Goal: Task Accomplishment & Management: Use online tool/utility

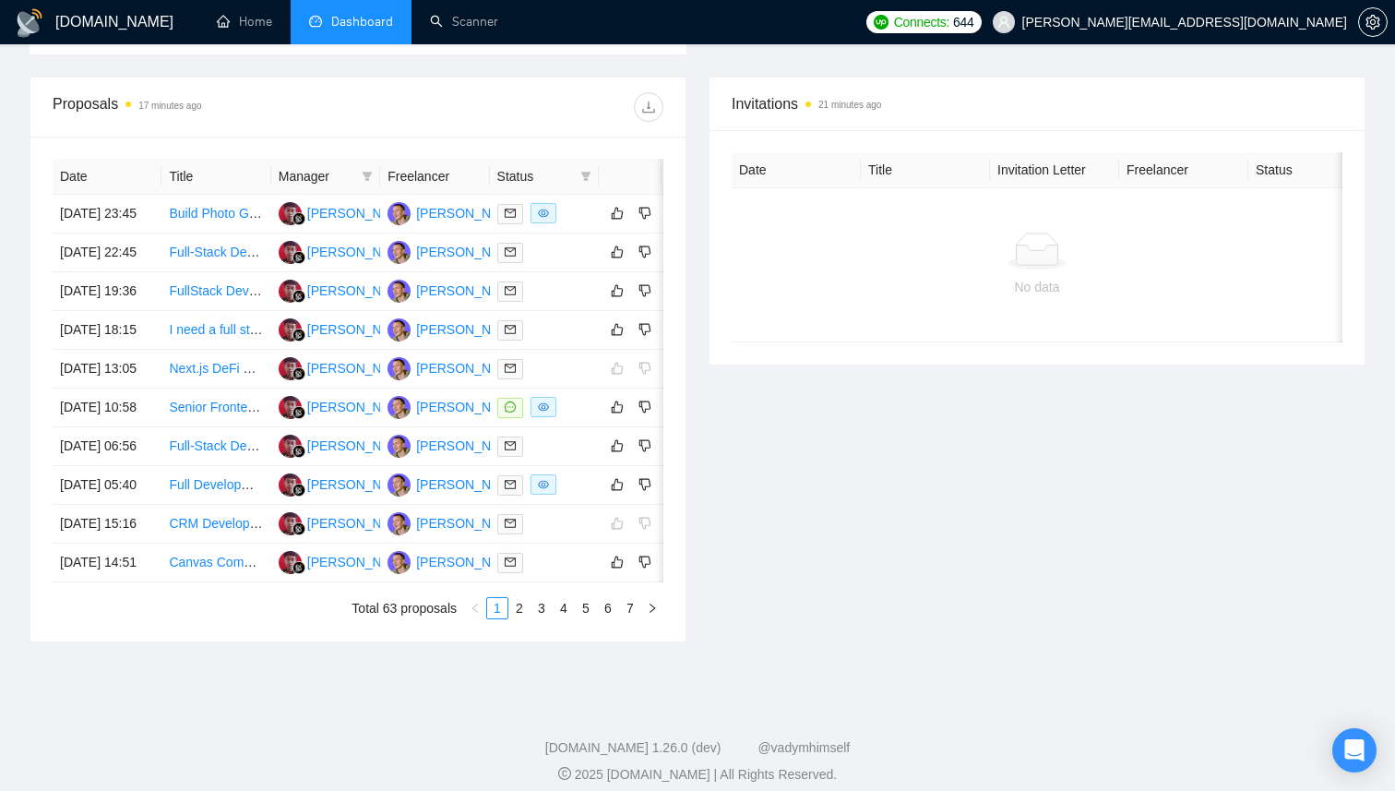
scroll to position [662, 0]
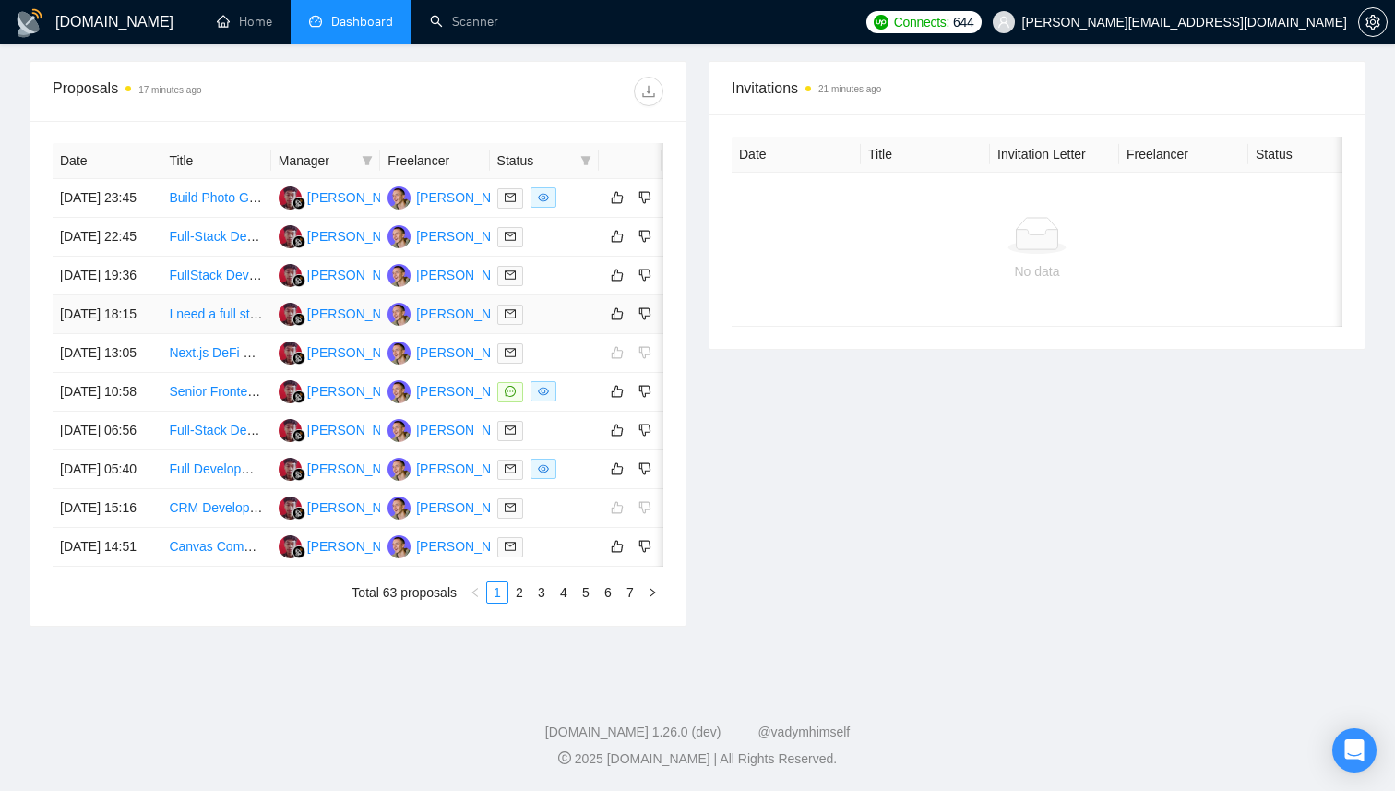
click at [577, 325] on div at bounding box center [544, 314] width 94 height 21
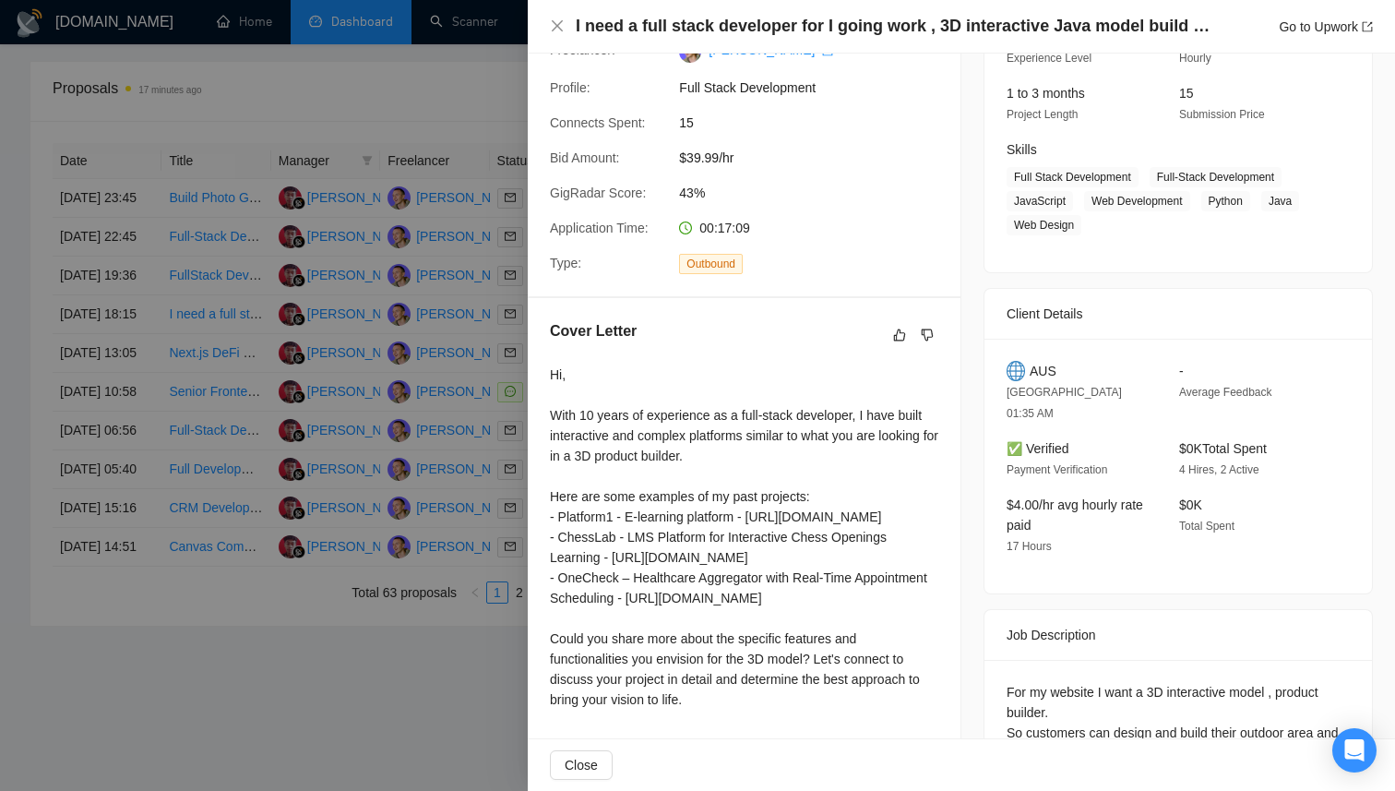
scroll to position [340, 0]
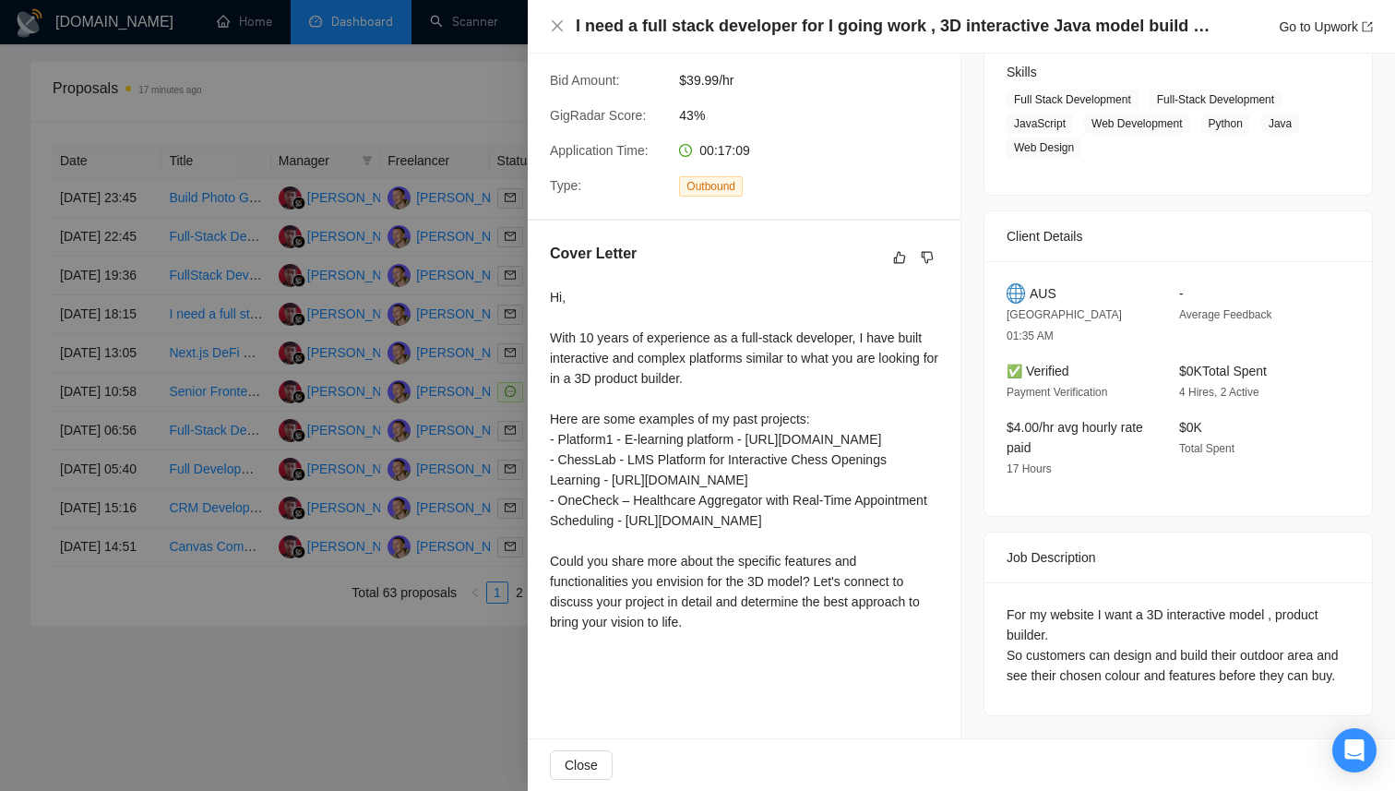
click at [452, 475] on div at bounding box center [697, 395] width 1395 height 791
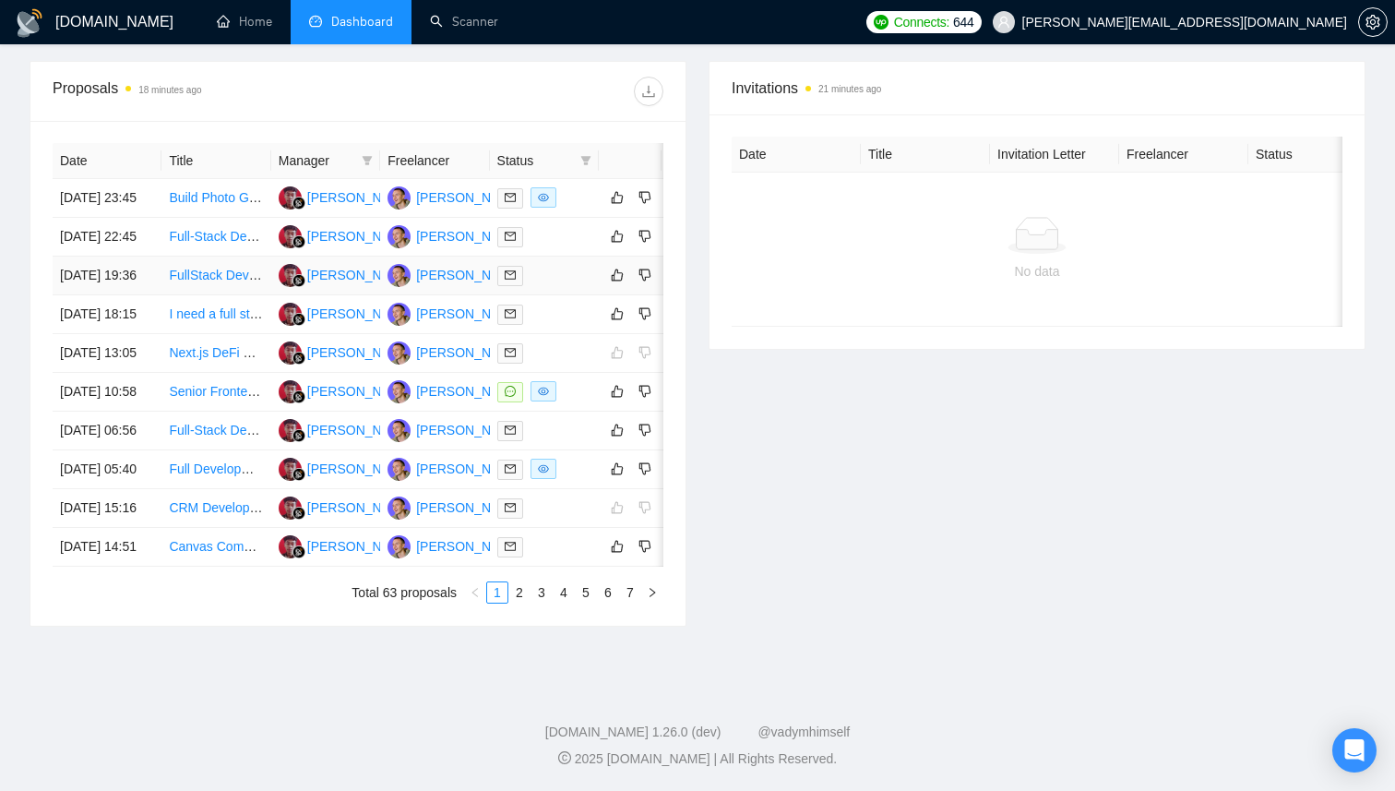
click at [553, 286] on div at bounding box center [544, 275] width 94 height 21
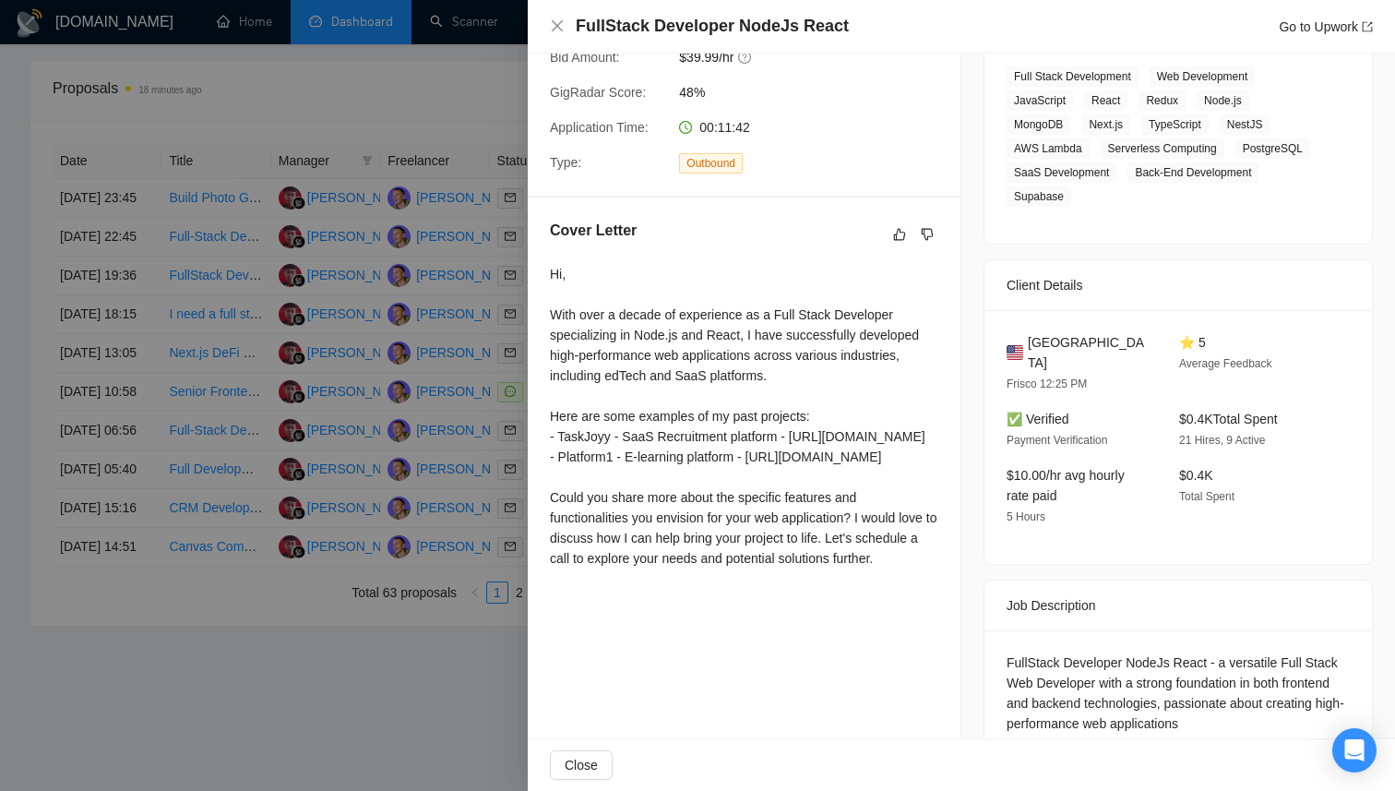
scroll to position [344, 0]
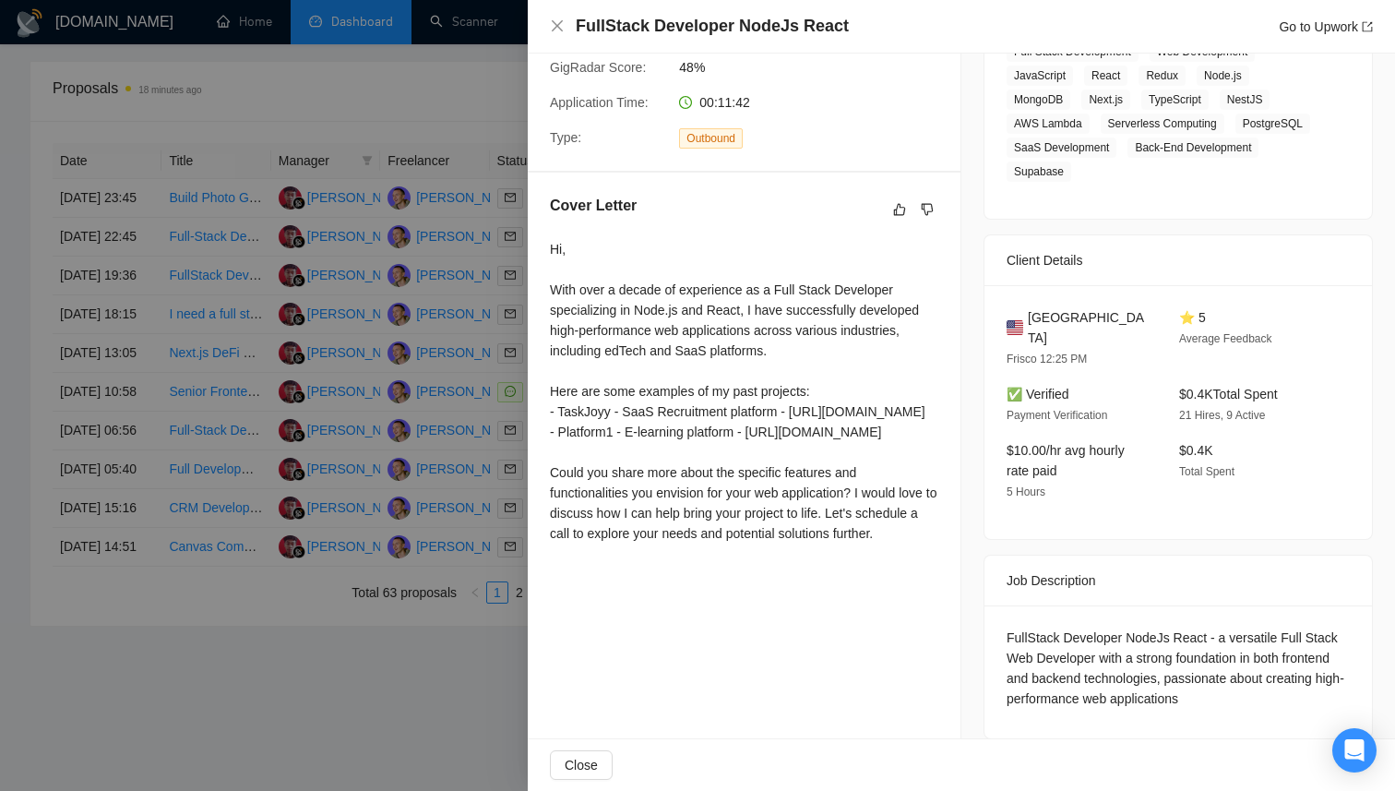
click at [376, 537] on div at bounding box center [697, 395] width 1395 height 791
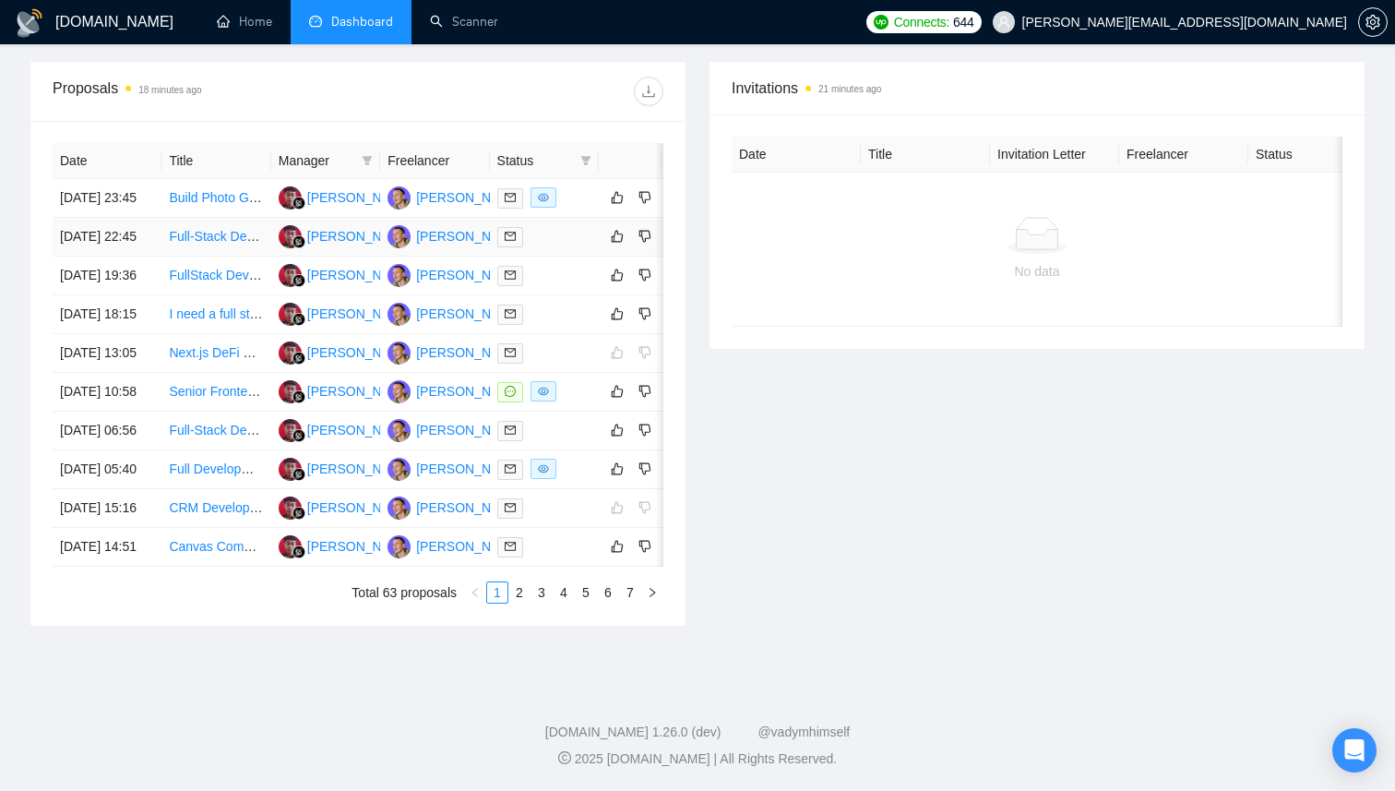
click at [568, 243] on td at bounding box center [544, 237] width 109 height 39
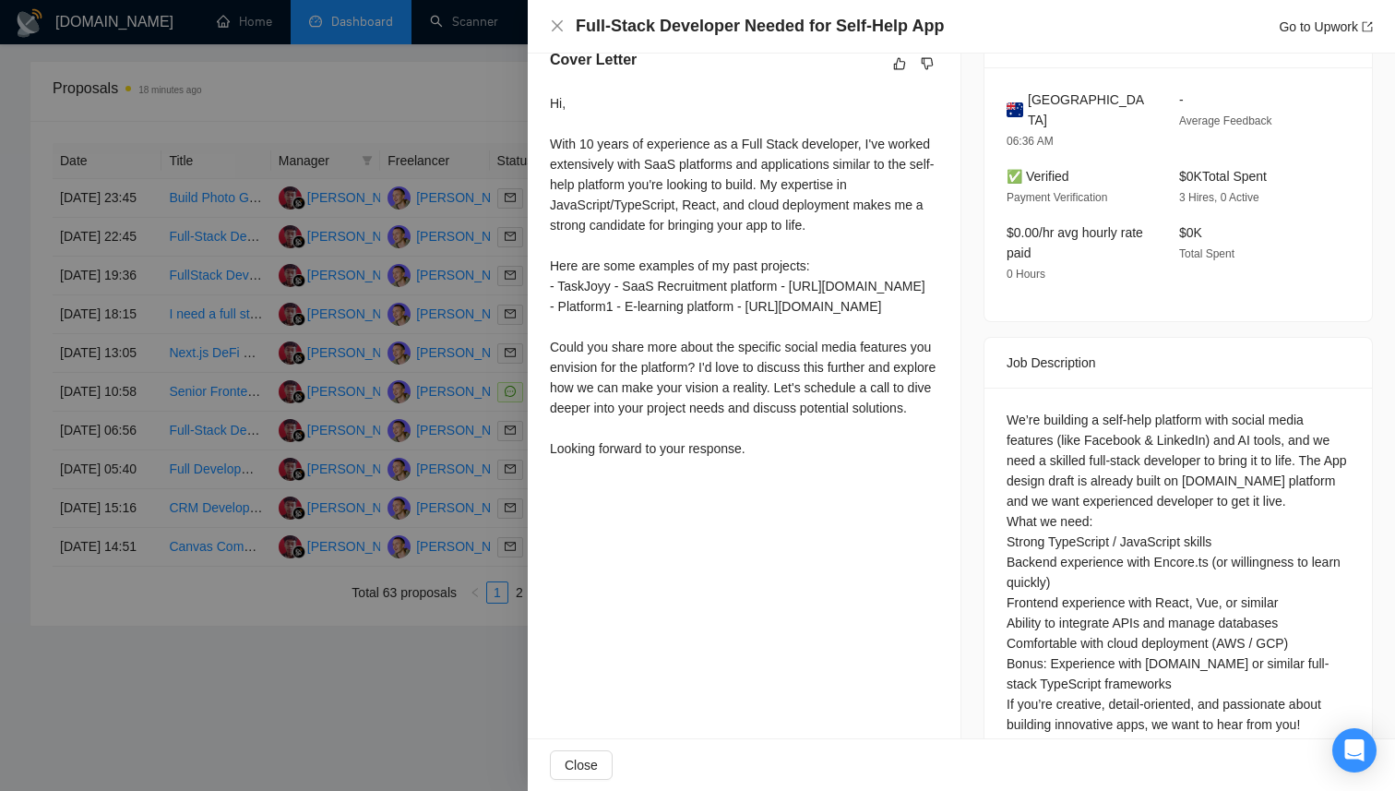
scroll to position [516, 0]
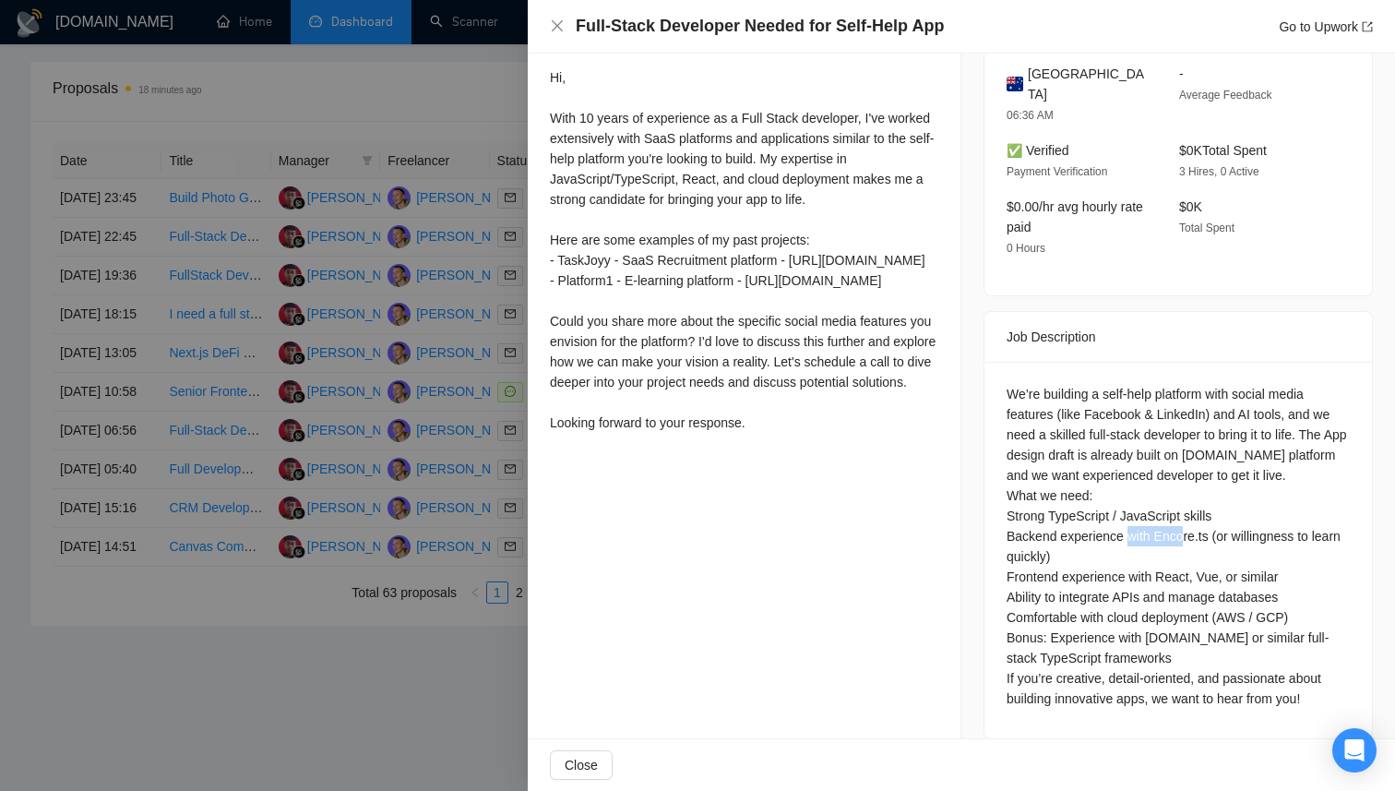
drag, startPoint x: 1159, startPoint y: 516, endPoint x: 1214, endPoint y: 516, distance: 55.4
click at [1214, 516] on div "We’re building a self-help platform with social media features (like Facebook &…" at bounding box center [1178, 546] width 343 height 325
click at [510, 456] on div at bounding box center [697, 395] width 1395 height 791
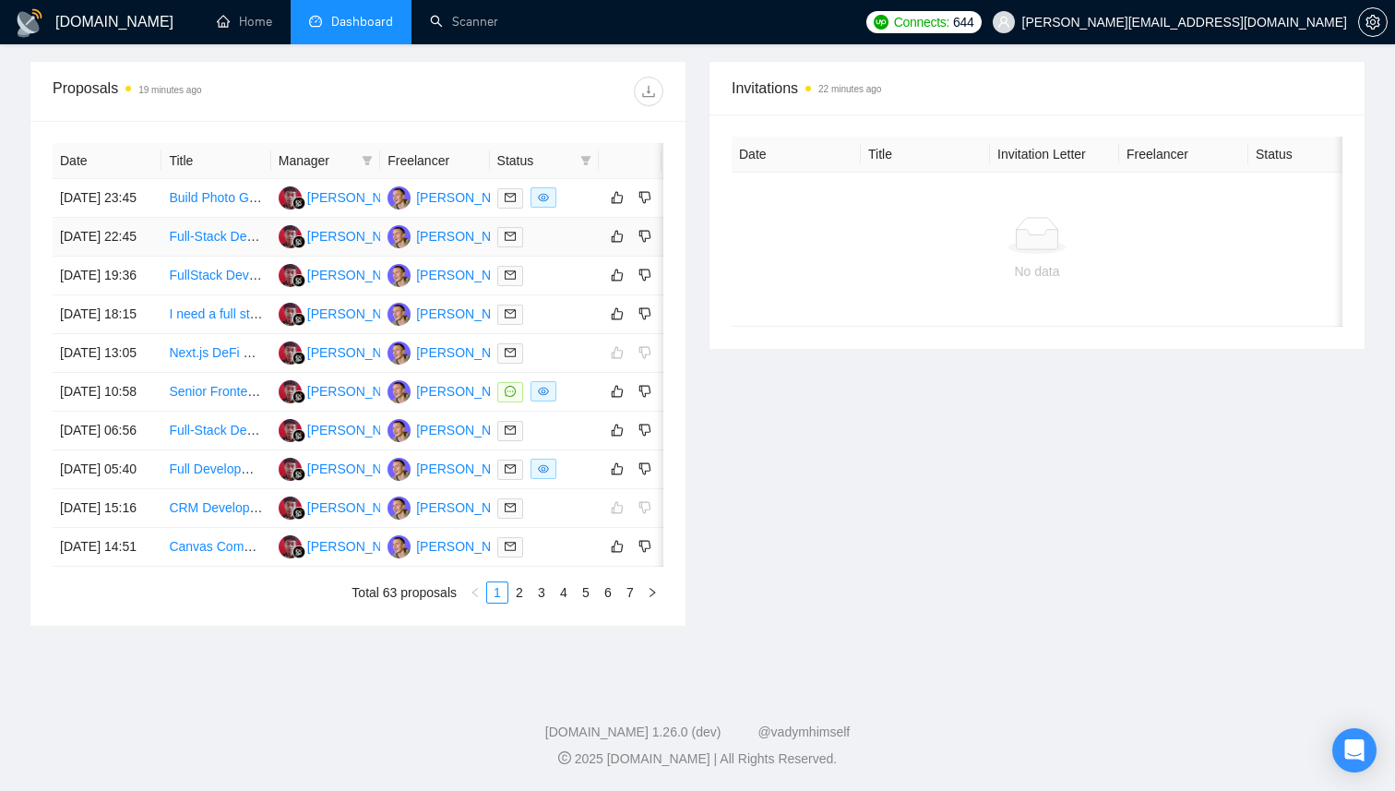
click at [550, 247] on div at bounding box center [544, 236] width 94 height 21
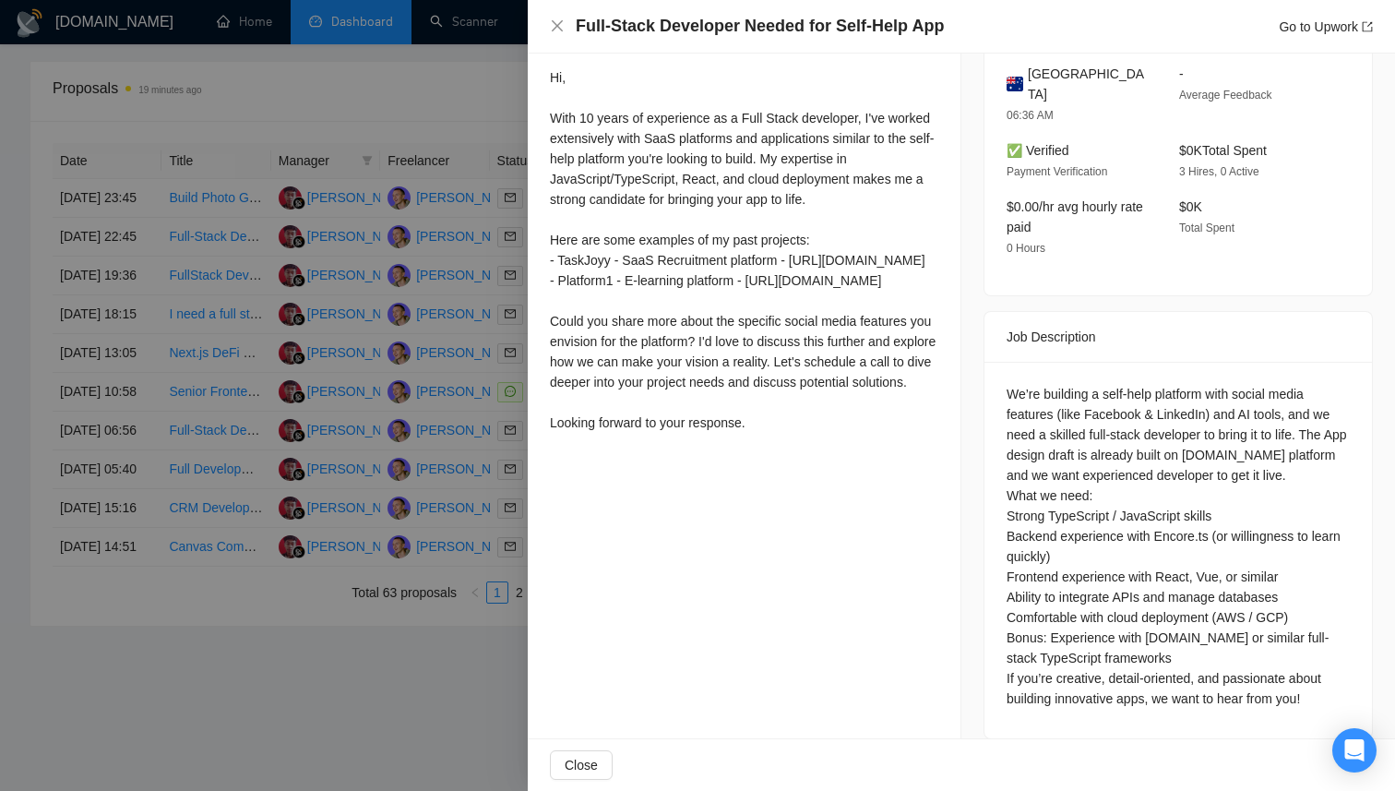
click at [418, 391] on div at bounding box center [697, 395] width 1395 height 791
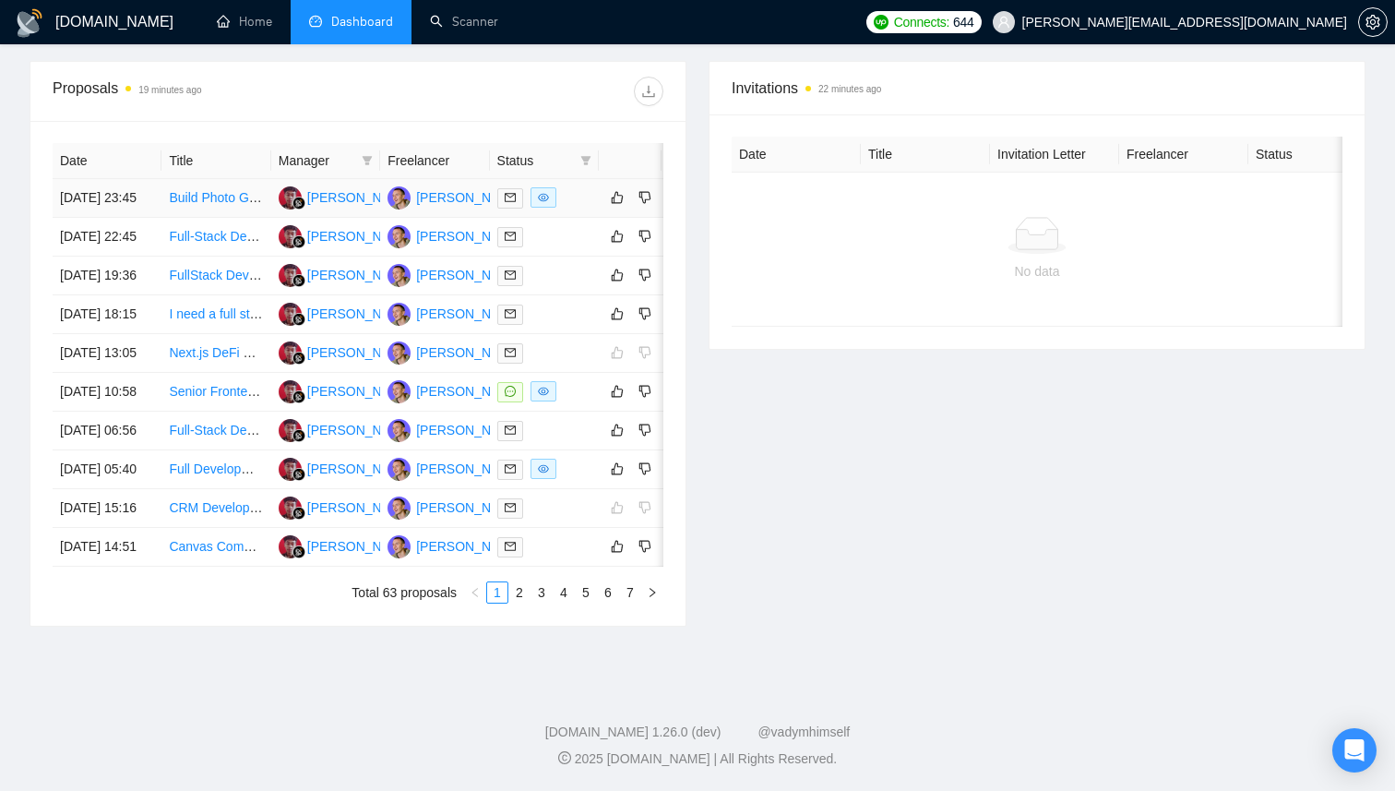
click at [576, 209] on td at bounding box center [544, 198] width 109 height 39
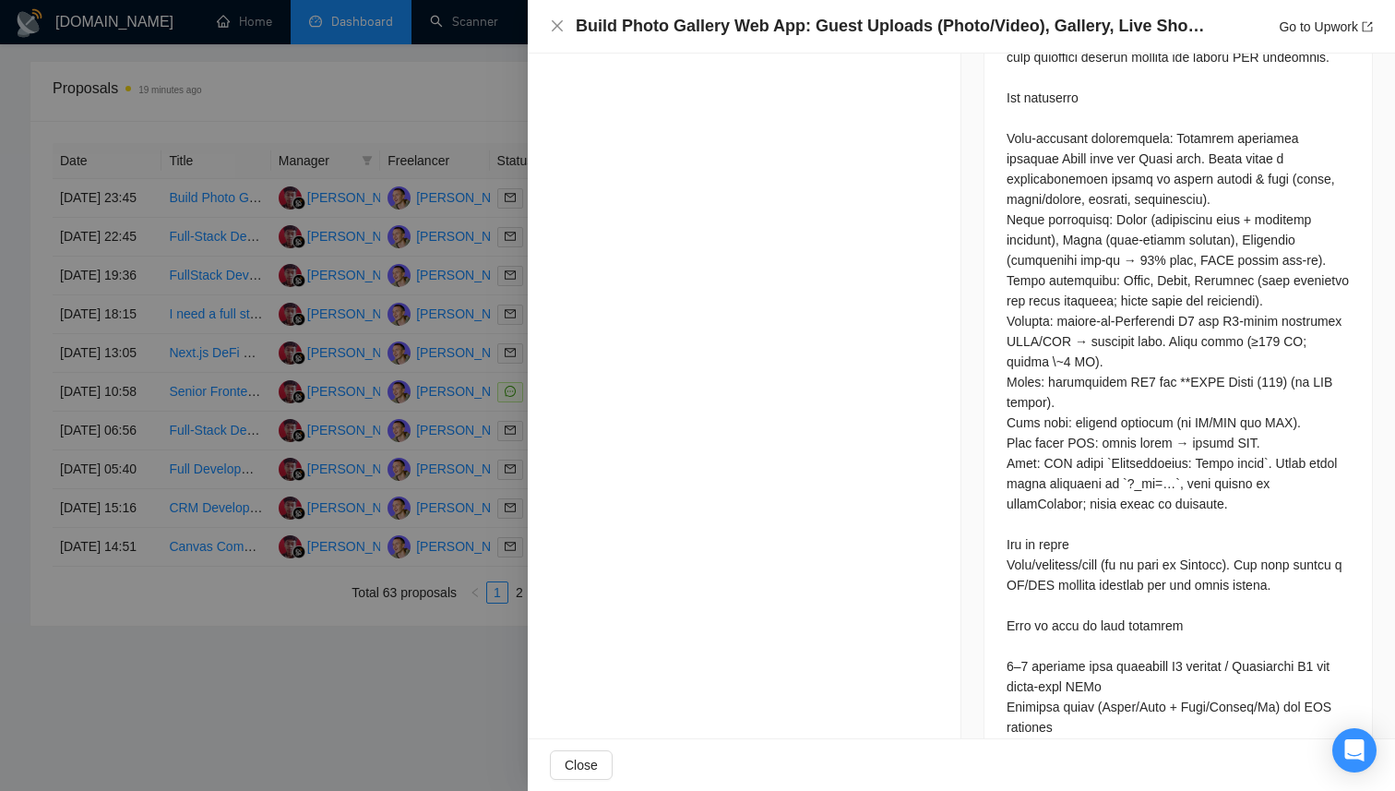
scroll to position [1117, 0]
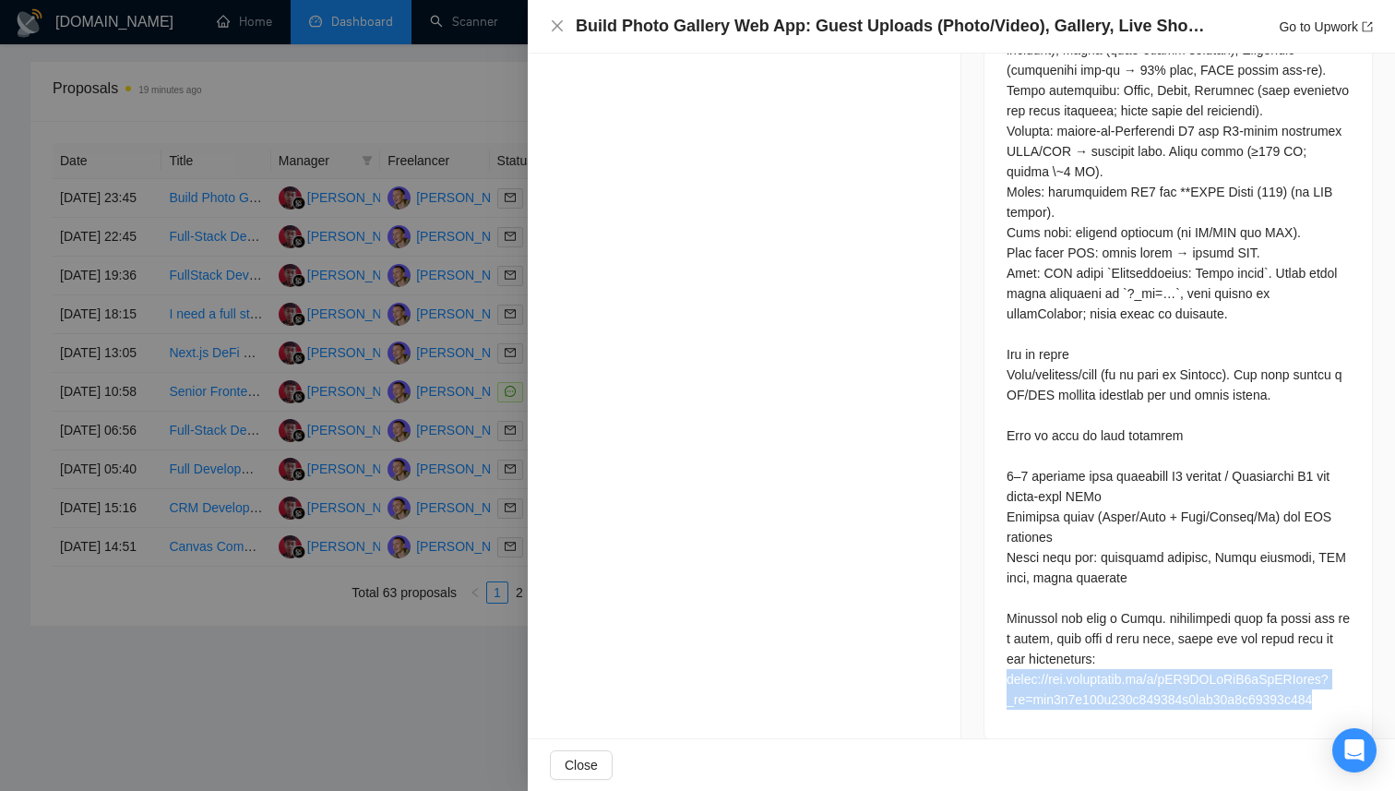
drag, startPoint x: 1344, startPoint y: 678, endPoint x: 996, endPoint y: 657, distance: 349.4
click at [996, 657] on div at bounding box center [1178, 236] width 388 height 1006
copy div "[URL][DOMAIN_NAME]"
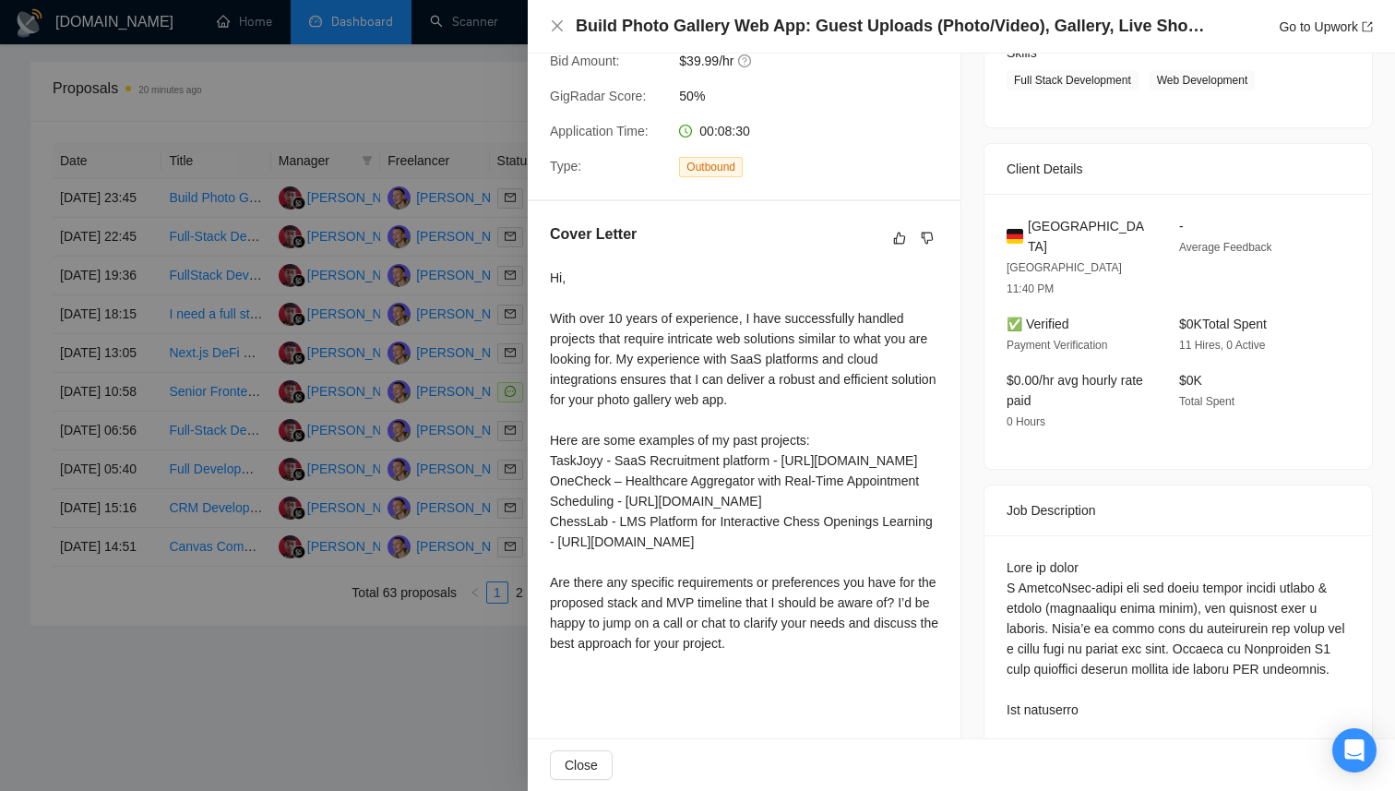
scroll to position [0, 0]
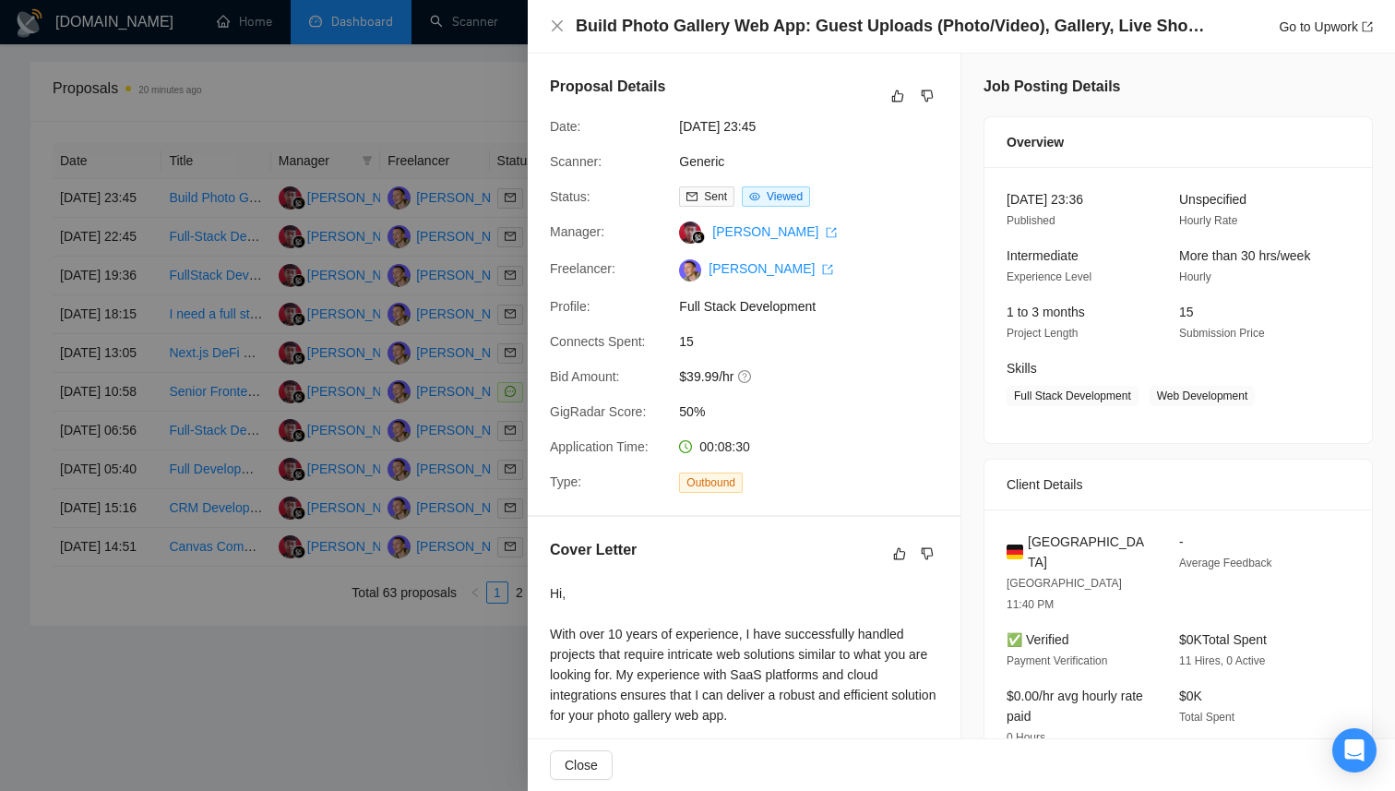
click at [364, 412] on div at bounding box center [697, 395] width 1395 height 791
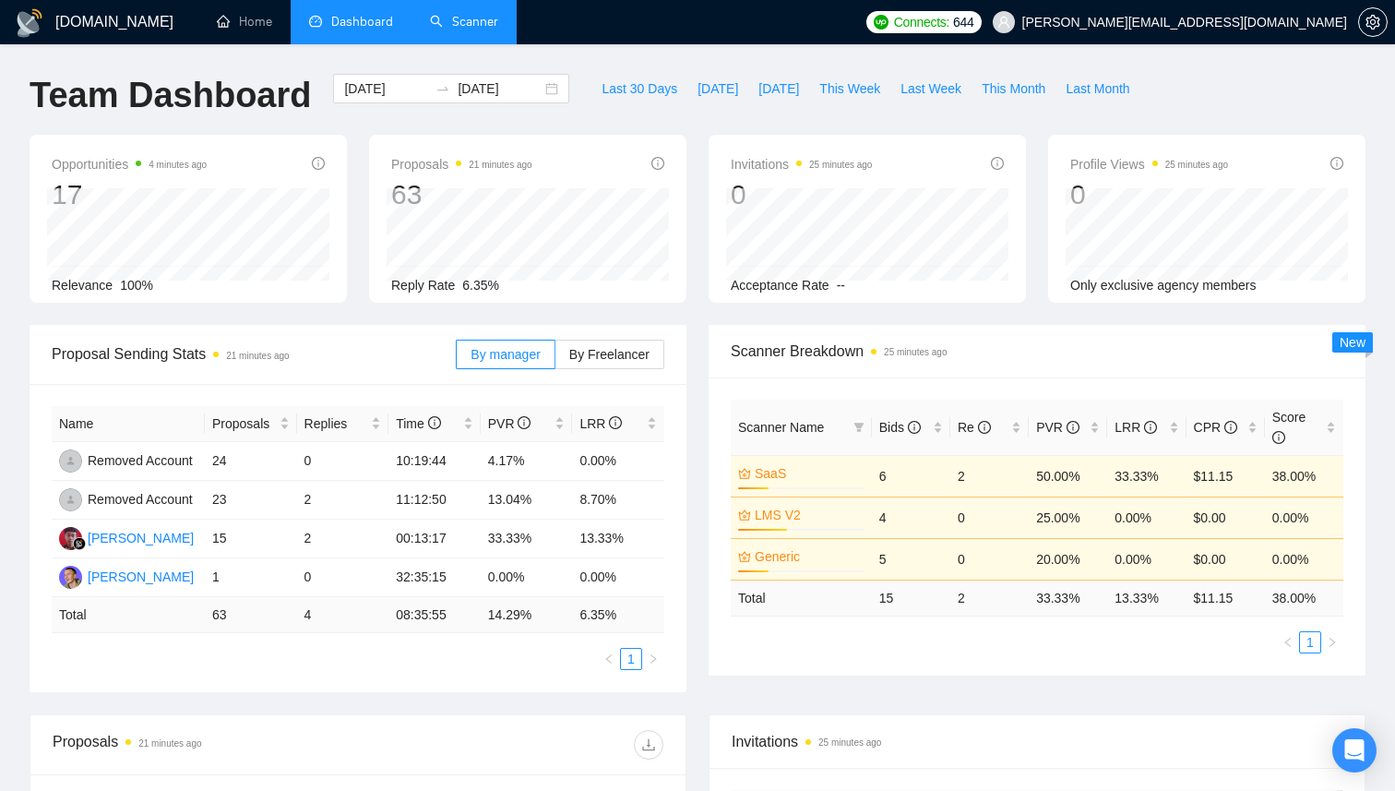
click at [458, 30] on link "Scanner" at bounding box center [464, 22] width 68 height 16
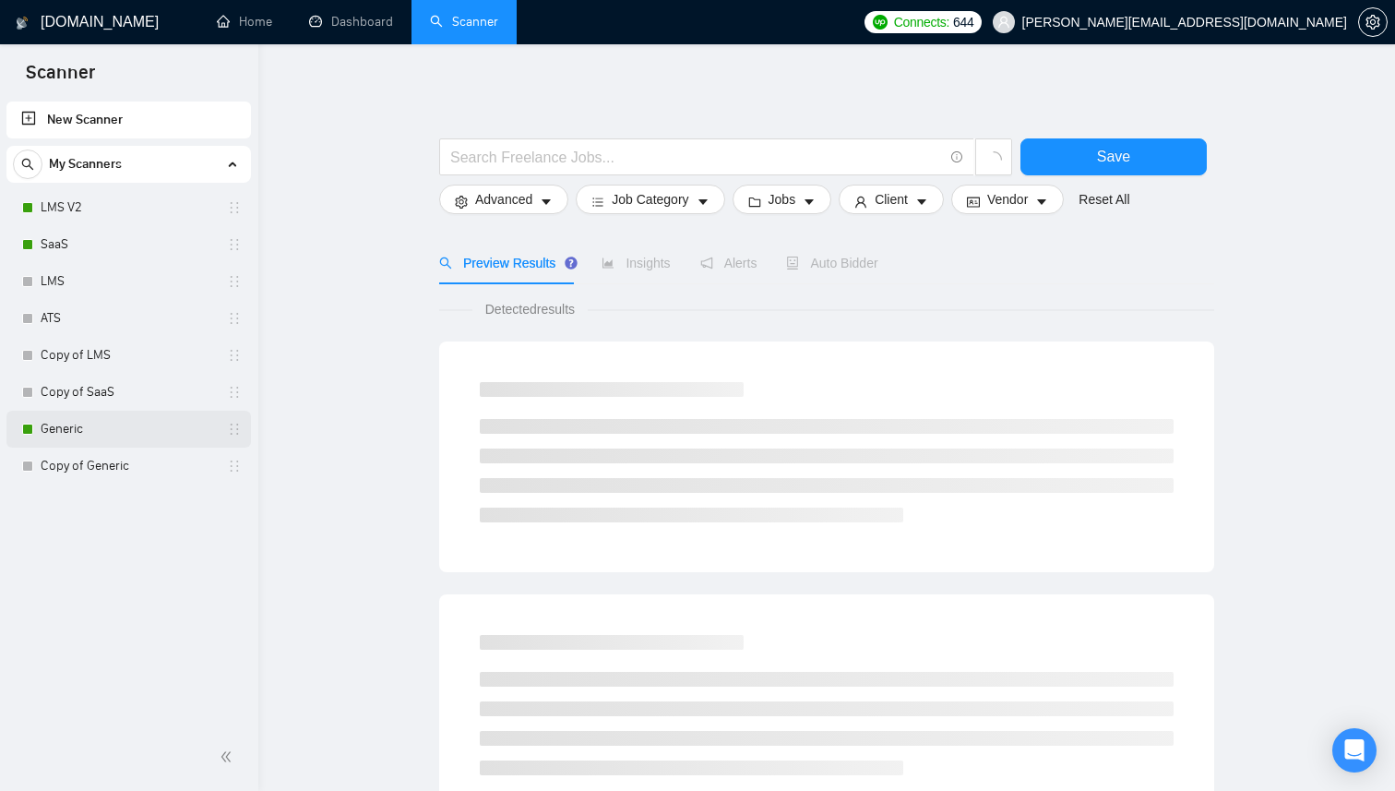
click at [72, 424] on link "Generic" at bounding box center [128, 429] width 175 height 37
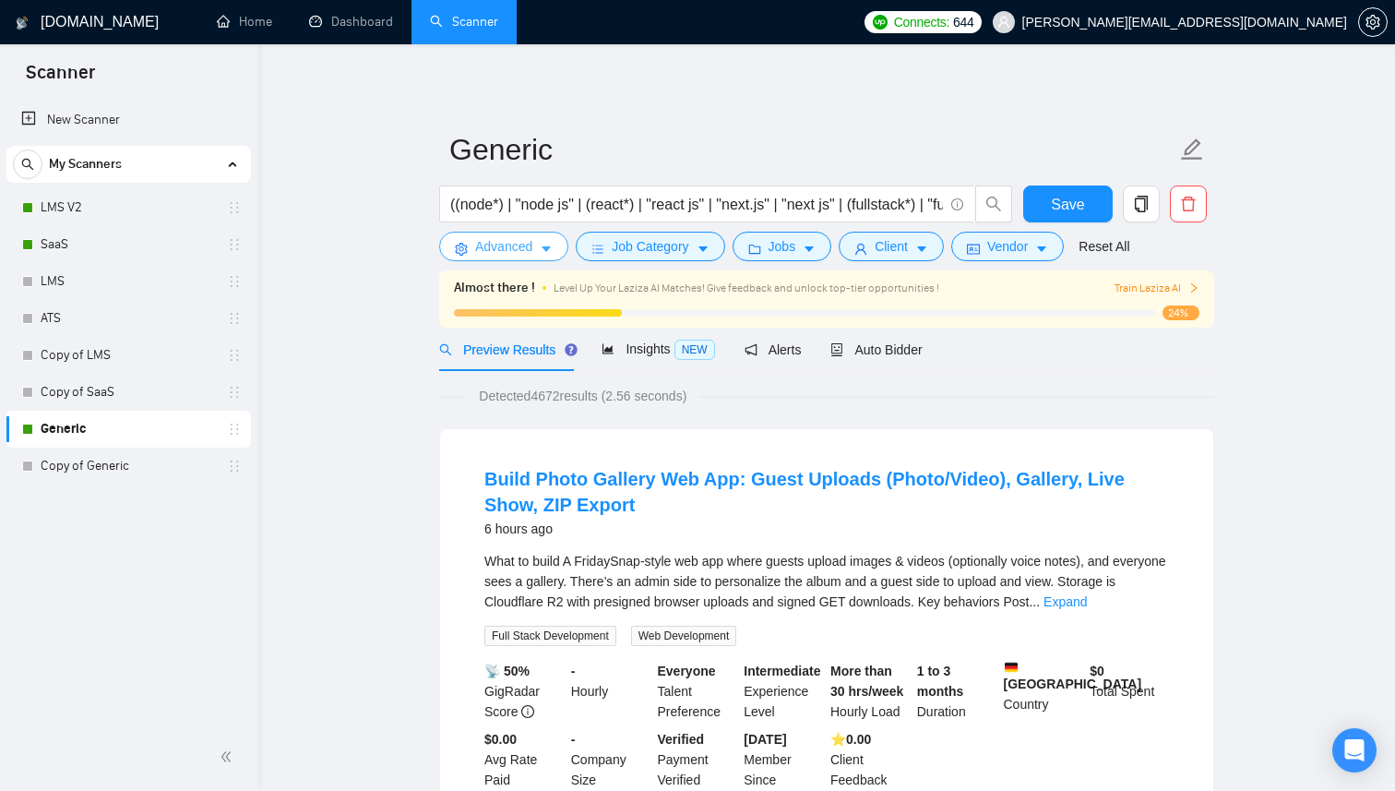
click at [549, 251] on icon "caret-down" at bounding box center [546, 249] width 13 height 13
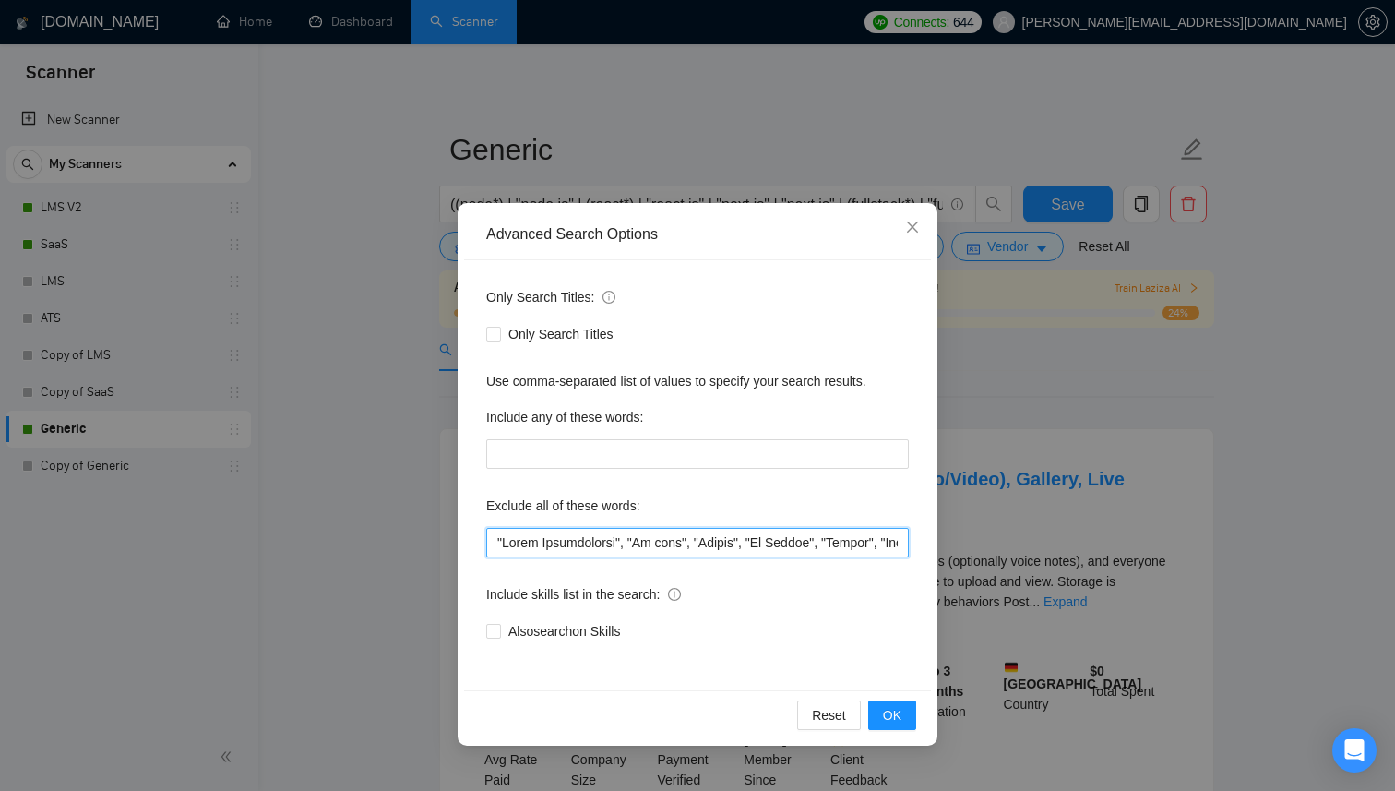
click at [628, 543] on input "text" at bounding box center [697, 543] width 423 height 30
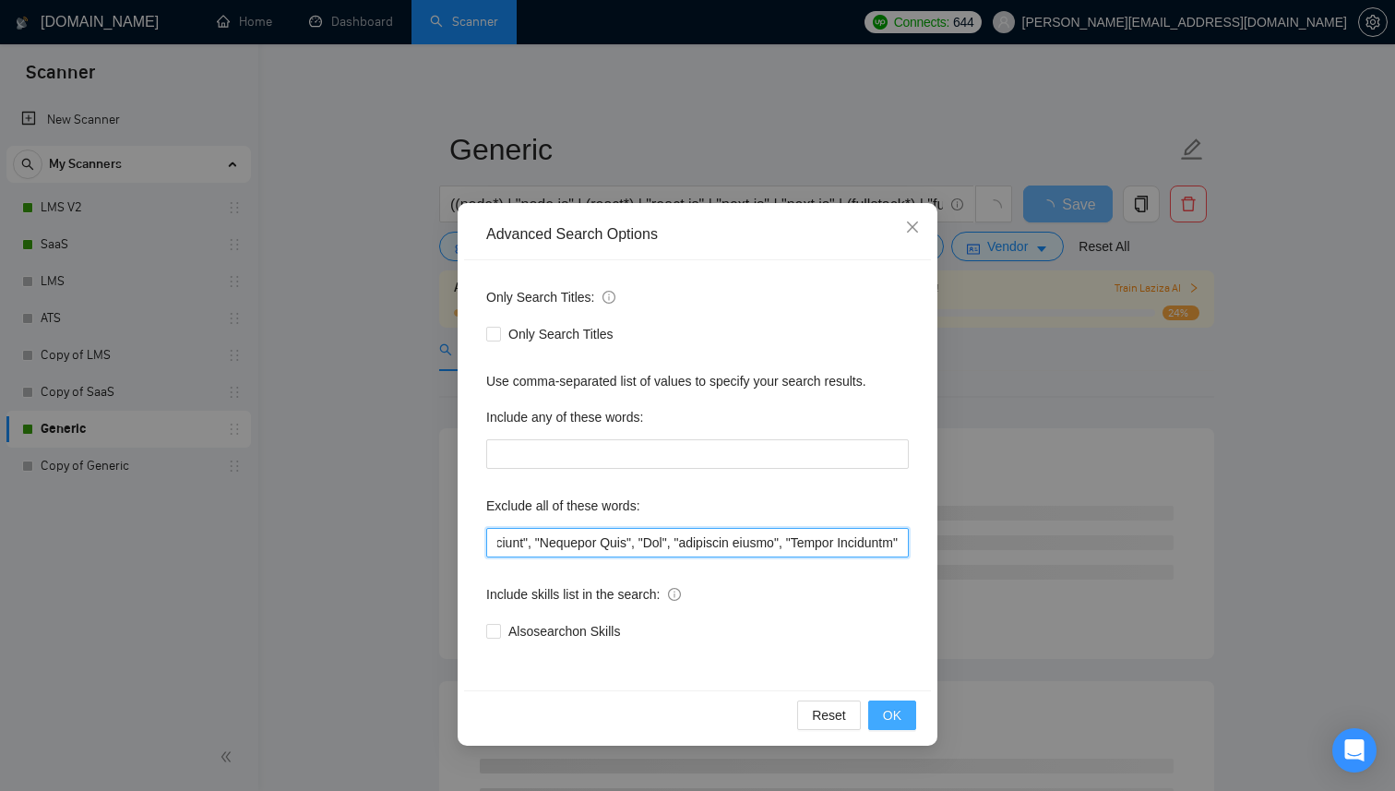
type input ""Wrong Technologies", "No code", "Mobile", "No Agency", "Hiring", "Misc", "Wron…"
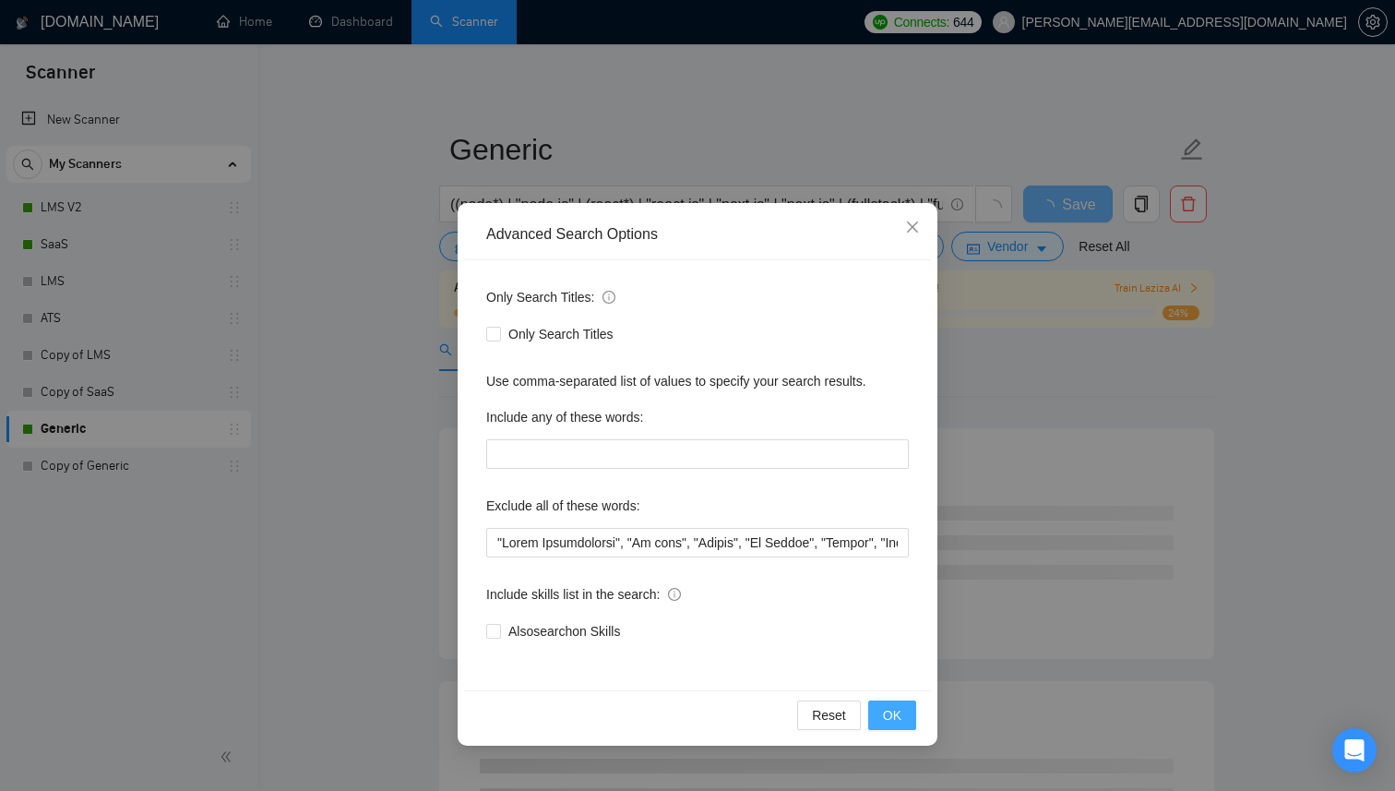
click at [896, 715] on span "OK" at bounding box center [892, 715] width 18 height 20
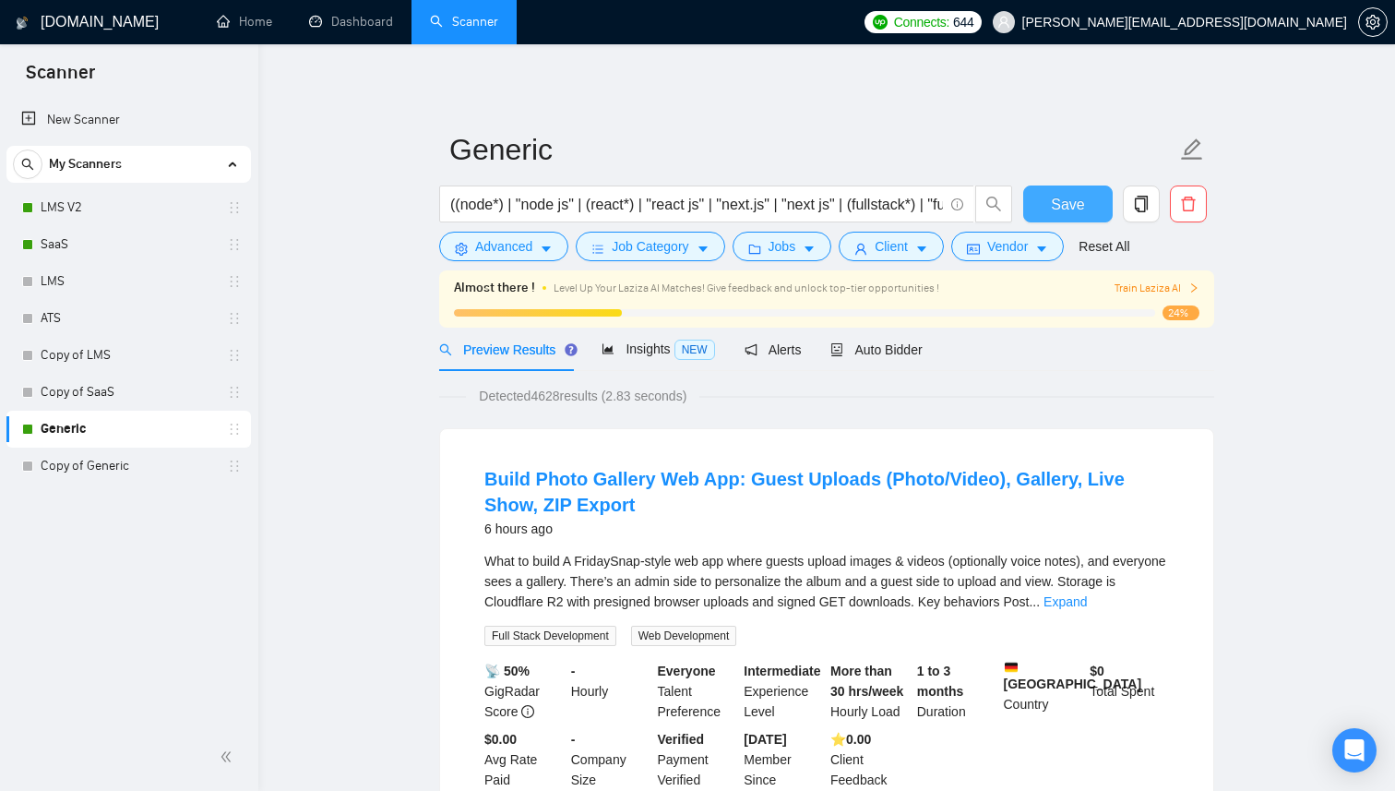
click at [1073, 215] on button "Save" at bounding box center [1067, 203] width 89 height 37
click at [637, 350] on span "Insights NEW" at bounding box center [658, 348] width 113 height 15
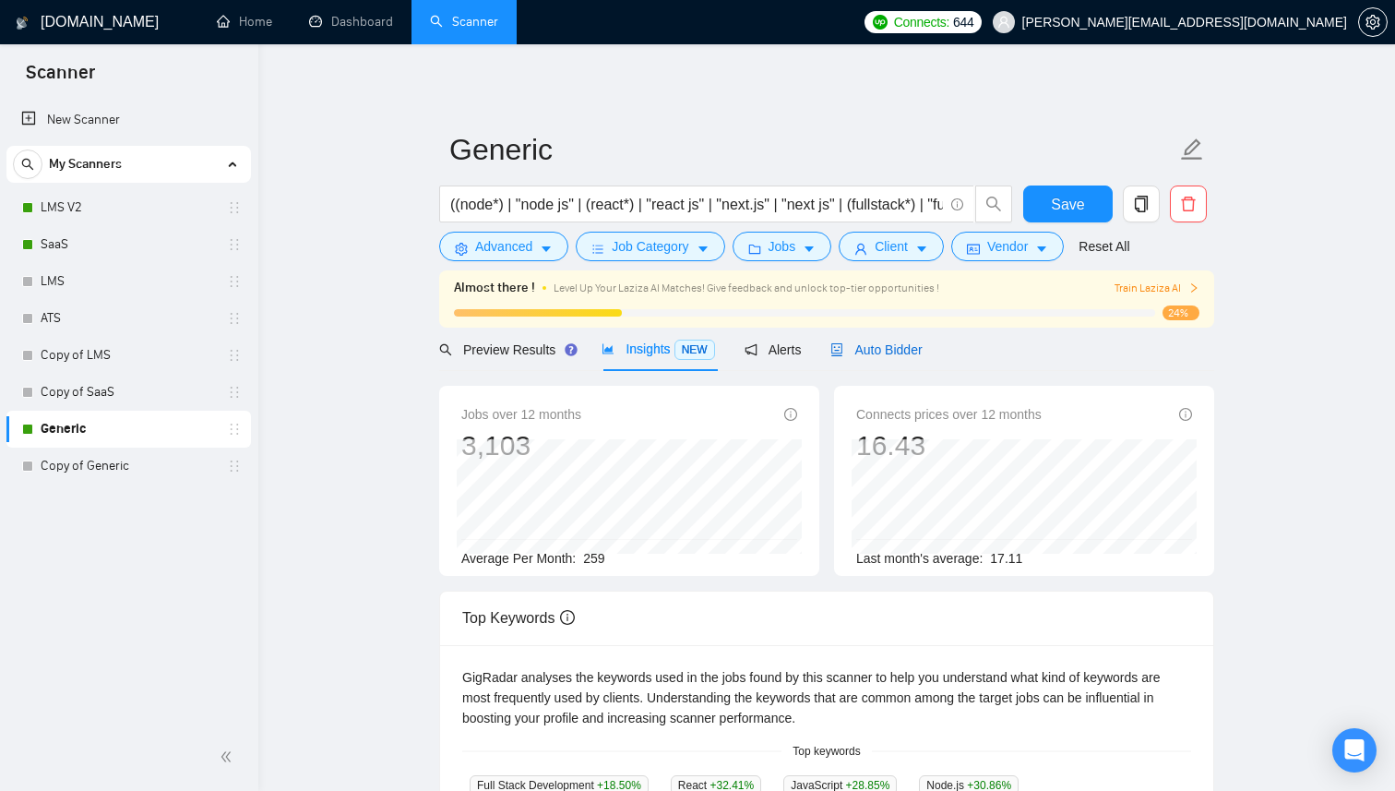
click at [884, 349] on span "Auto Bidder" at bounding box center [875, 349] width 91 height 15
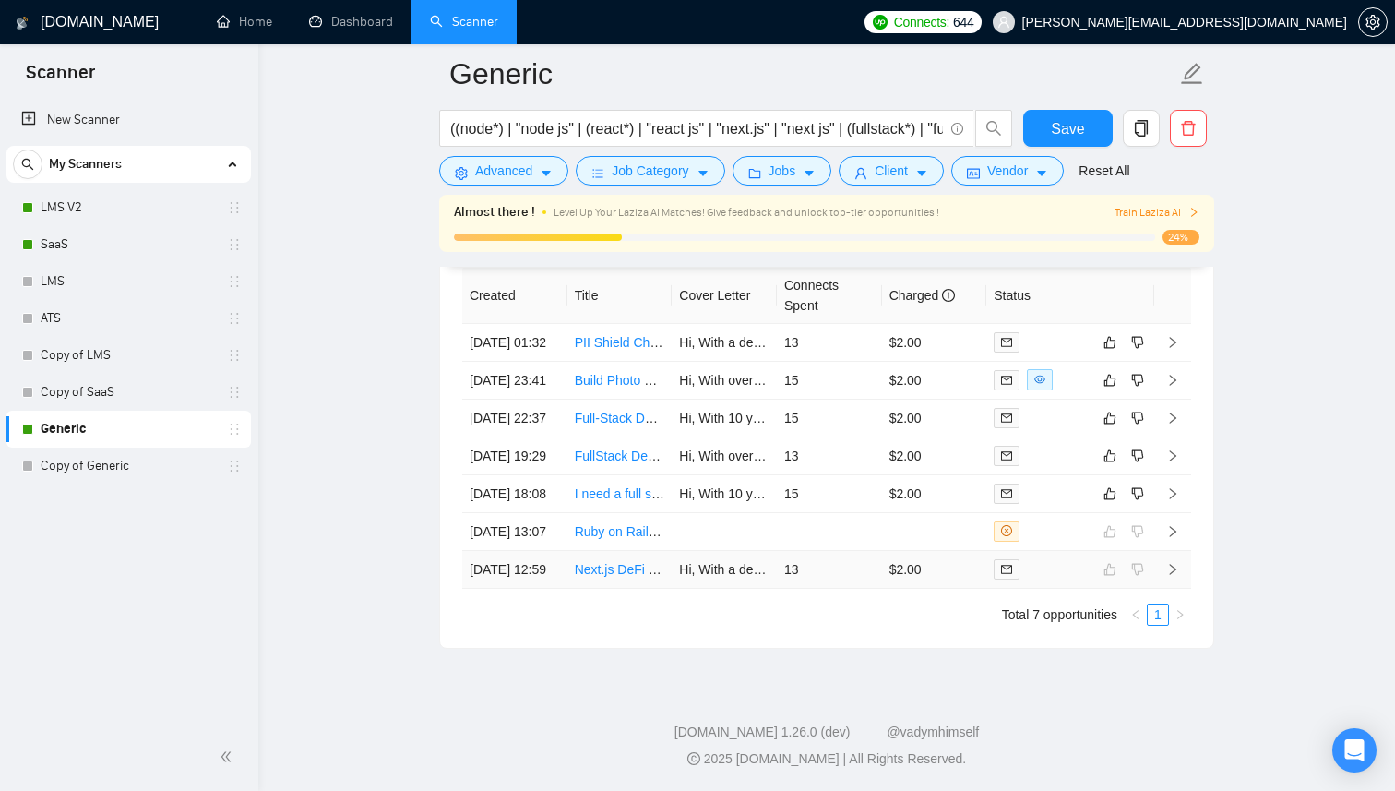
scroll to position [4828, 0]
click at [841, 513] on td "15" at bounding box center [829, 494] width 105 height 38
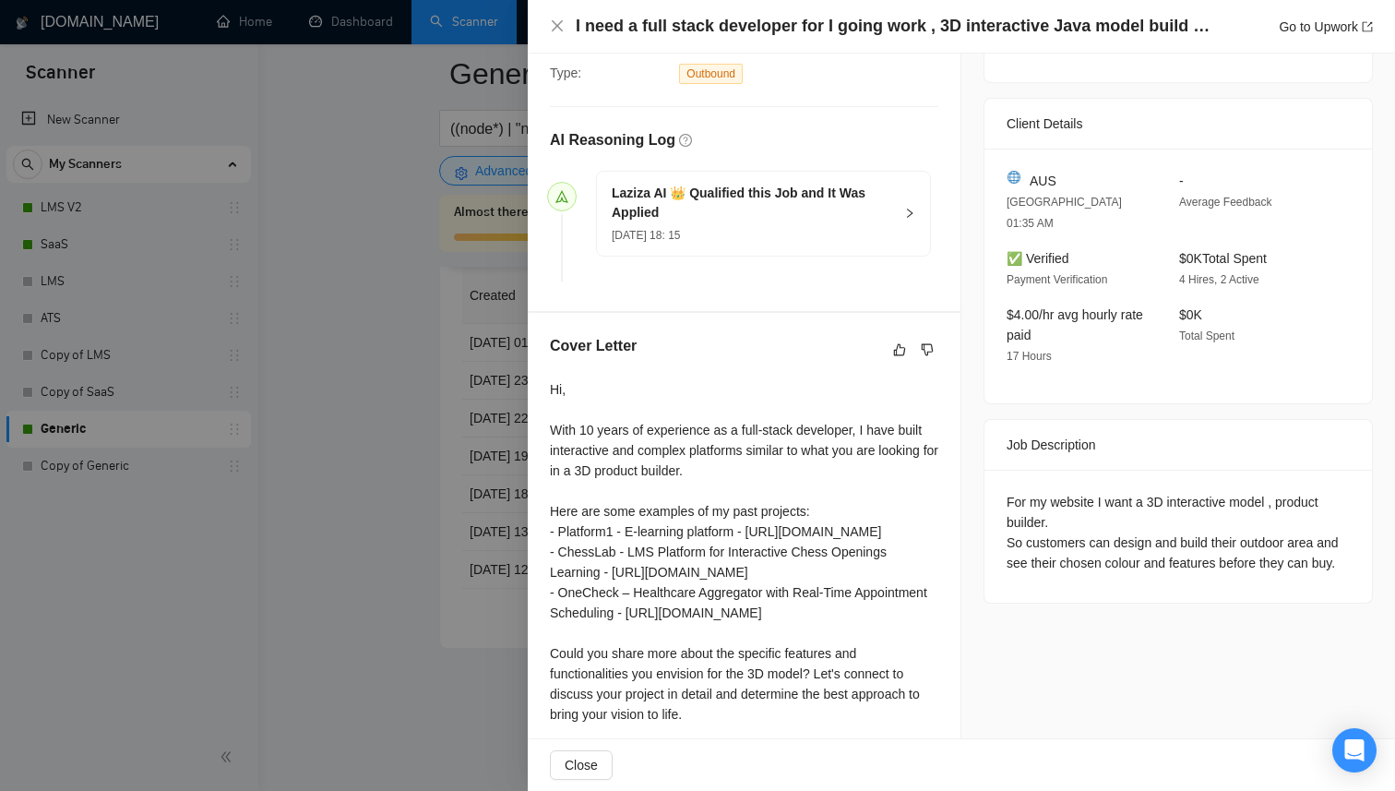
scroll to position [432, 0]
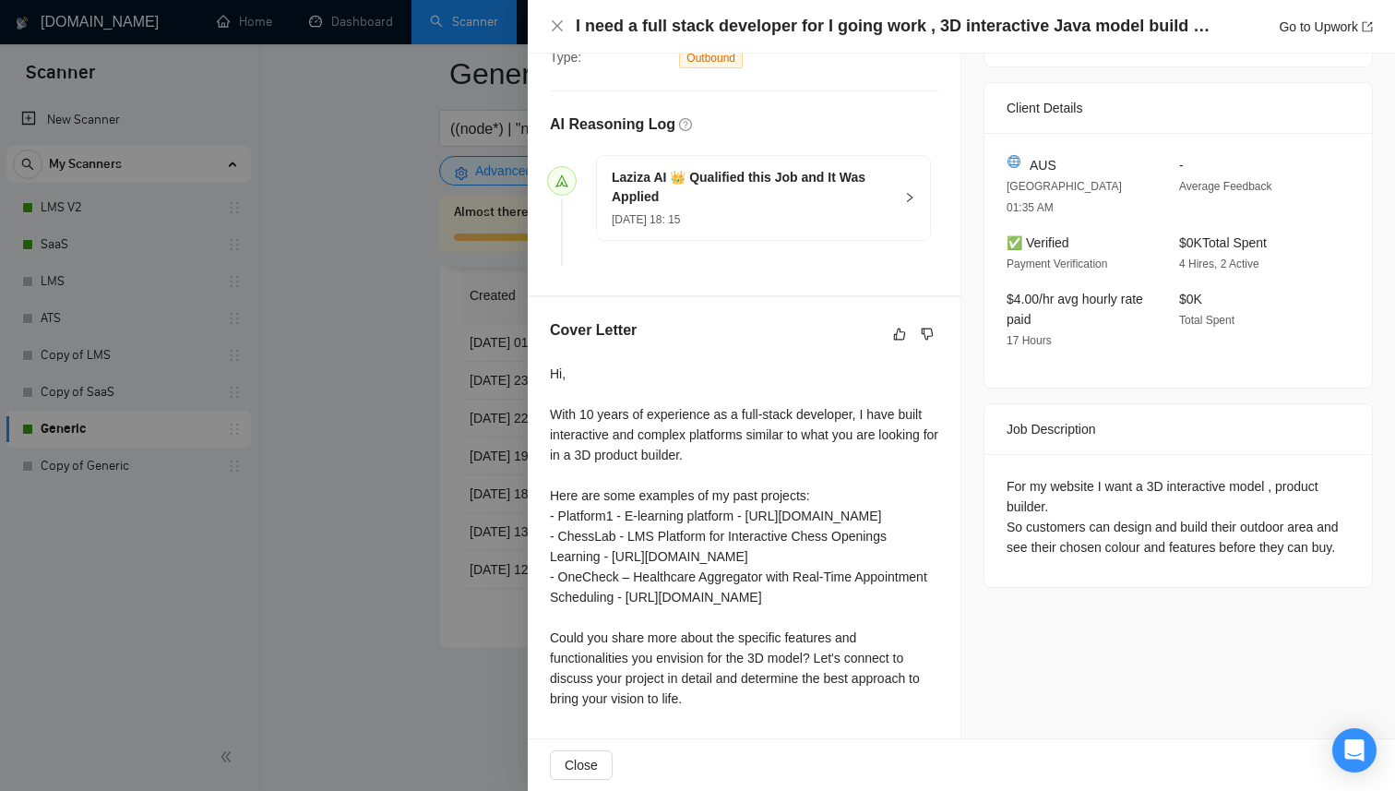
click at [503, 559] on div at bounding box center [697, 395] width 1395 height 791
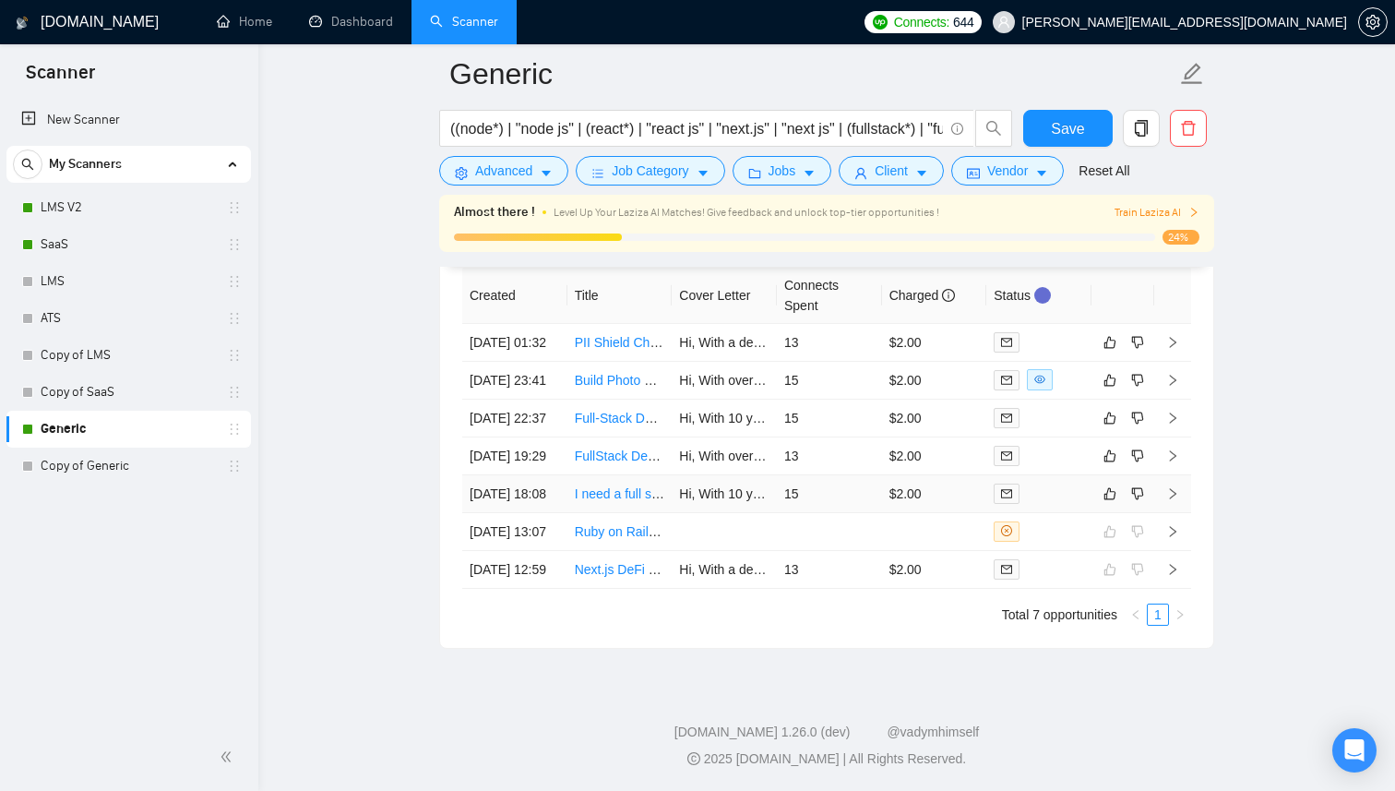
click at [869, 513] on td "15" at bounding box center [829, 494] width 105 height 38
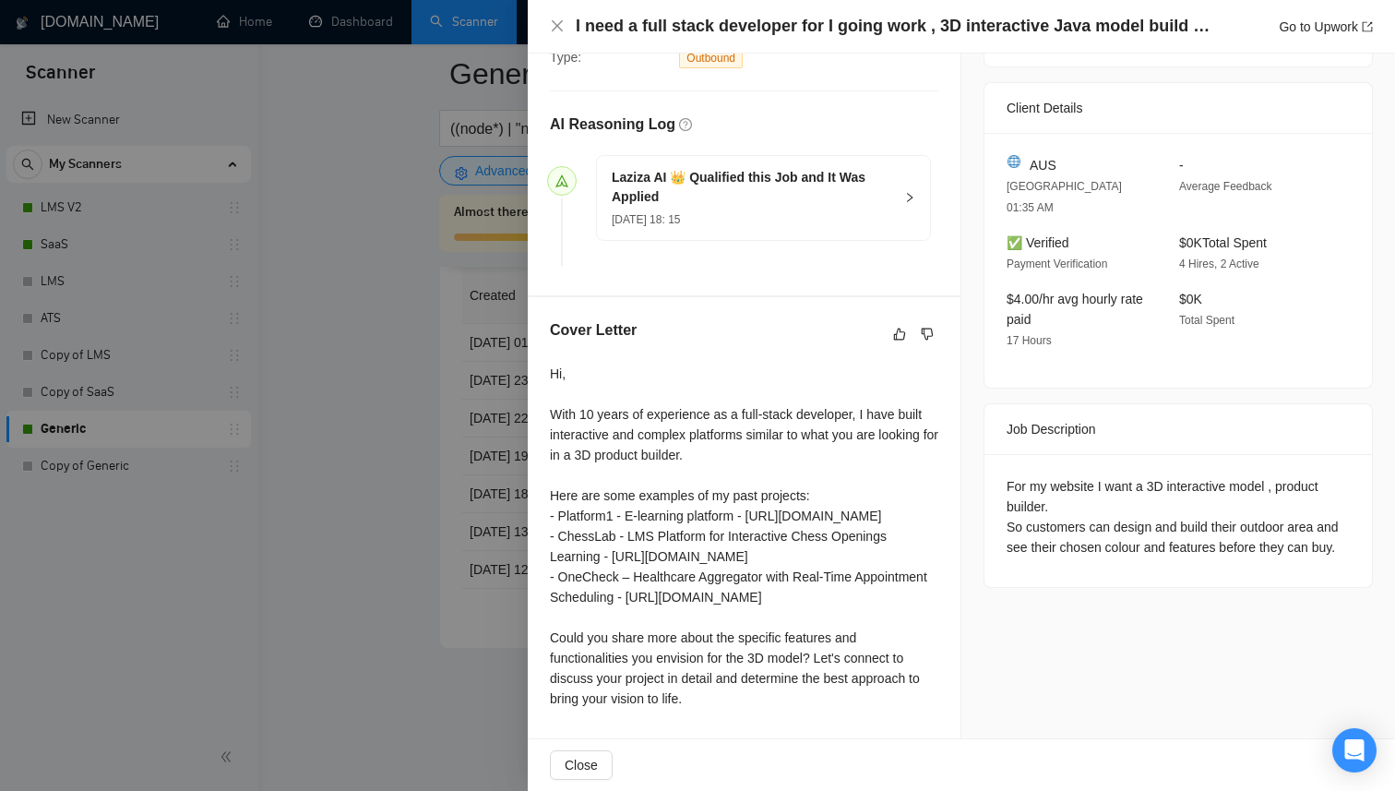
click at [447, 559] on div at bounding box center [697, 395] width 1395 height 791
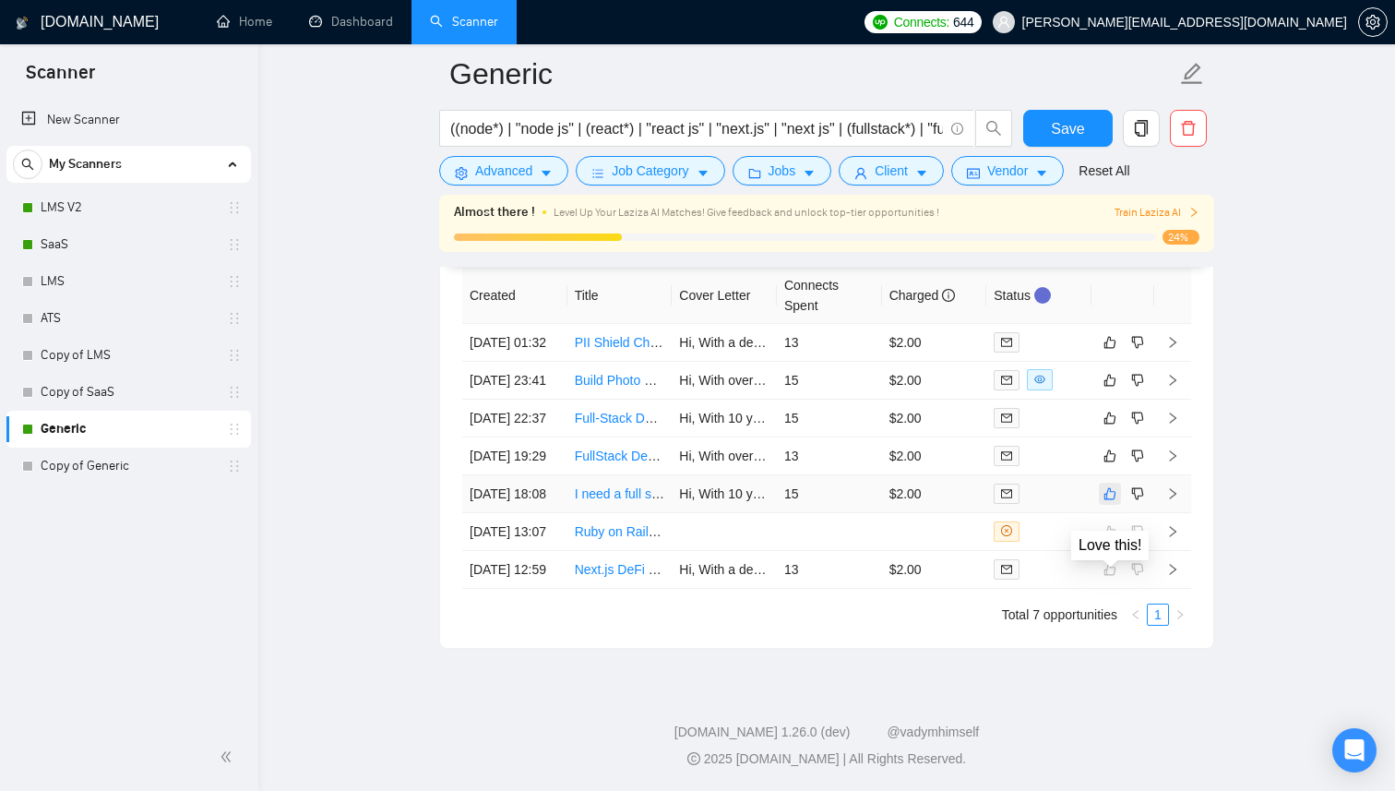
click at [1113, 501] on icon "like" at bounding box center [1109, 493] width 13 height 15
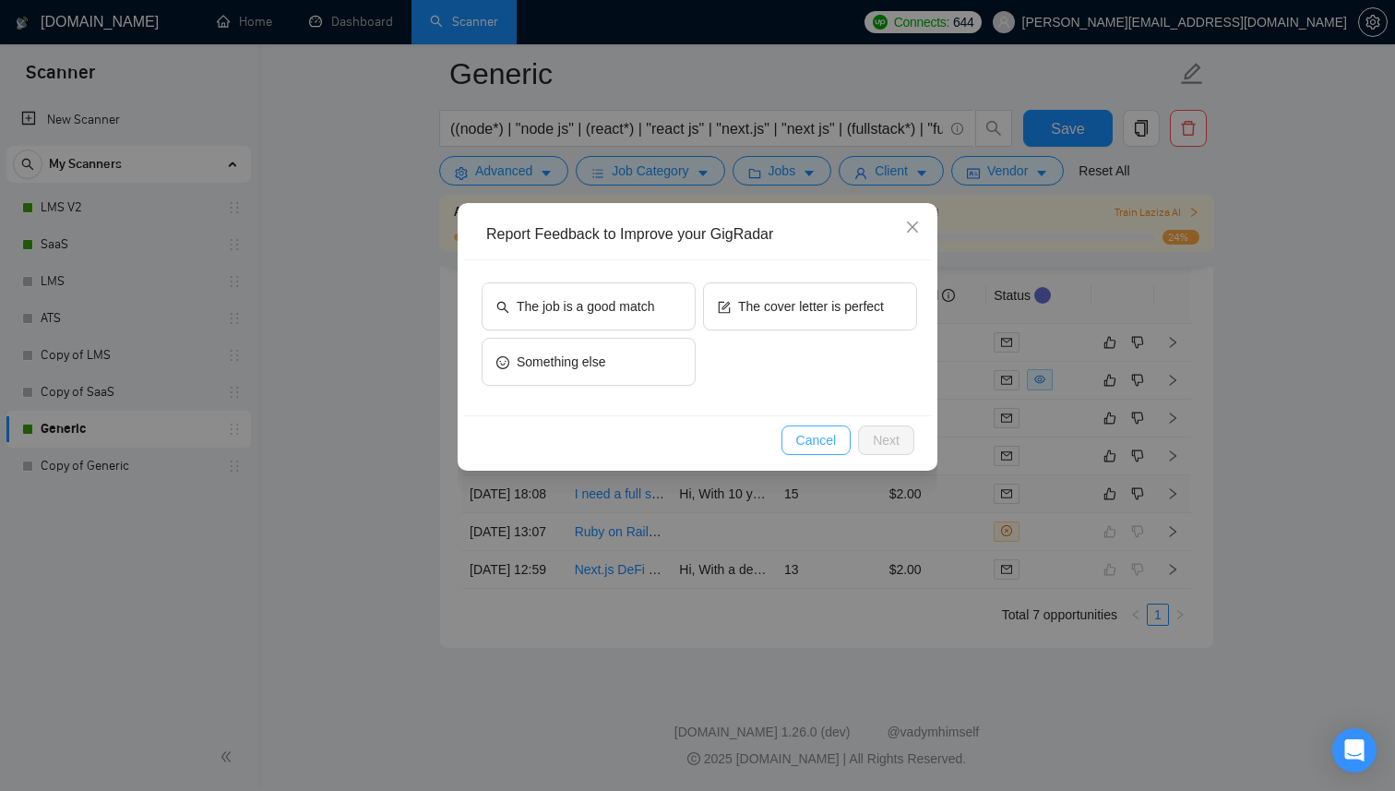
click at [819, 448] on span "Cancel" at bounding box center [816, 440] width 41 height 20
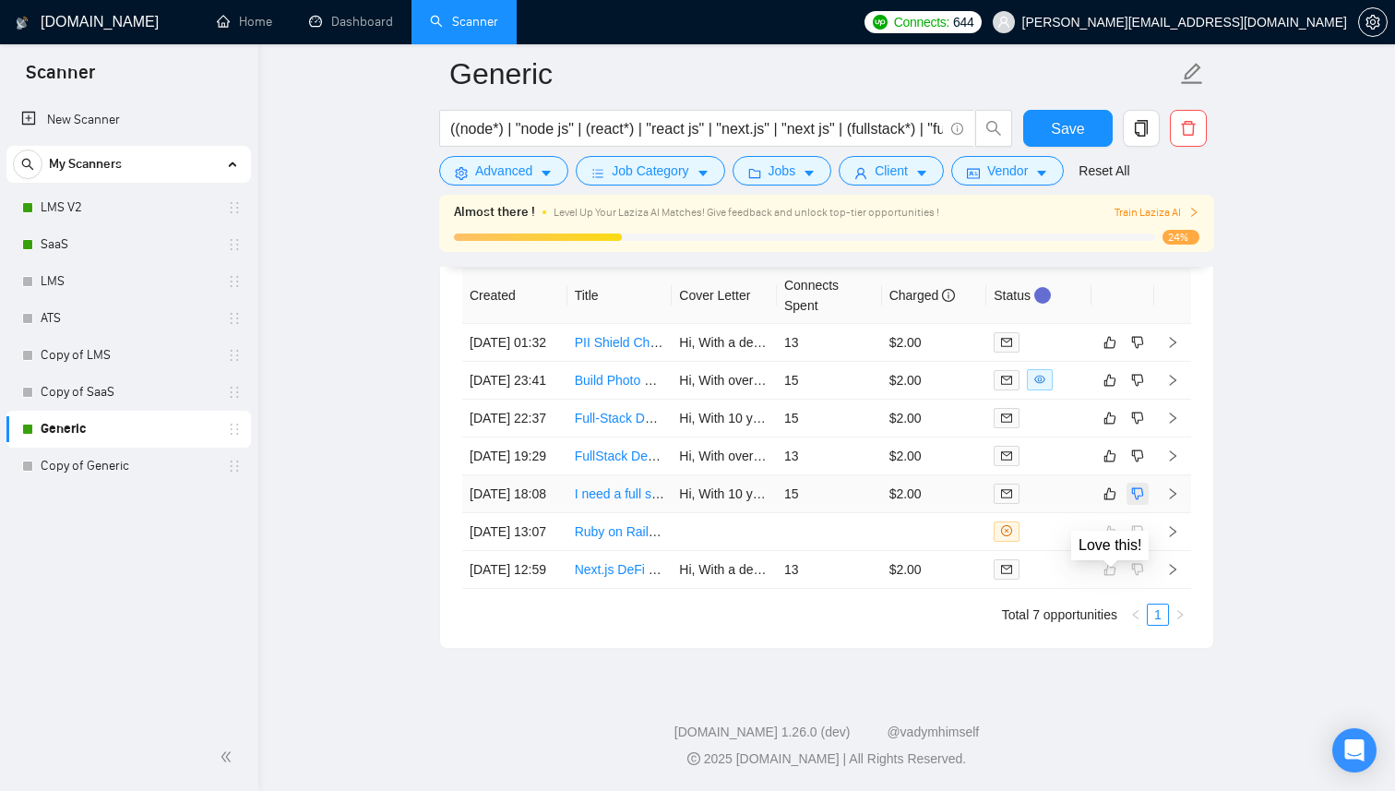
click at [1132, 501] on icon "dislike" at bounding box center [1137, 493] width 13 height 15
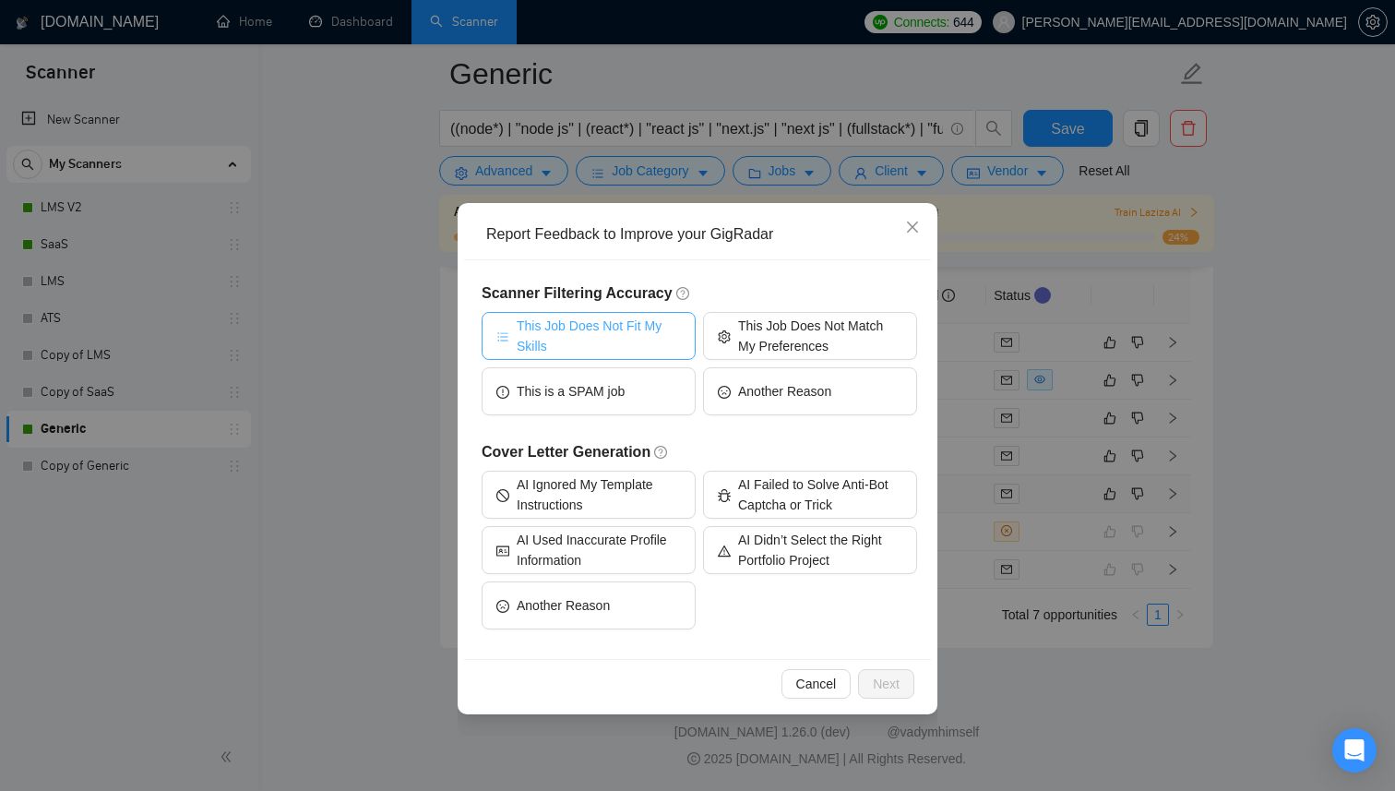
click at [671, 339] on span "This Job Does Not Fit My Skills" at bounding box center [599, 336] width 164 height 41
click at [881, 685] on span "Next" at bounding box center [886, 684] width 27 height 20
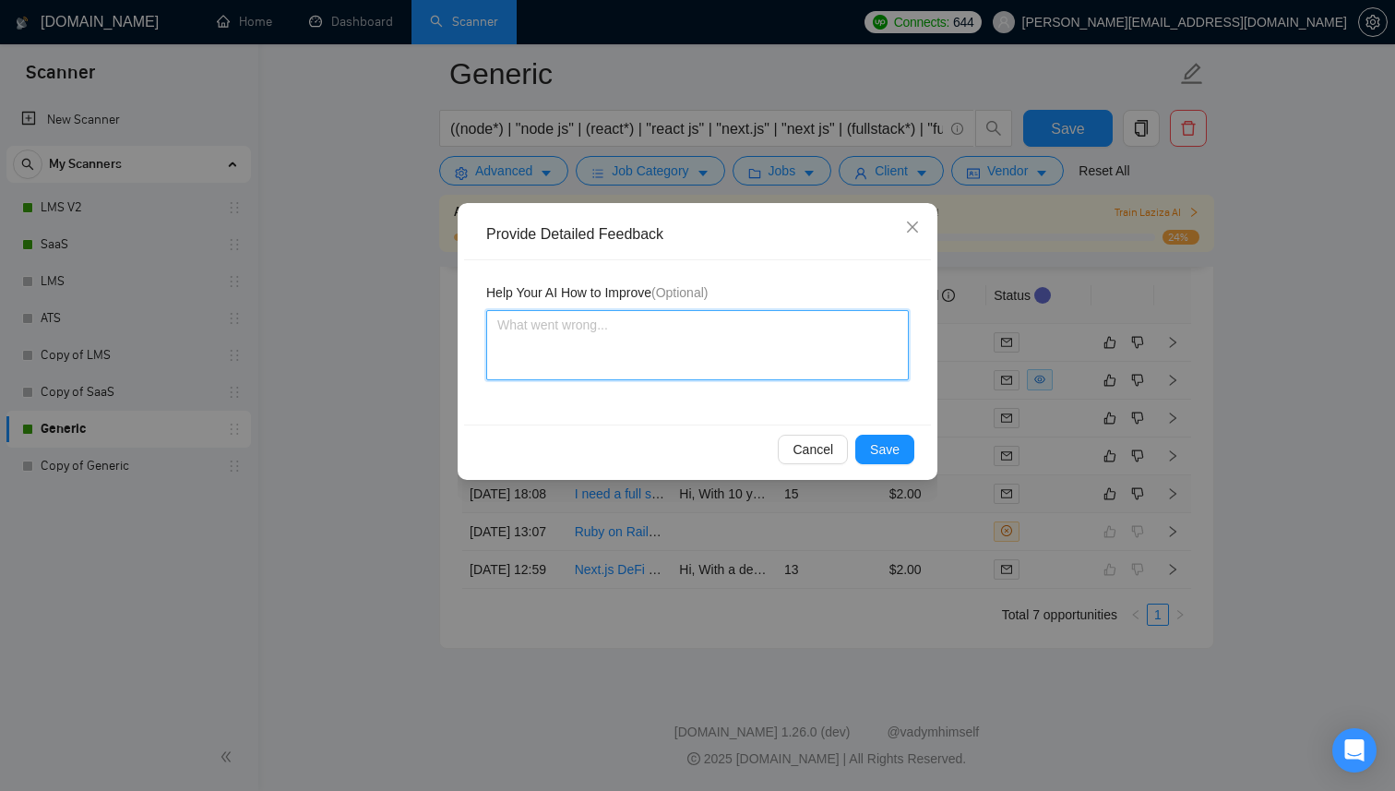
click at [624, 367] on textarea at bounding box center [697, 345] width 423 height 70
type textarea "Y"
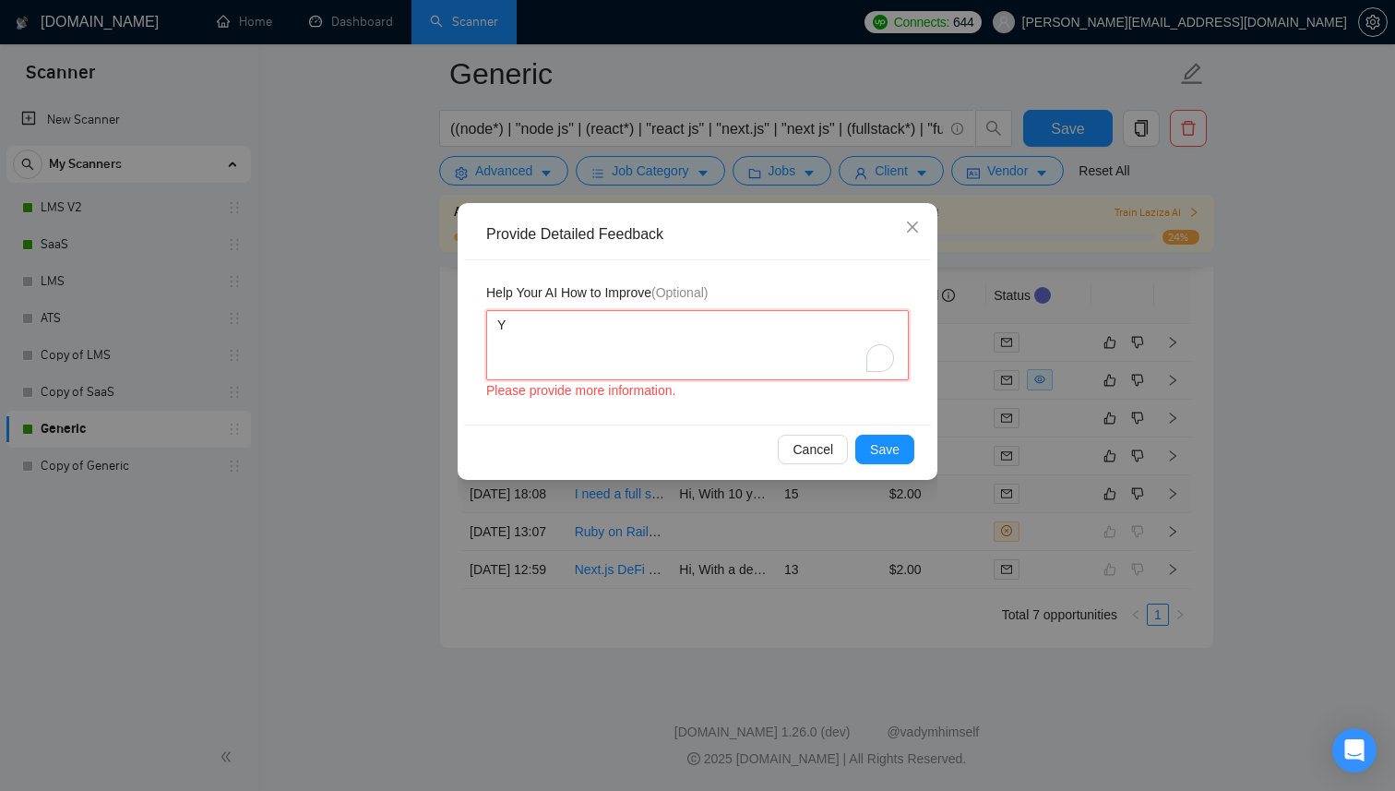
type textarea "Yo"
type textarea "You"
type textarea "You sh"
type textarea "You sho"
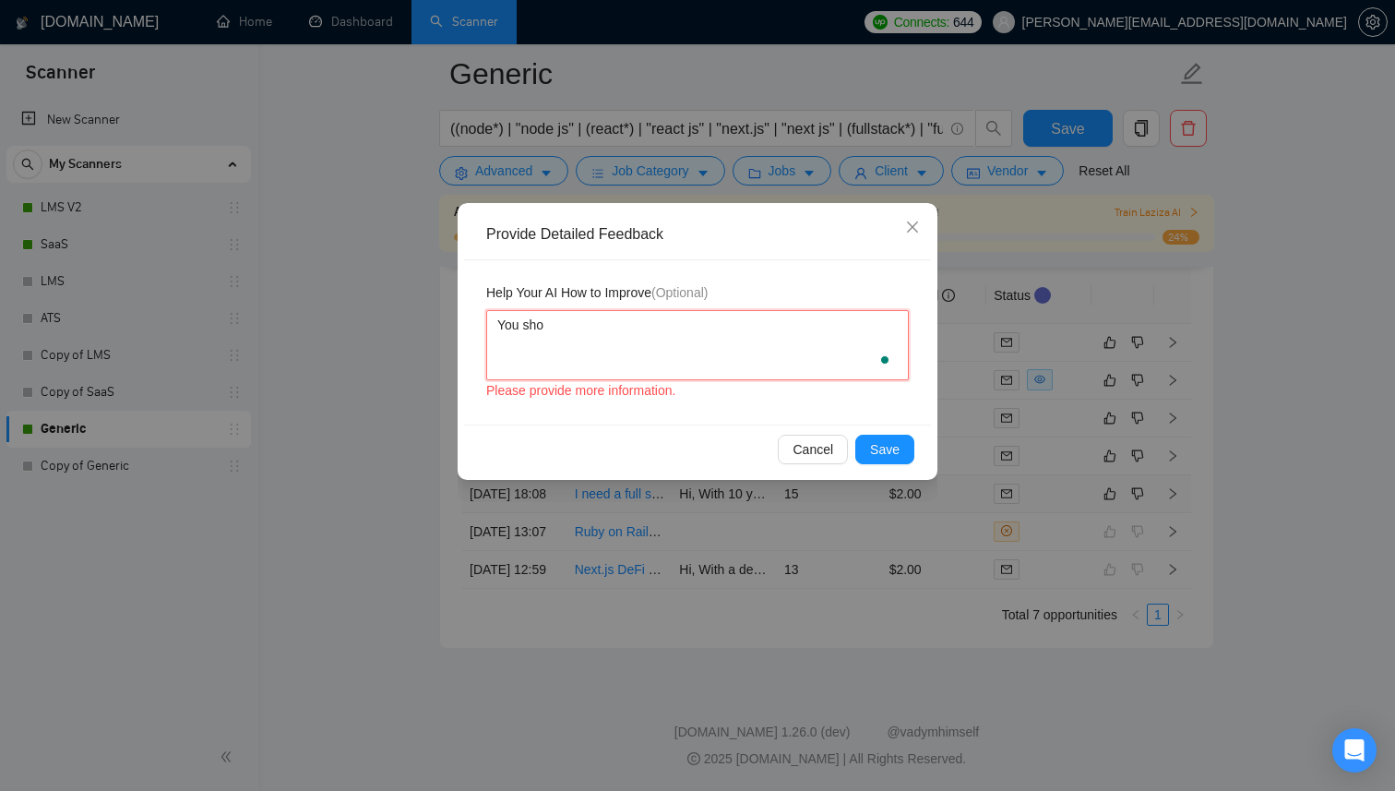
type textarea "You shou"
type textarea "You shoul"
type textarea "You should"
type textarea "You should n"
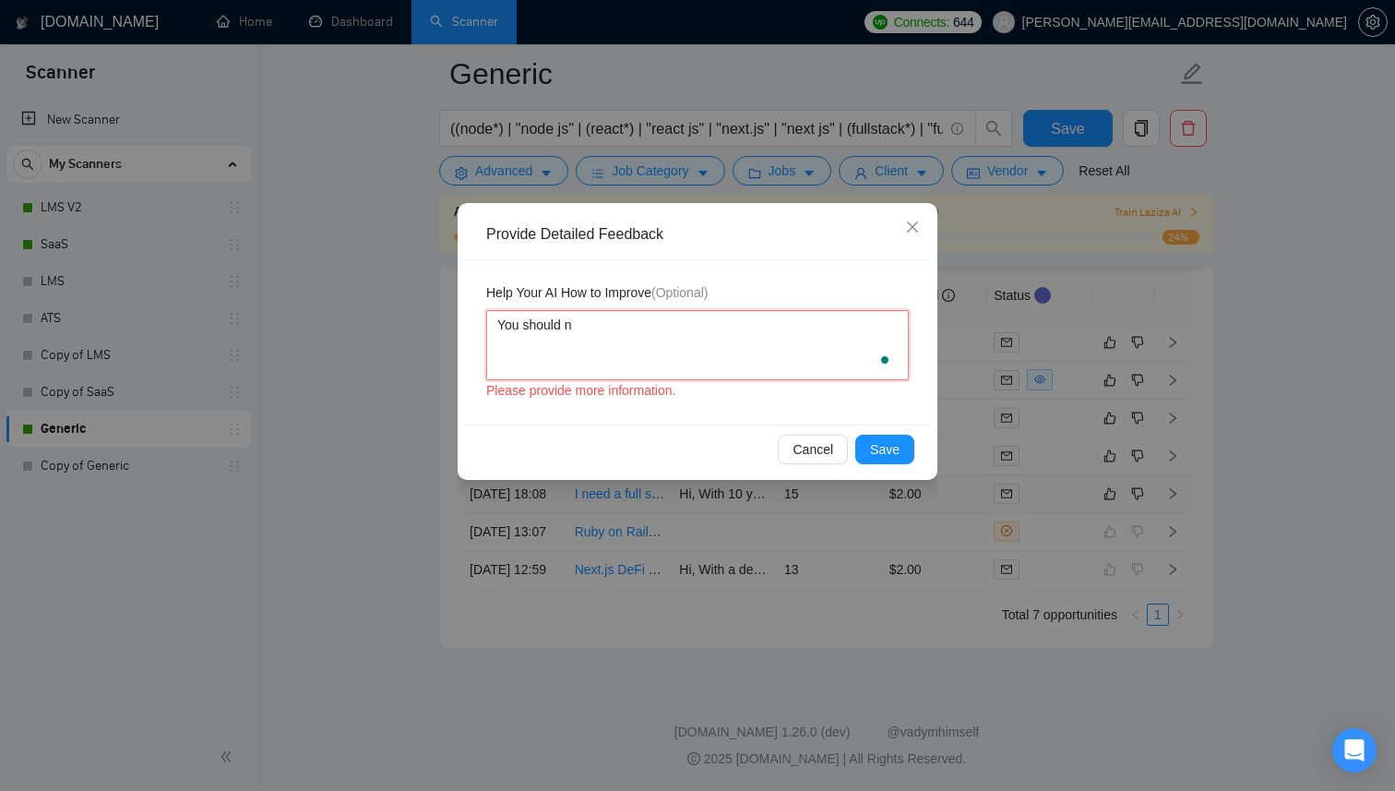
type textarea "You should nt"
type textarea "You should n"
type textarea "You should no"
type textarea "You should not"
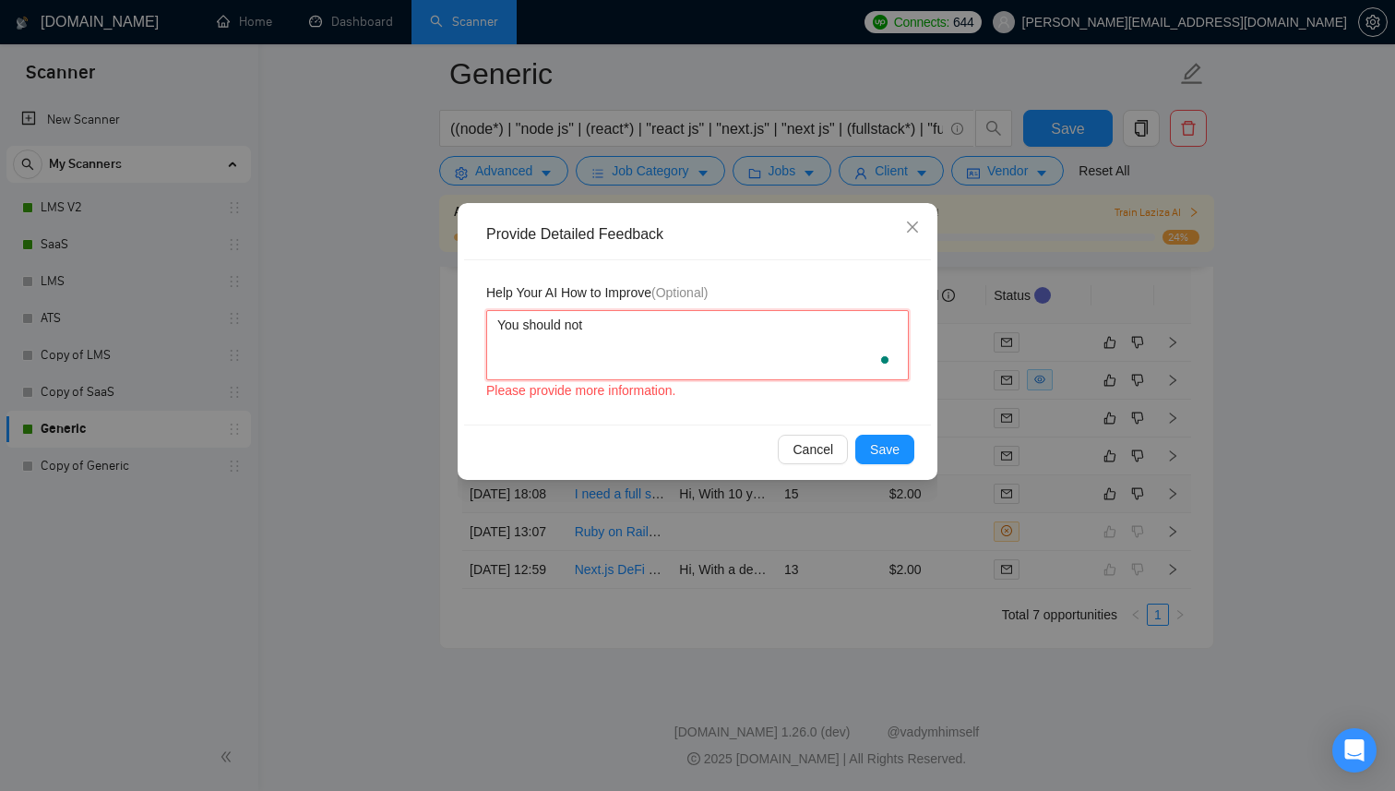
type textarea "You should not b"
type textarea "You should not bu"
type textarea "You should not [PERSON_NAME]"
type textarea "You should not buil"
type textarea "You should not build"
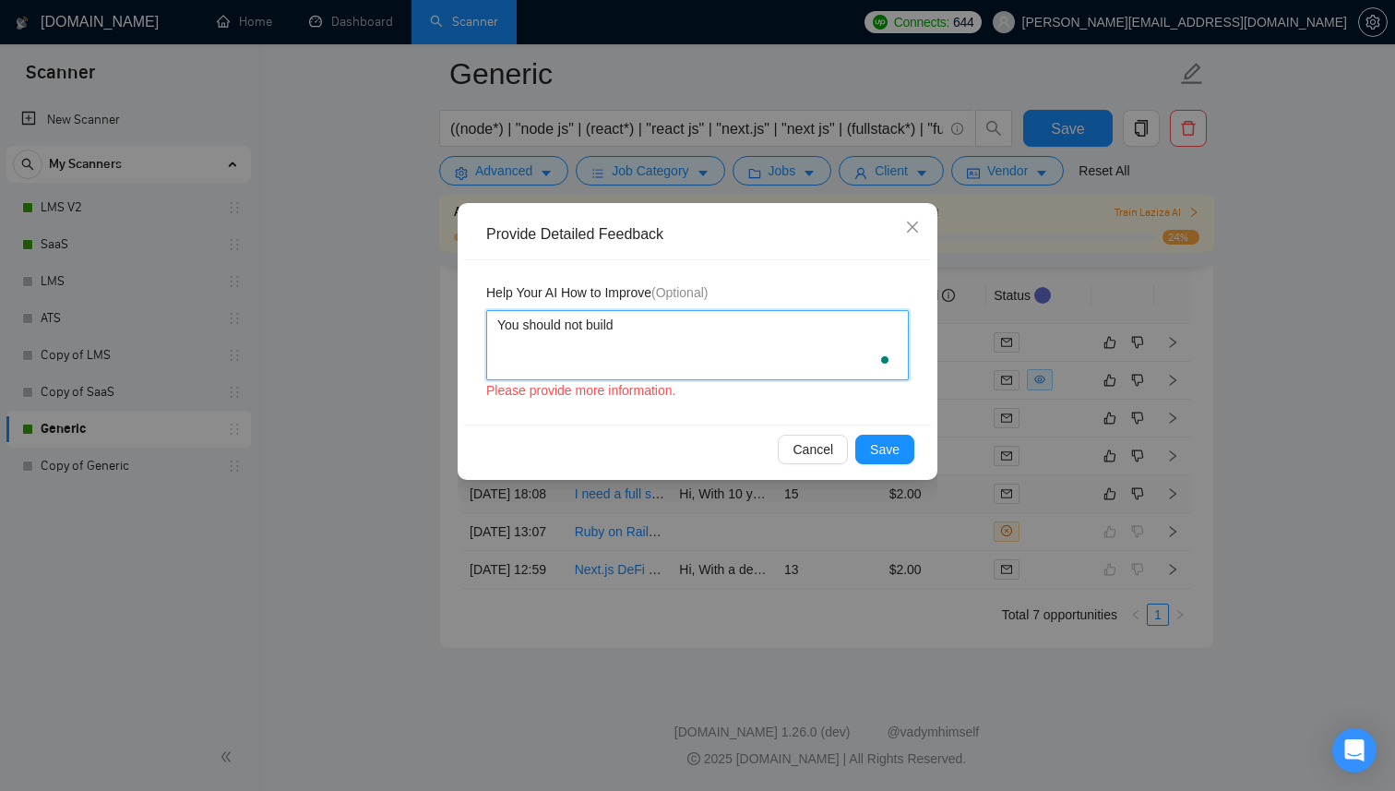
type textarea "You should not build"
type textarea "You should not build f"
type textarea "You should not build fo"
type textarea "You should not build for"
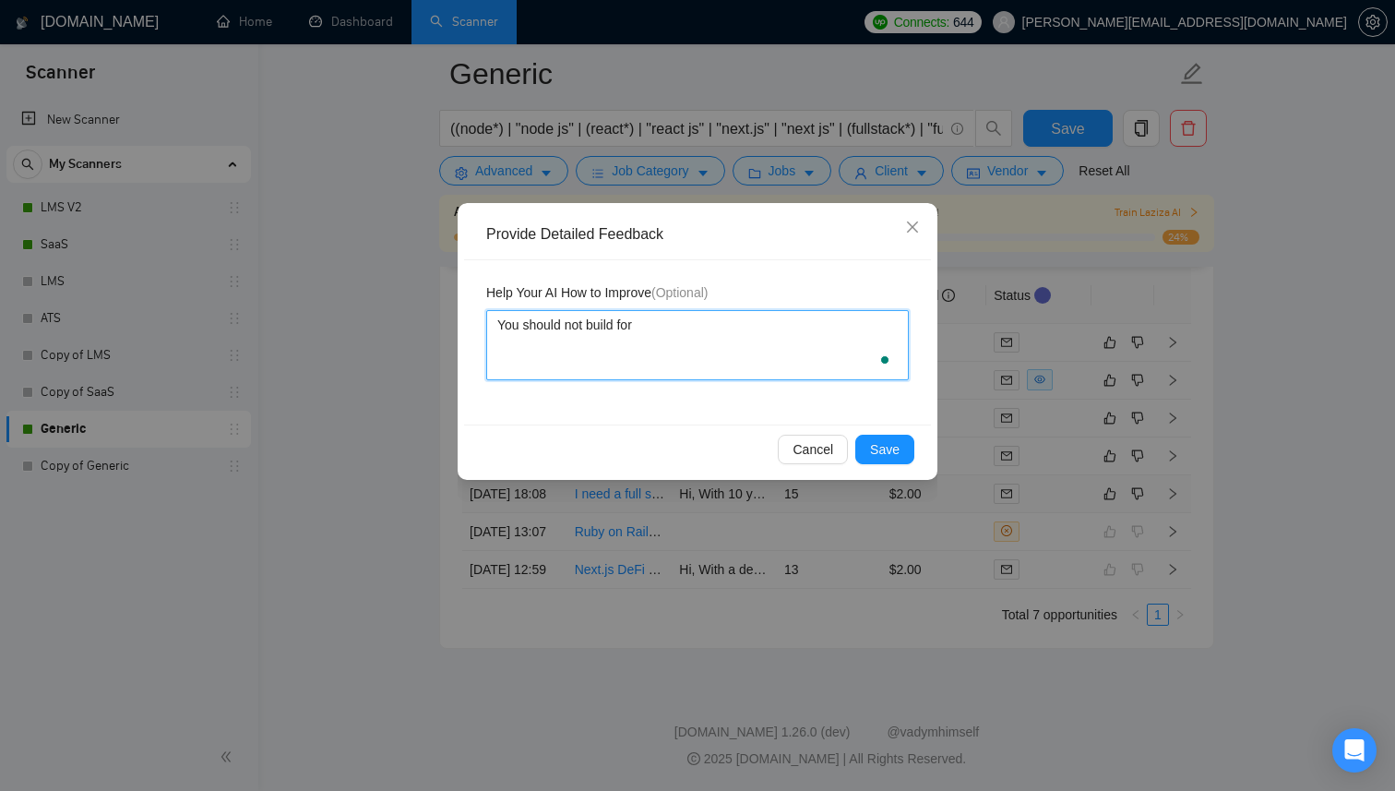
type textarea "You should not build for a"
type textarea "You should not build for a j"
type textarea "You should not build for a jo"
type textarea "You should not build for a job"
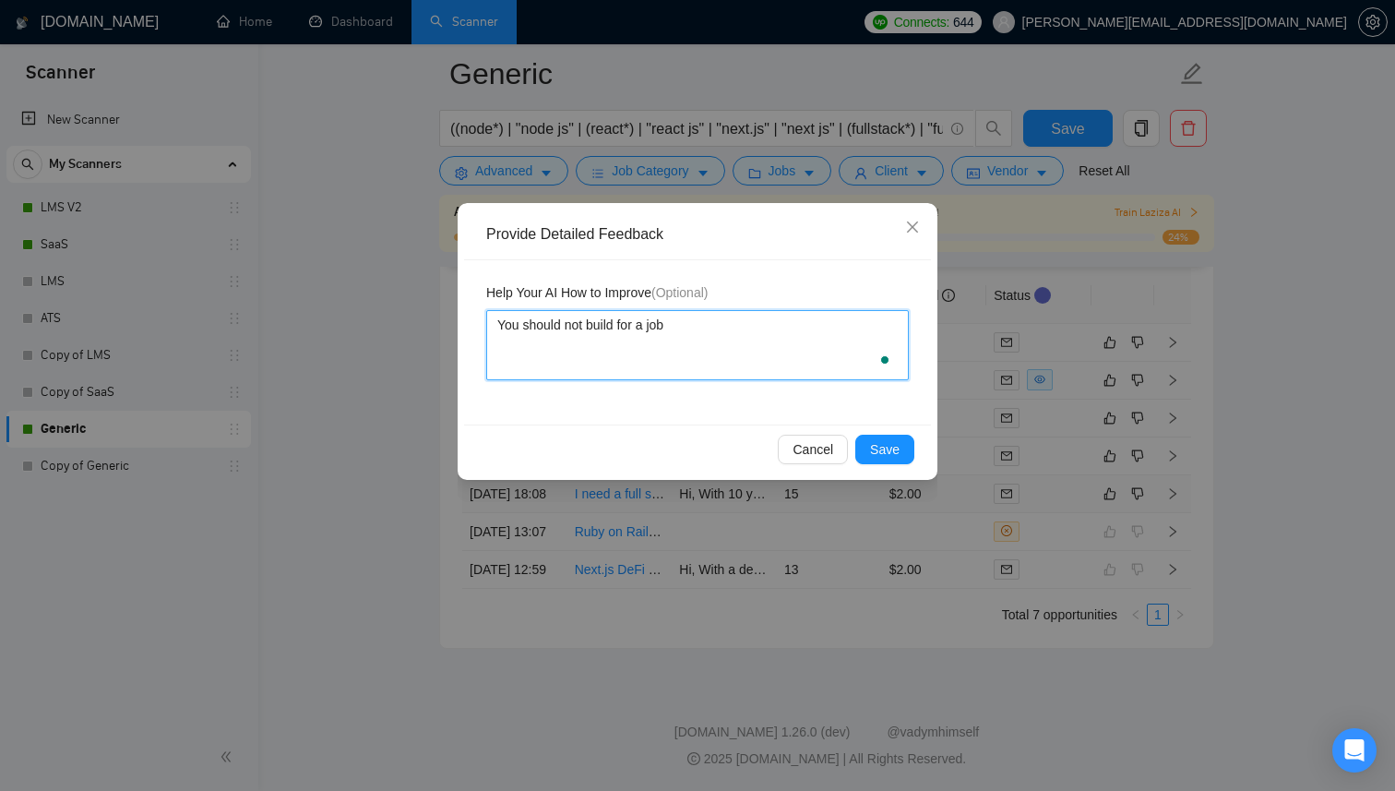
type textarea "You should not build for a jobs"
type textarea "You should not build for a jobs t"
type textarea "You should not build for a jobs th"
type textarea "You should not build for a jobs tha"
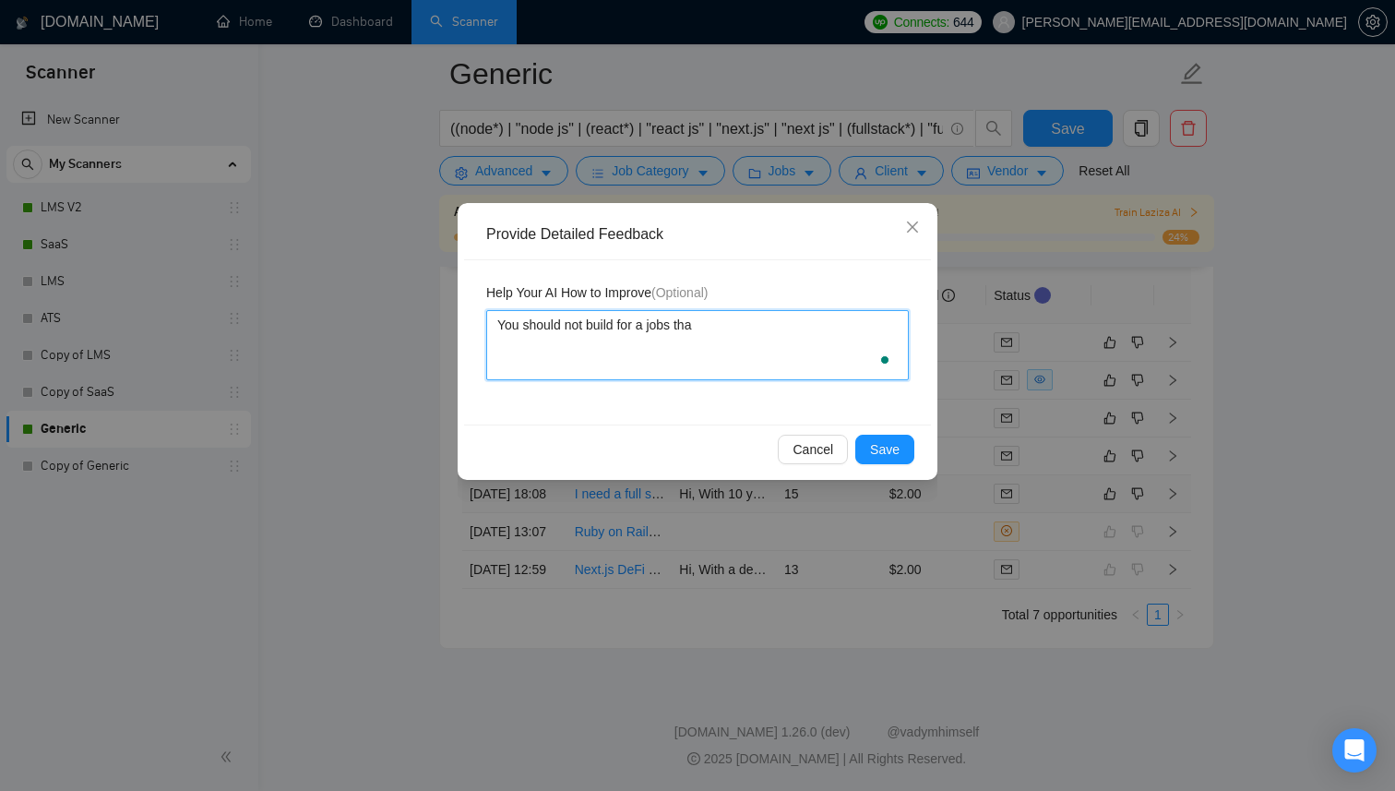
type textarea "You should not build for a jobs that"
type textarea "You should not build for a jobs that r"
type textarea "You should not build for a jobs that re"
type textarea "You should not build for a jobs that req"
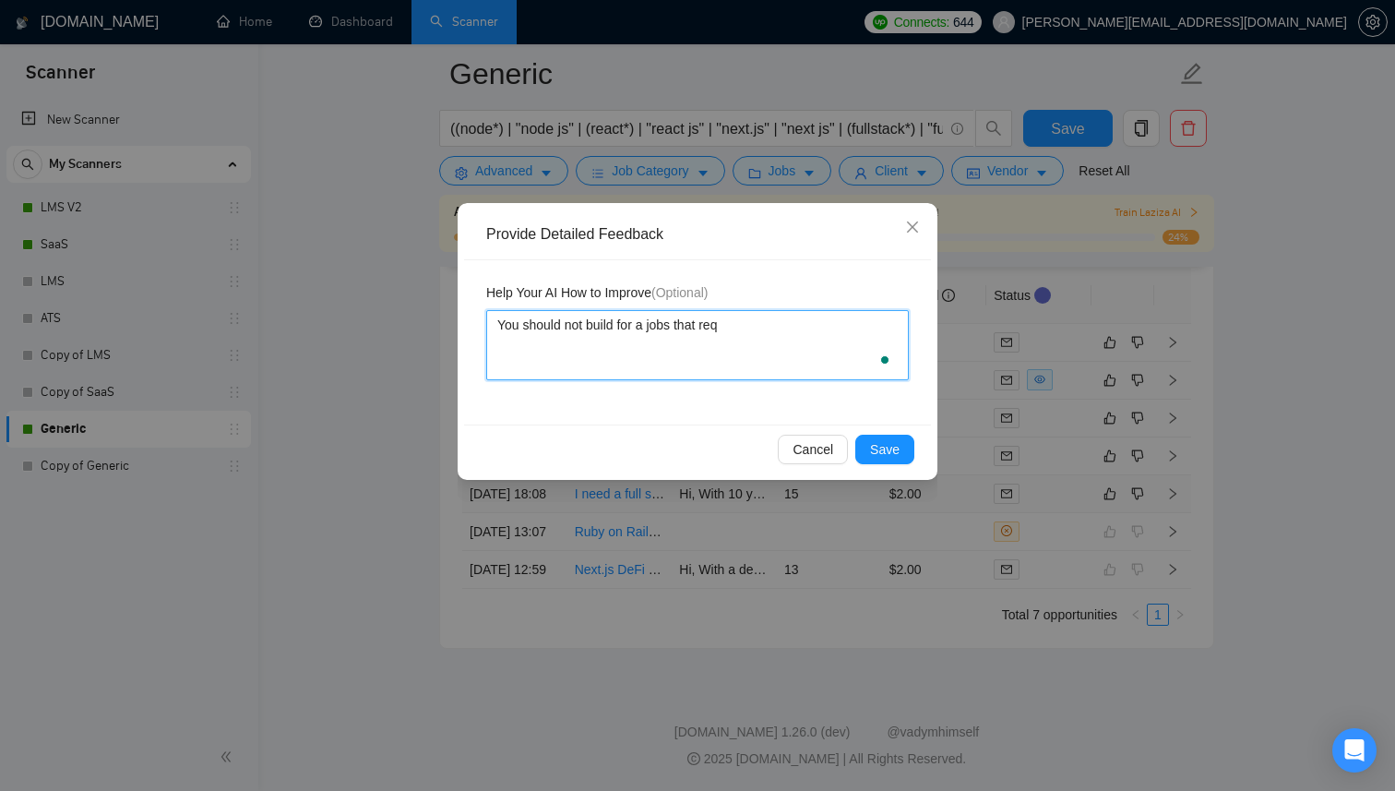
type textarea "You should not build for a jobs that requ"
type textarea "You should not build for a jobs that requi"
type textarea "You should not build for a jobs that requir"
type textarea "You should not build for a jobs that require"
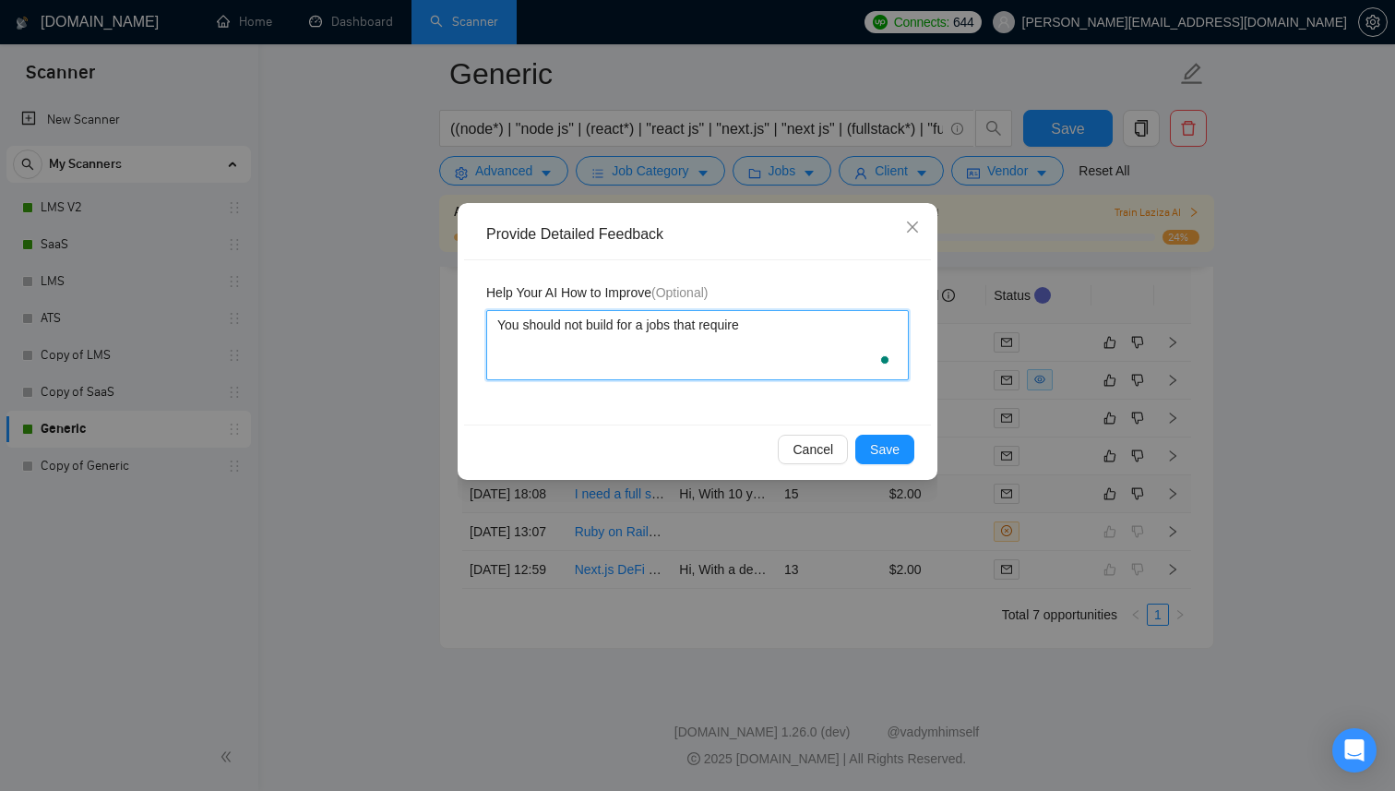
type textarea "You should not build for a jobs that require #"
type textarea "You should not build for a jobs that require"
type textarea "You should not build for a jobs that require 3"
type textarea "You should not build for a jobs that require 3D"
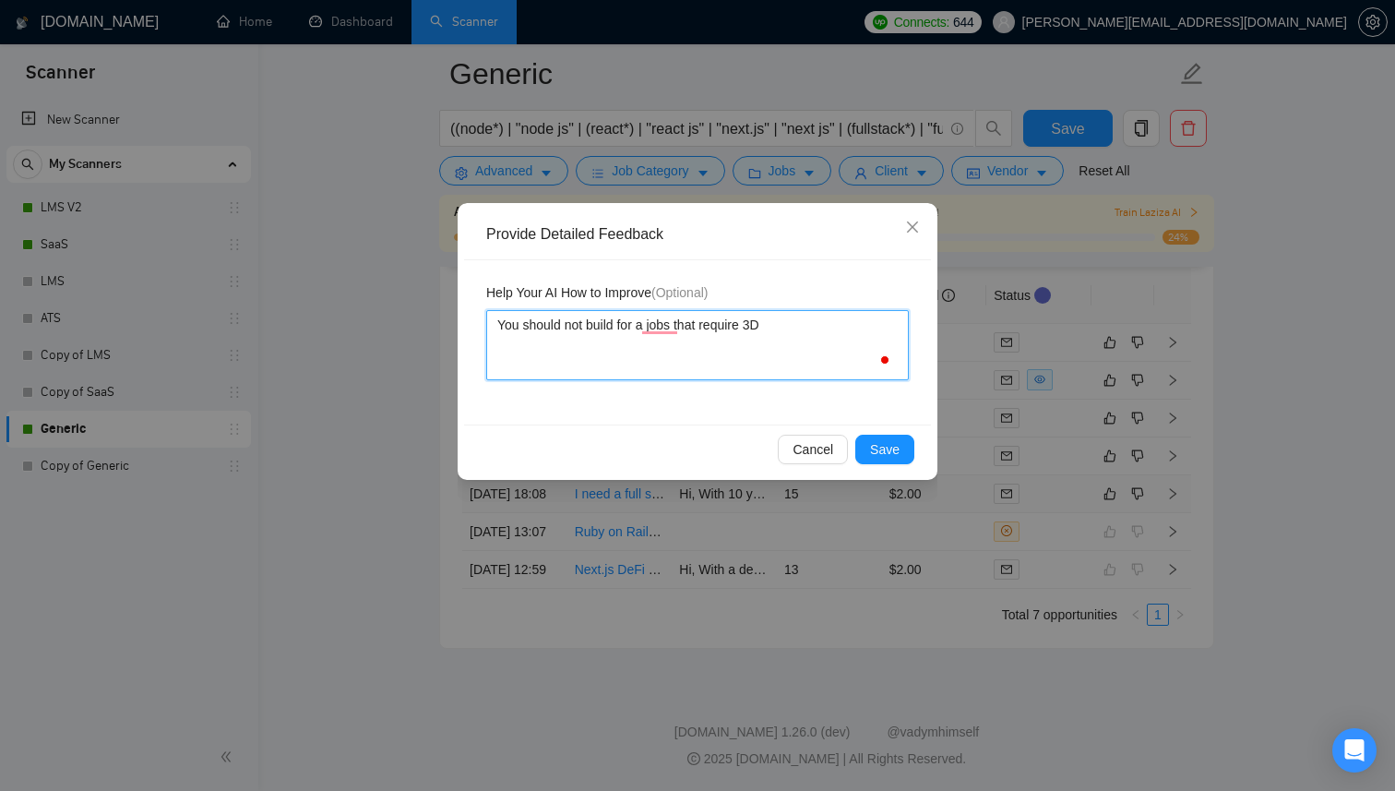
type textarea "You should not build for a jobs that require 3D"
type textarea "You should not build for a jobs that require 3D o"
type textarea "You should not build for a jobs that require 3D or"
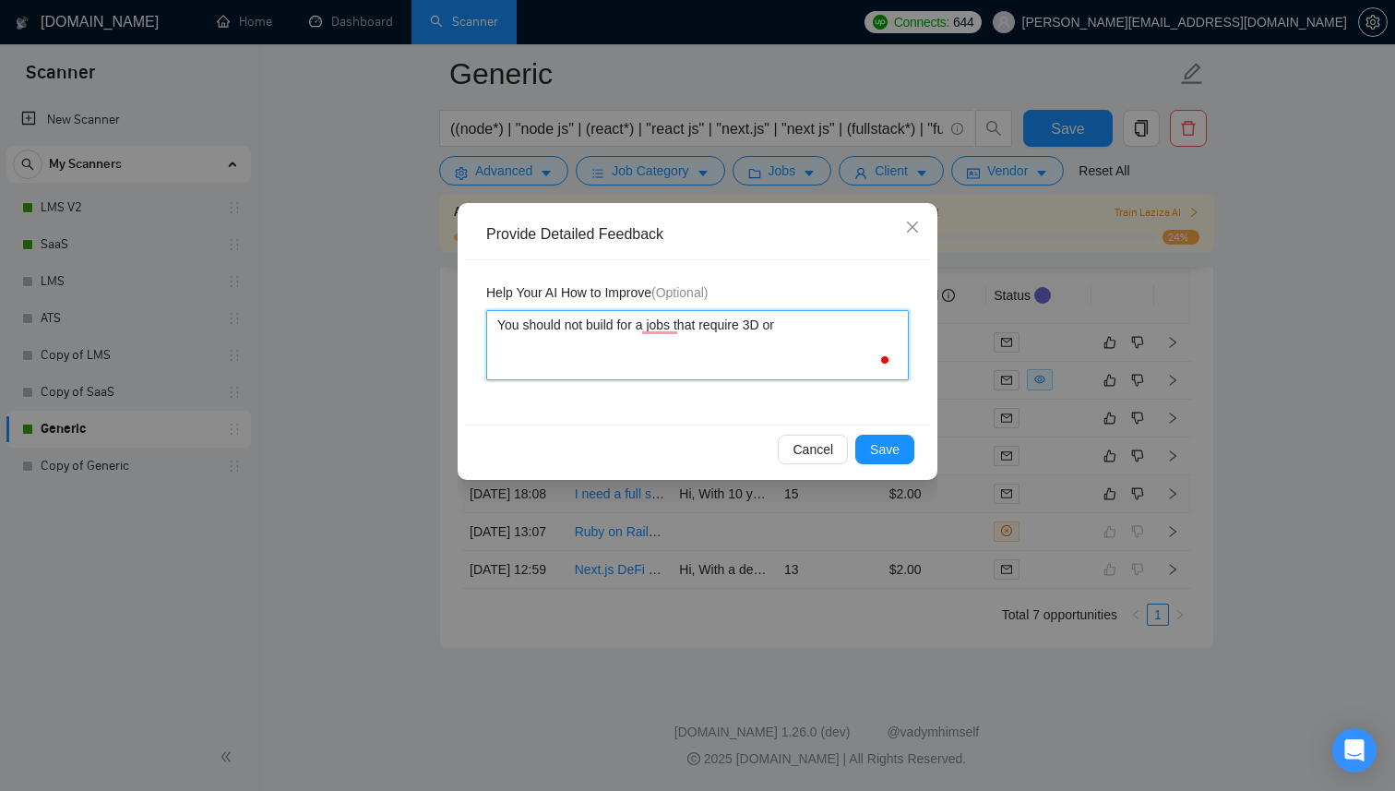
type textarea "You should not build for a jobs that require 3D or U"
type textarea "You should not build for a jobs that require 3D or Un"
type textarea "You should not build for a jobs that require 3D or Uni"
type textarea "You should not build for a jobs that require 3D or Unit"
type textarea "You should not build for a jobs that require 3D or Unity"
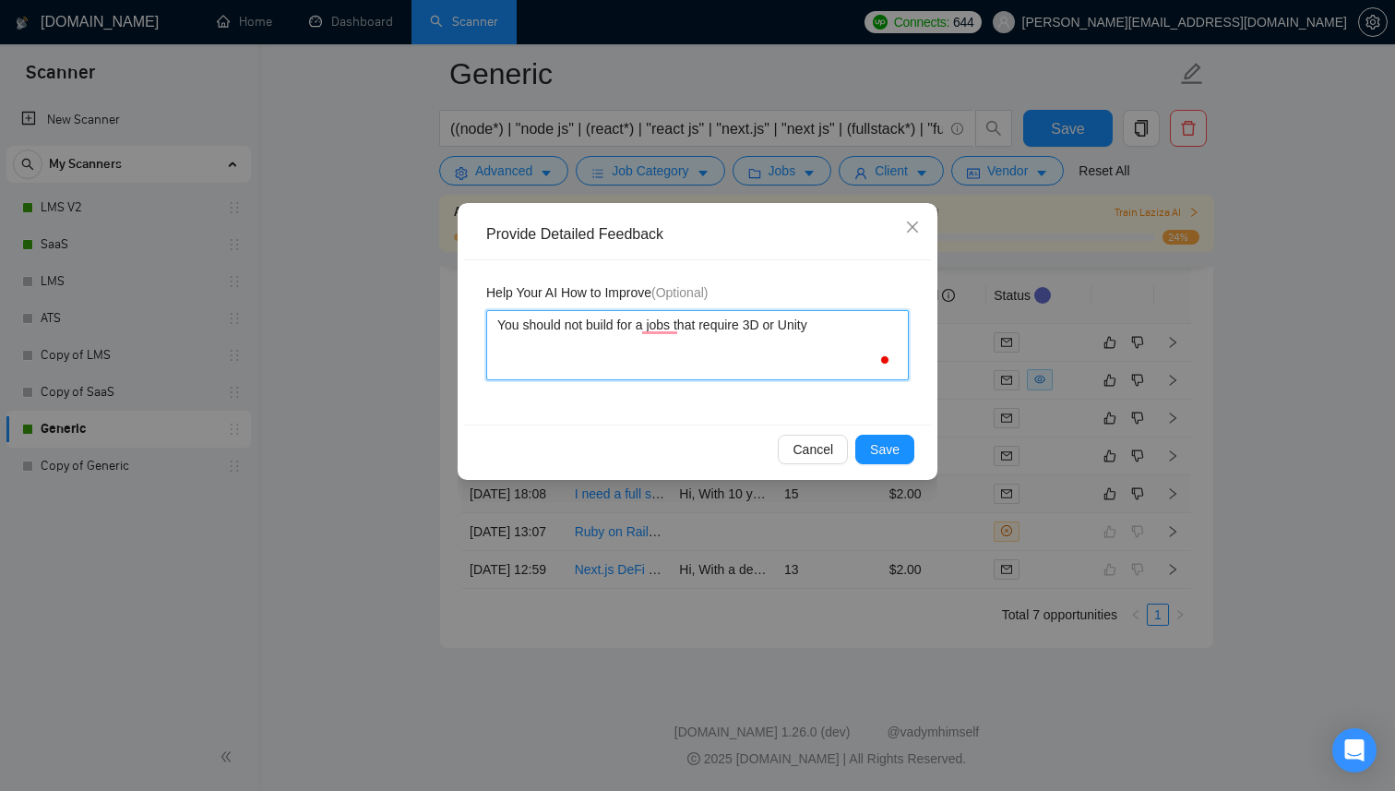
type textarea "You should not build for a jobs that require 3D or Unity"
type textarea "You should not build for a jobs that require 3D or Unity o"
type textarea "You should not build for a jobs that require 3D or Unity or"
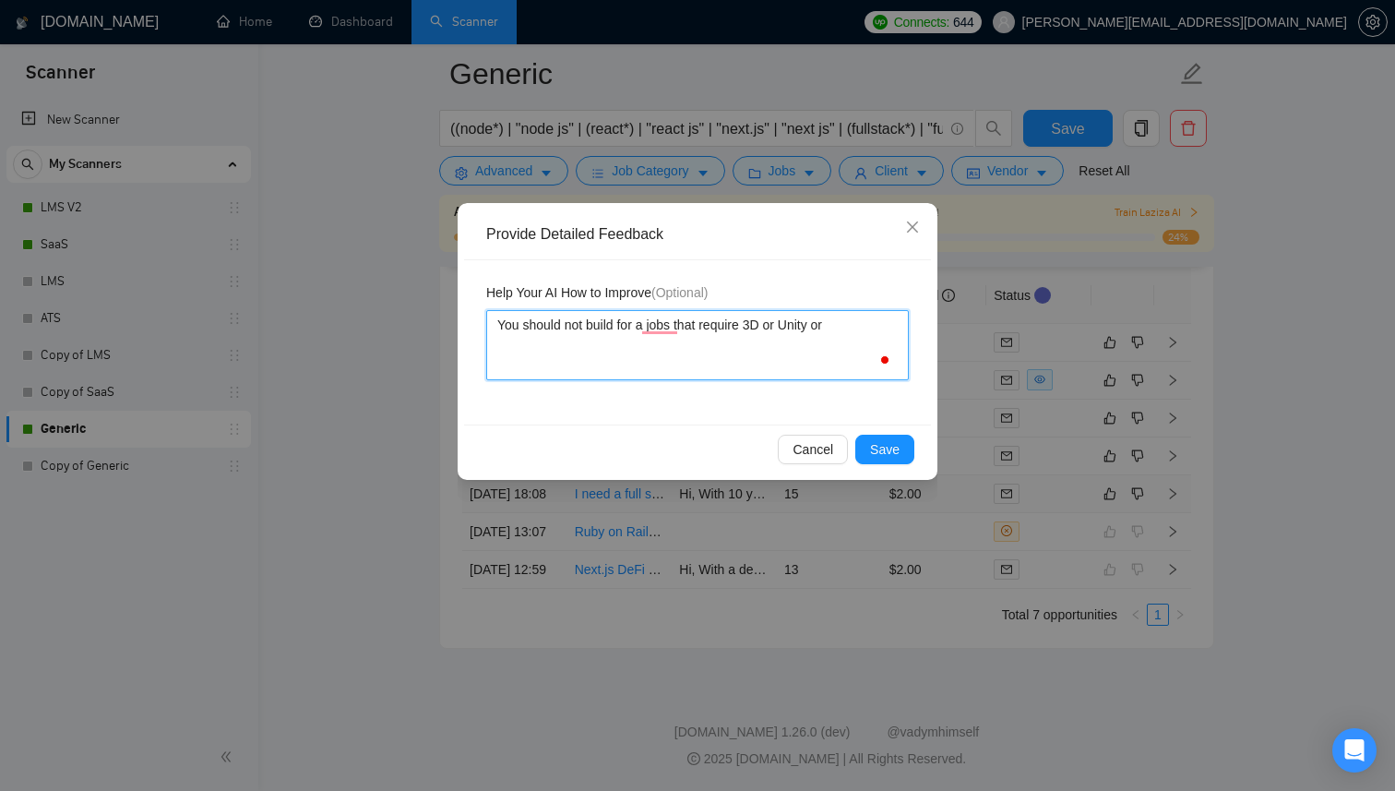
type textarea "You should not build for a jobs that require 3D or Unity o"
type textarea "You should not build for a jobs that require 3D or Unity"
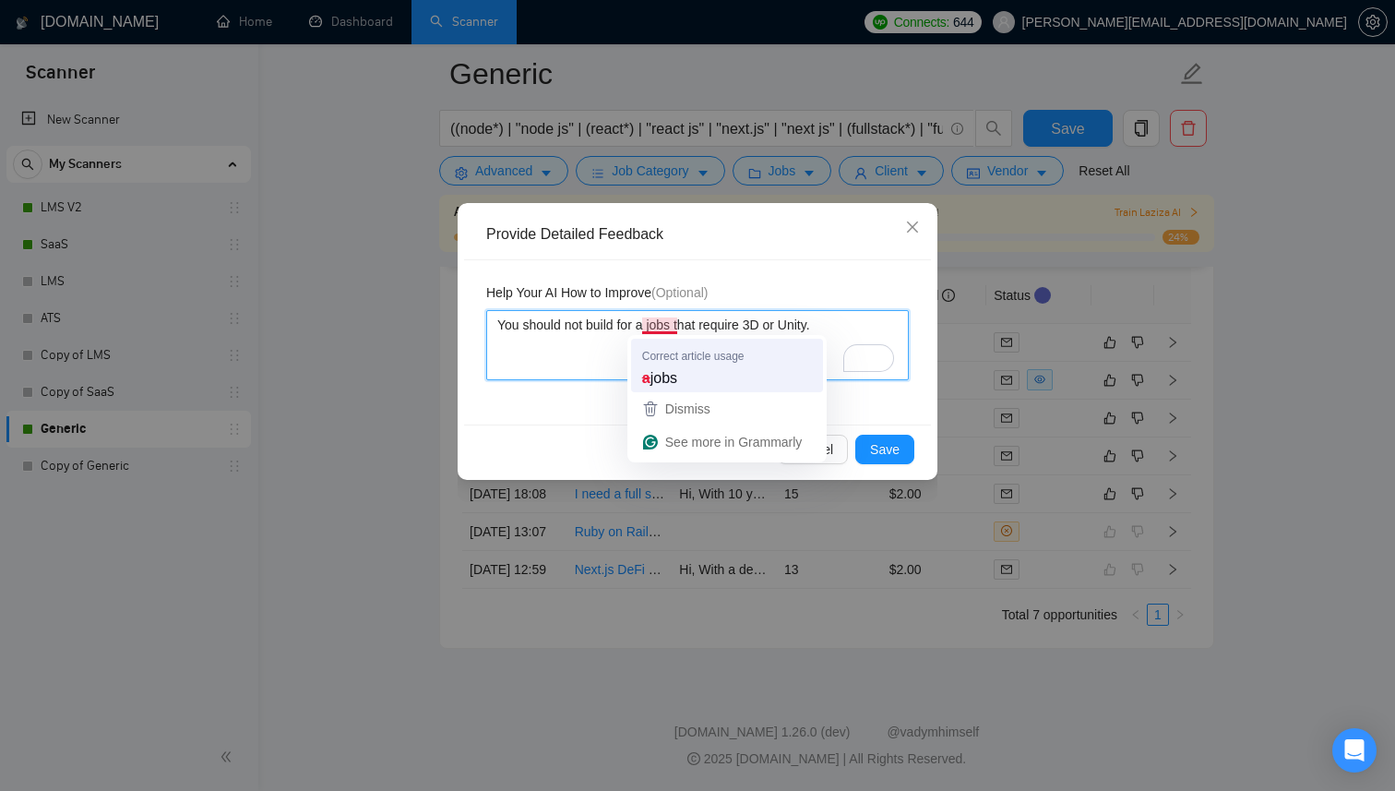
type textarea "You should not build for jobs that require 3D or Unity."
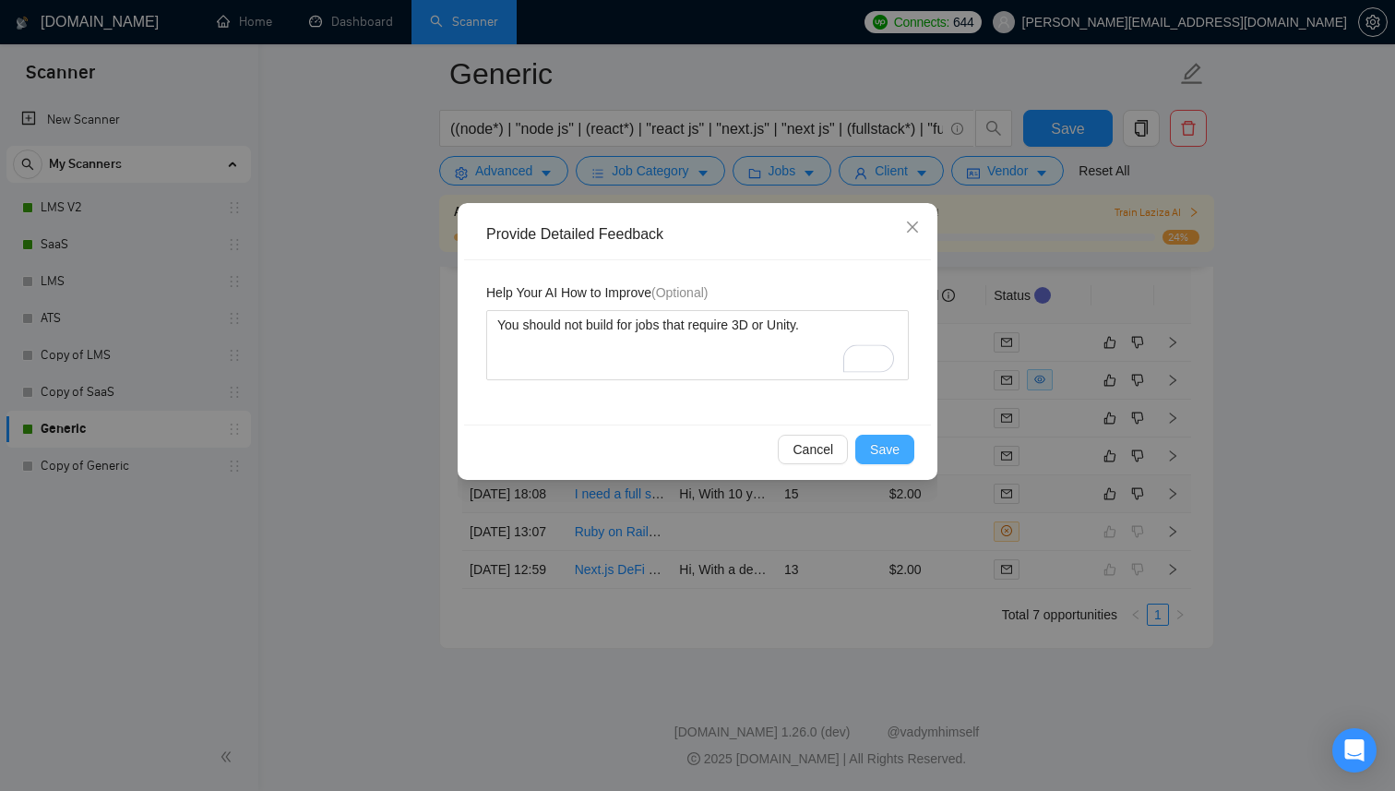
click at [890, 446] on span "Save" at bounding box center [885, 449] width 30 height 20
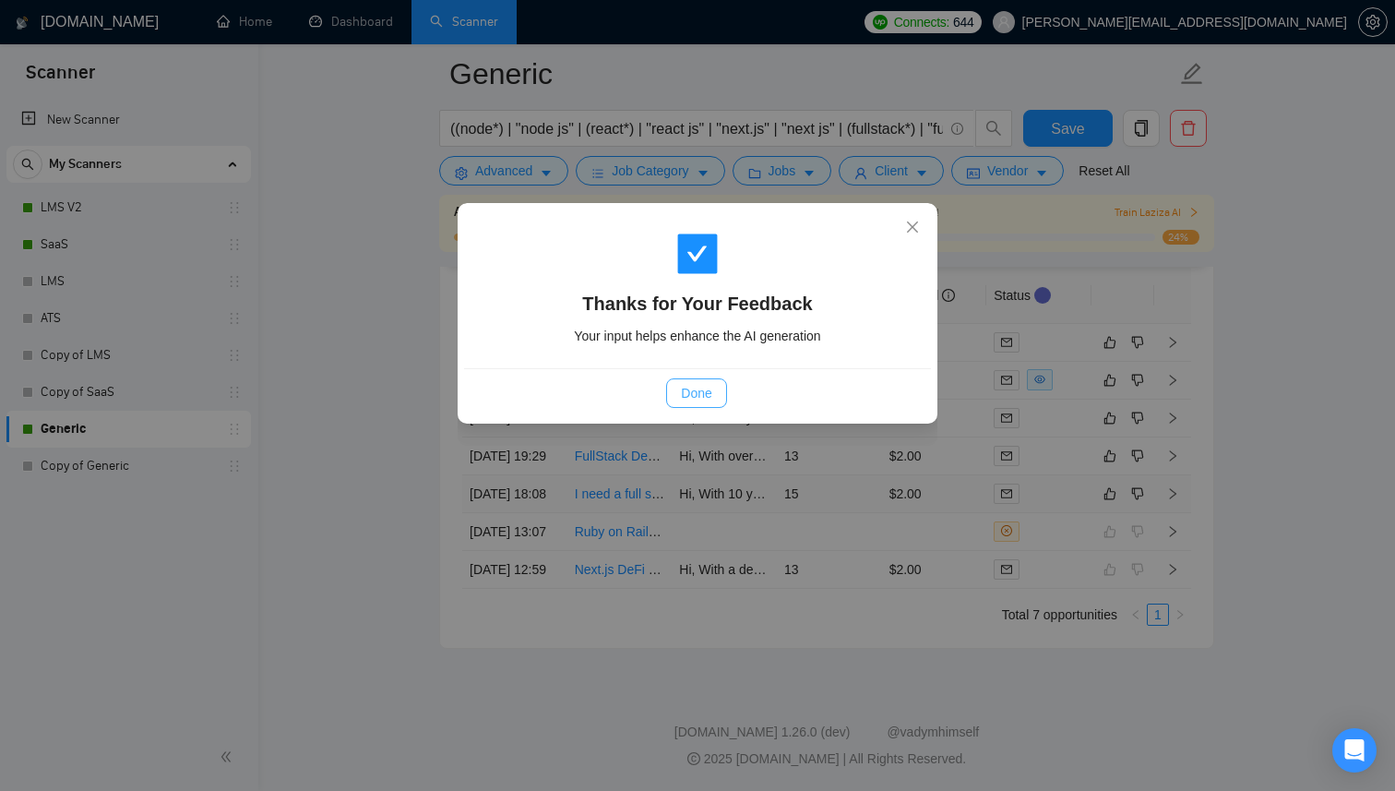
click at [707, 384] on span "Done" at bounding box center [696, 393] width 30 height 20
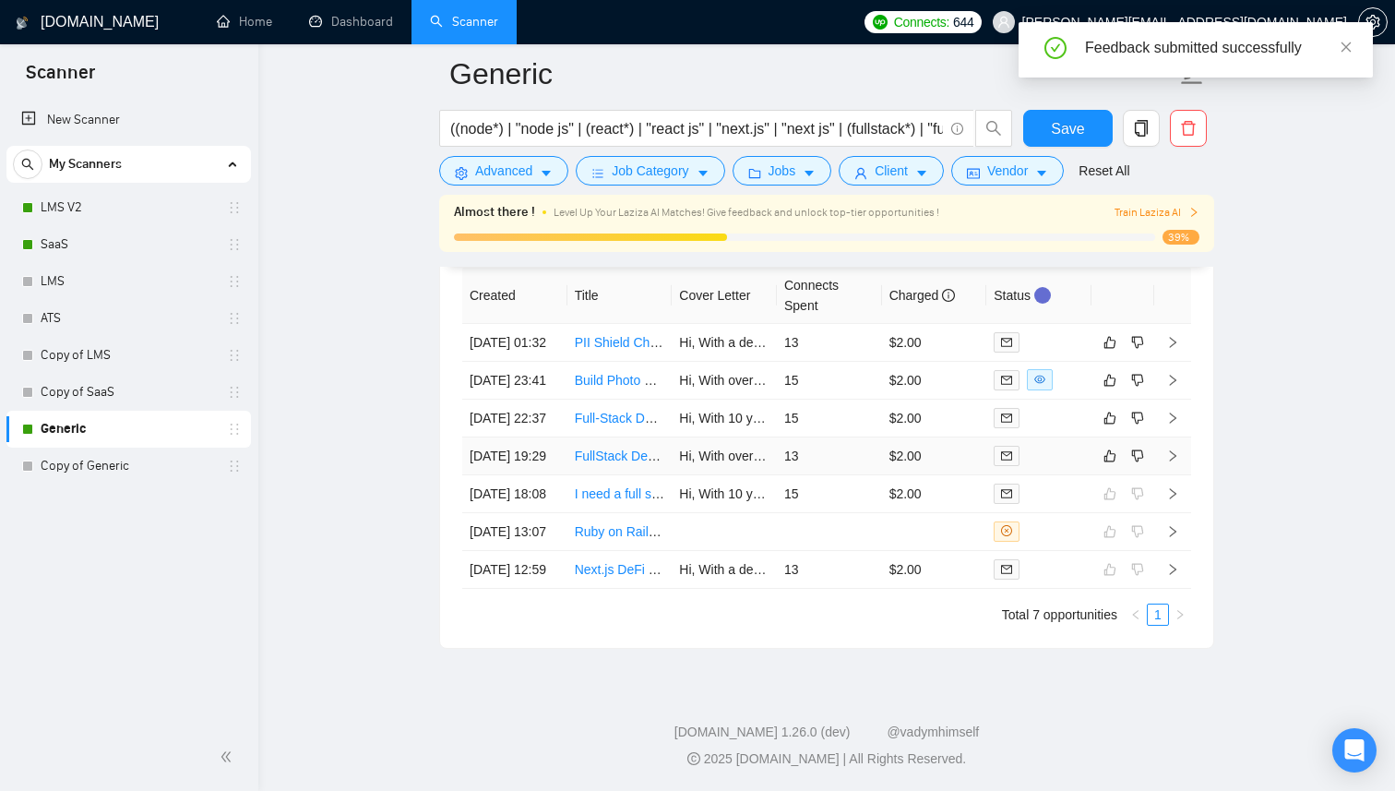
click at [1044, 466] on div at bounding box center [1039, 455] width 90 height 21
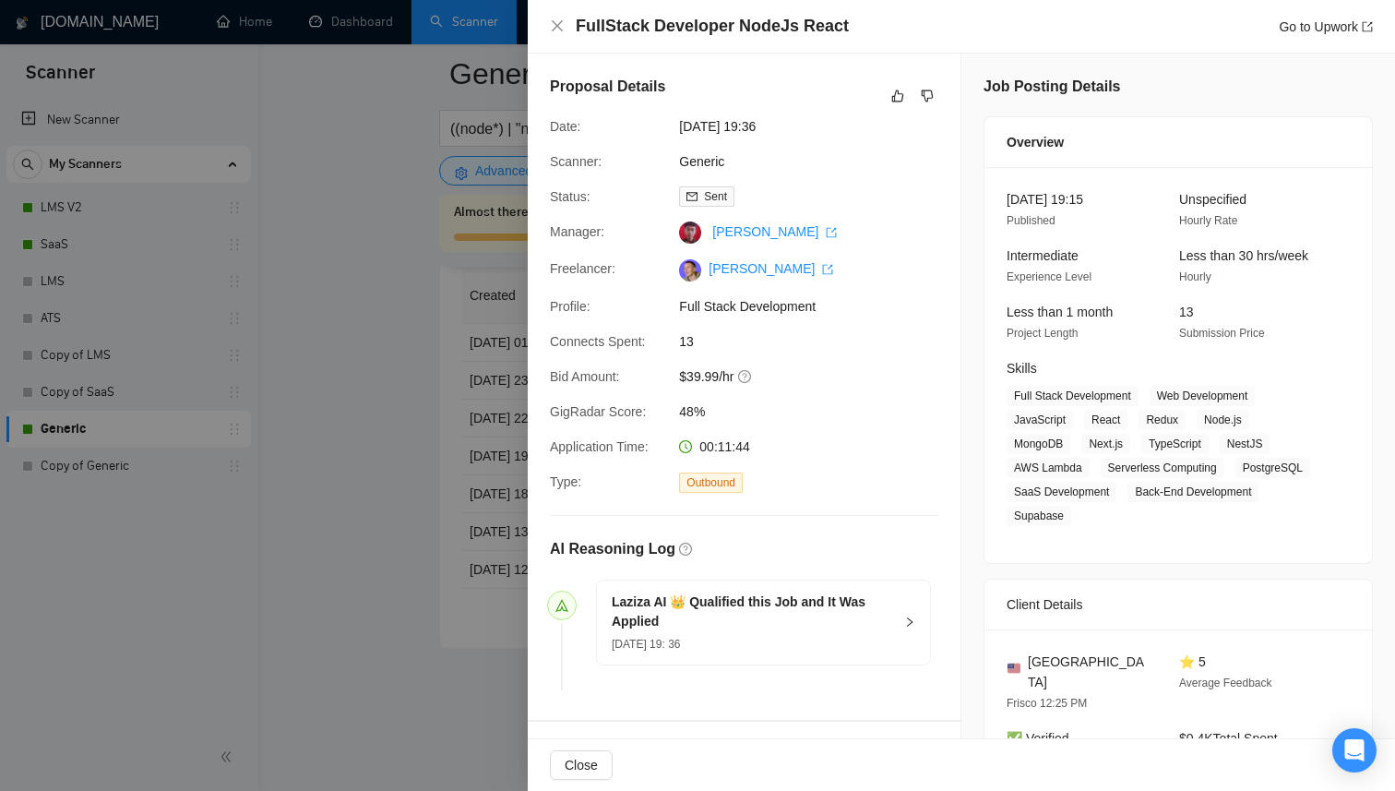
click at [419, 428] on div at bounding box center [697, 395] width 1395 height 791
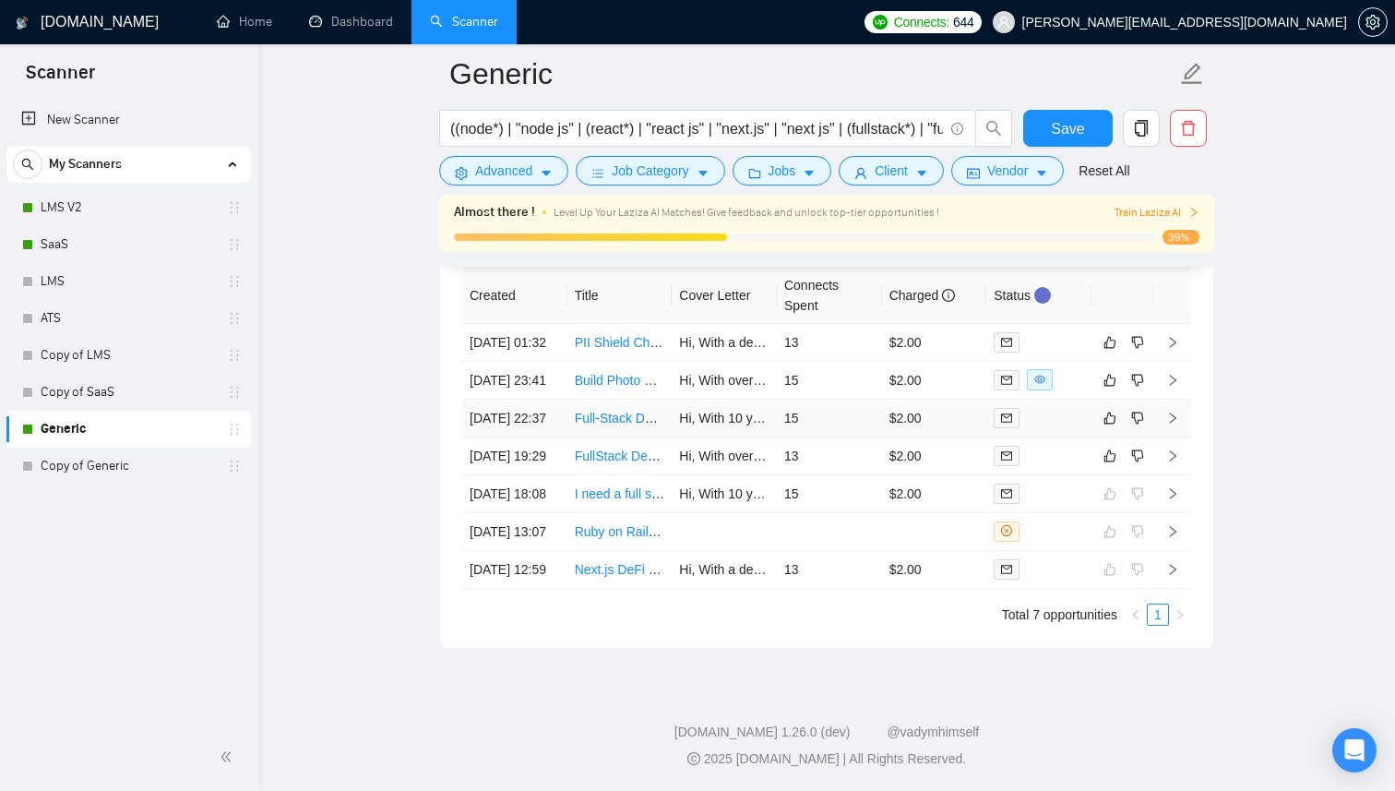
click at [1060, 416] on div at bounding box center [1039, 417] width 90 height 21
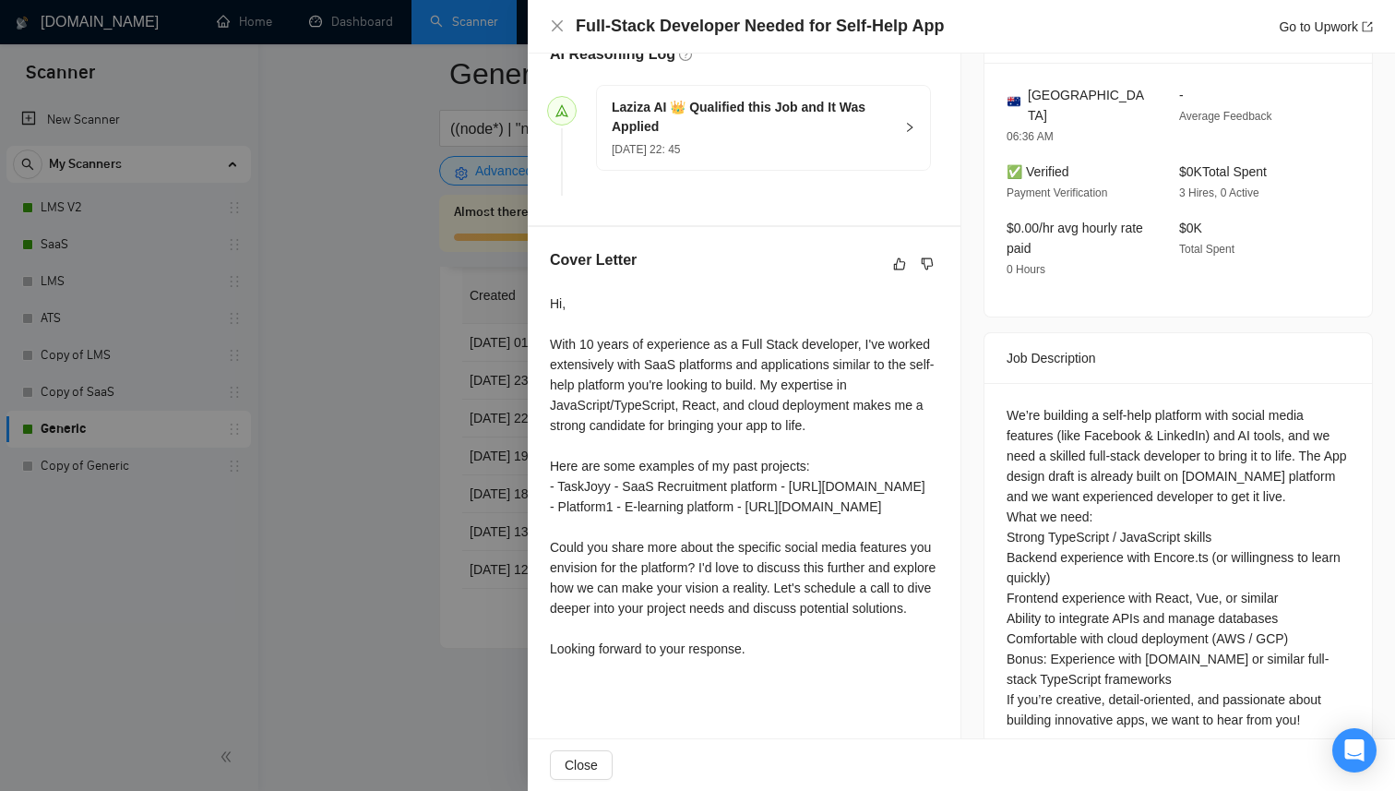
scroll to position [540, 0]
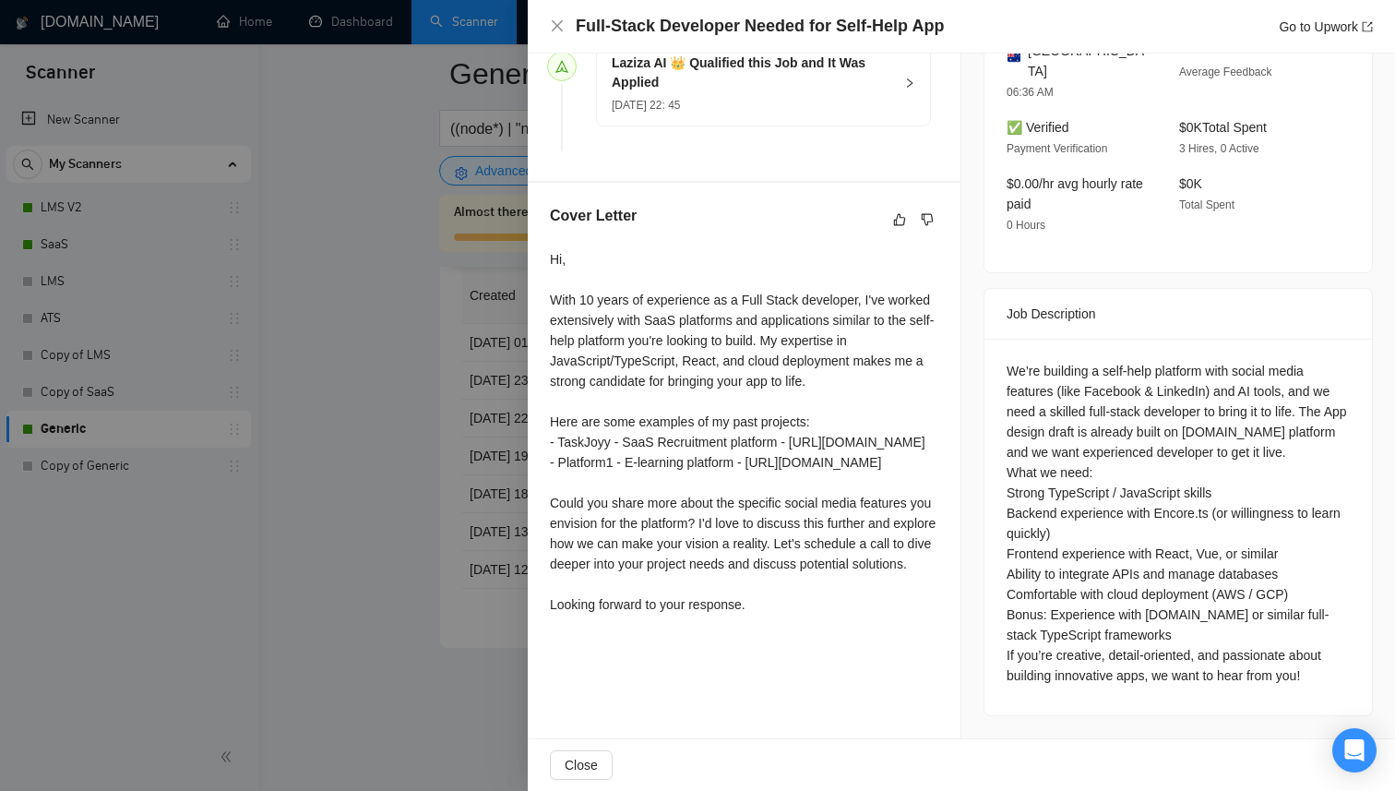
click at [486, 505] on div at bounding box center [697, 395] width 1395 height 791
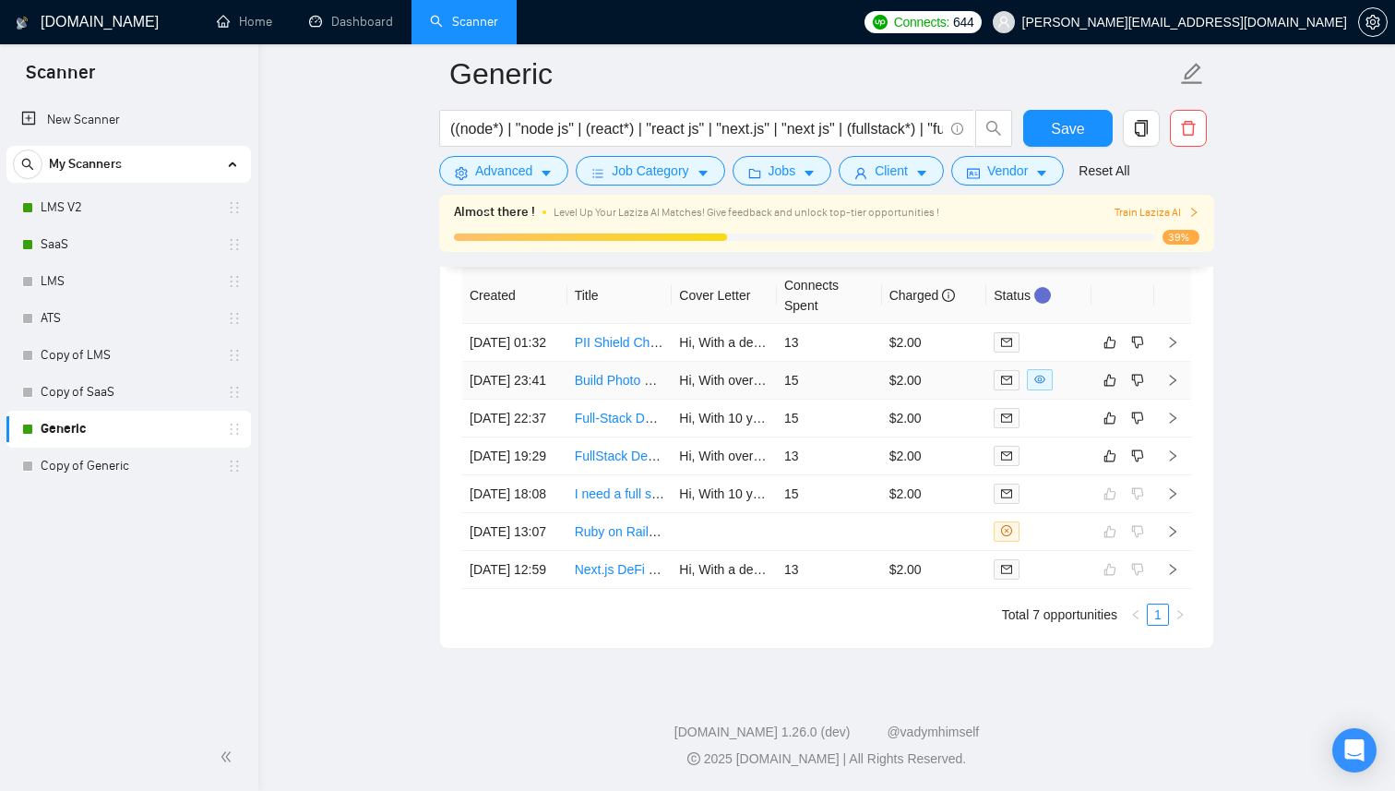
click at [1073, 369] on td at bounding box center [1038, 381] width 105 height 38
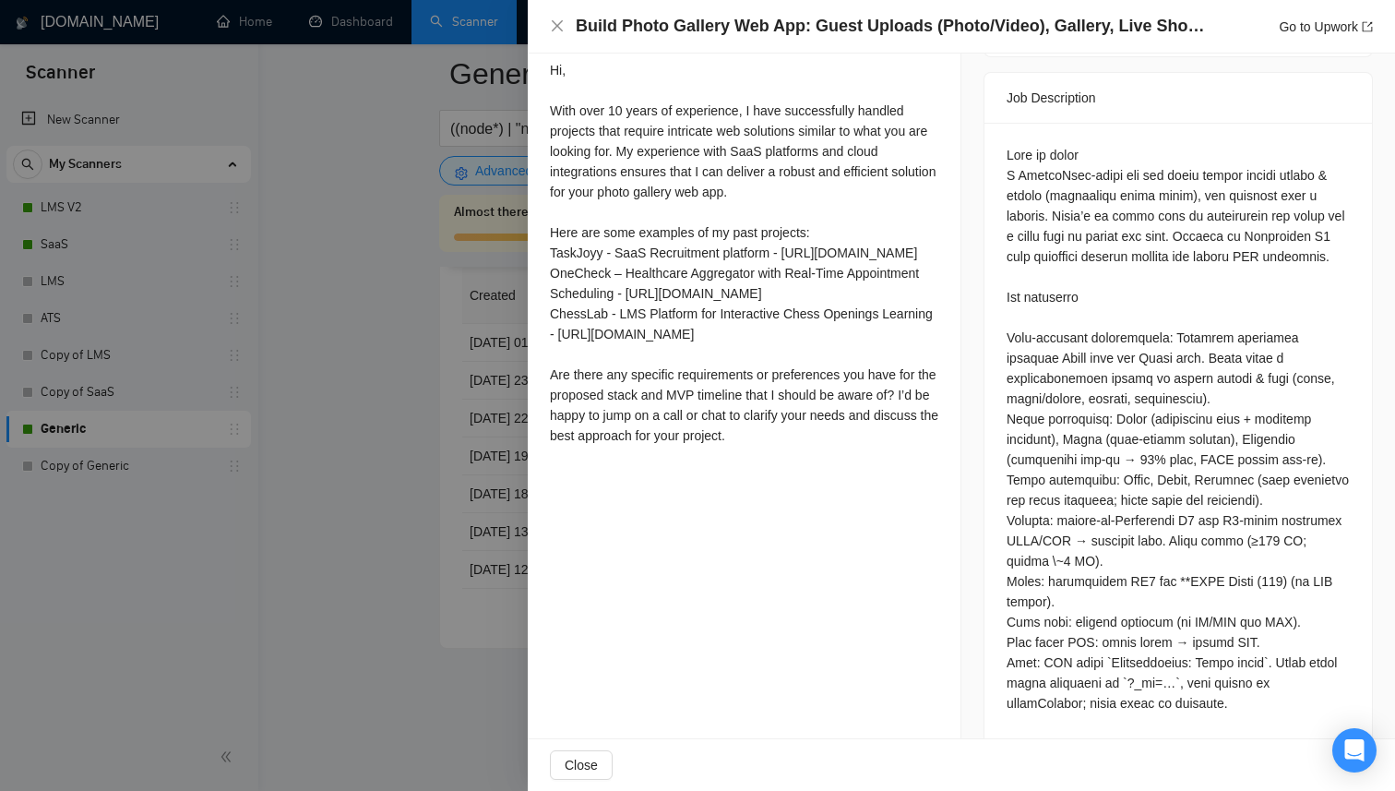
scroll to position [701, 0]
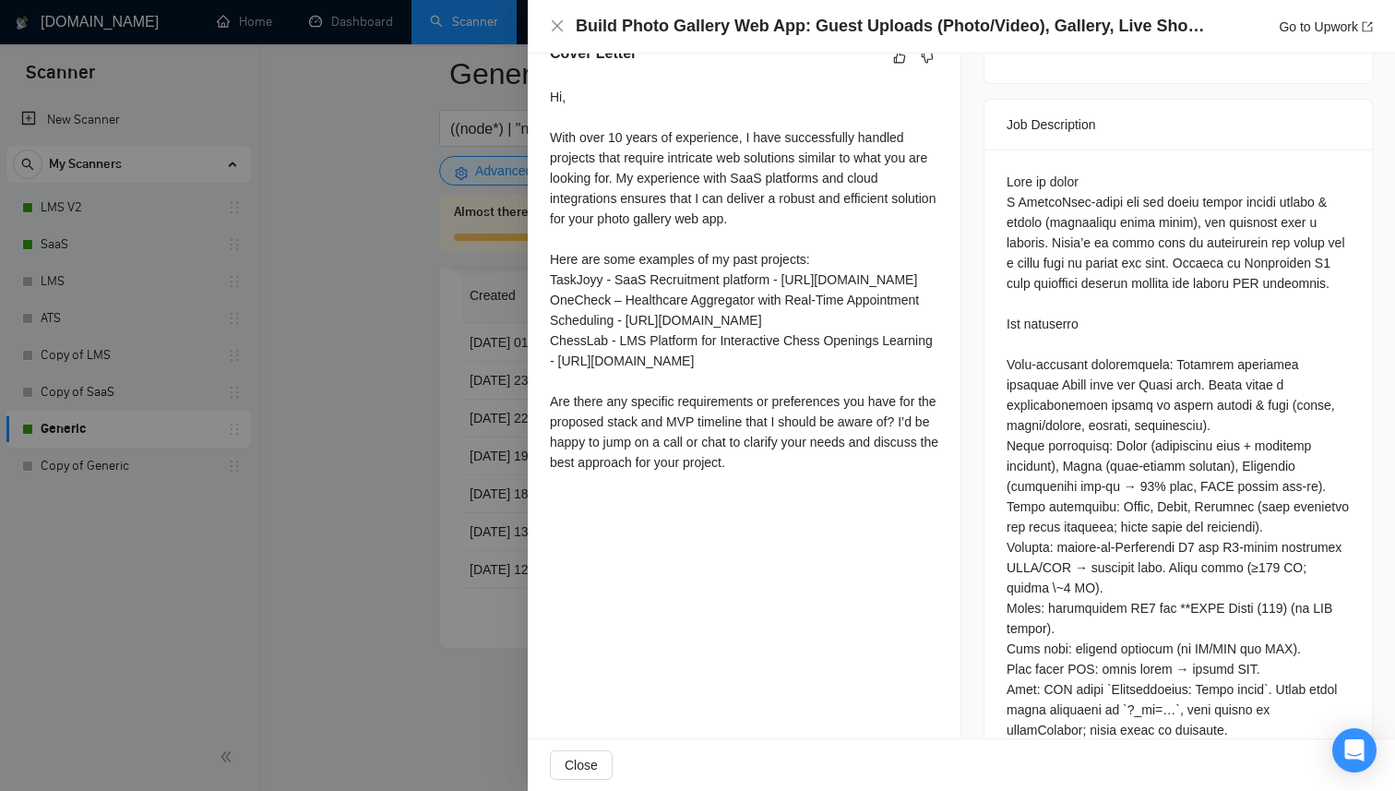
click at [462, 495] on div at bounding box center [697, 395] width 1395 height 791
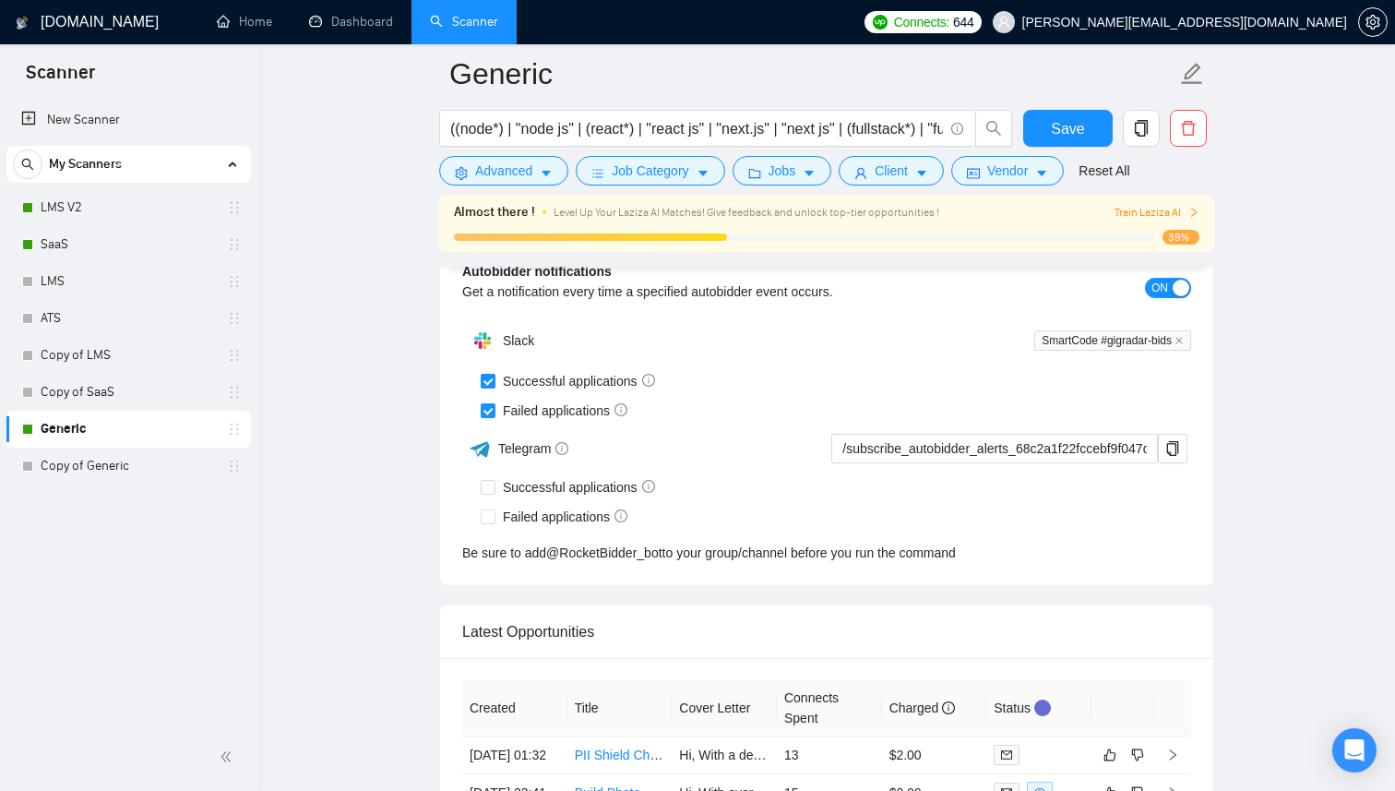
scroll to position [4602, 0]
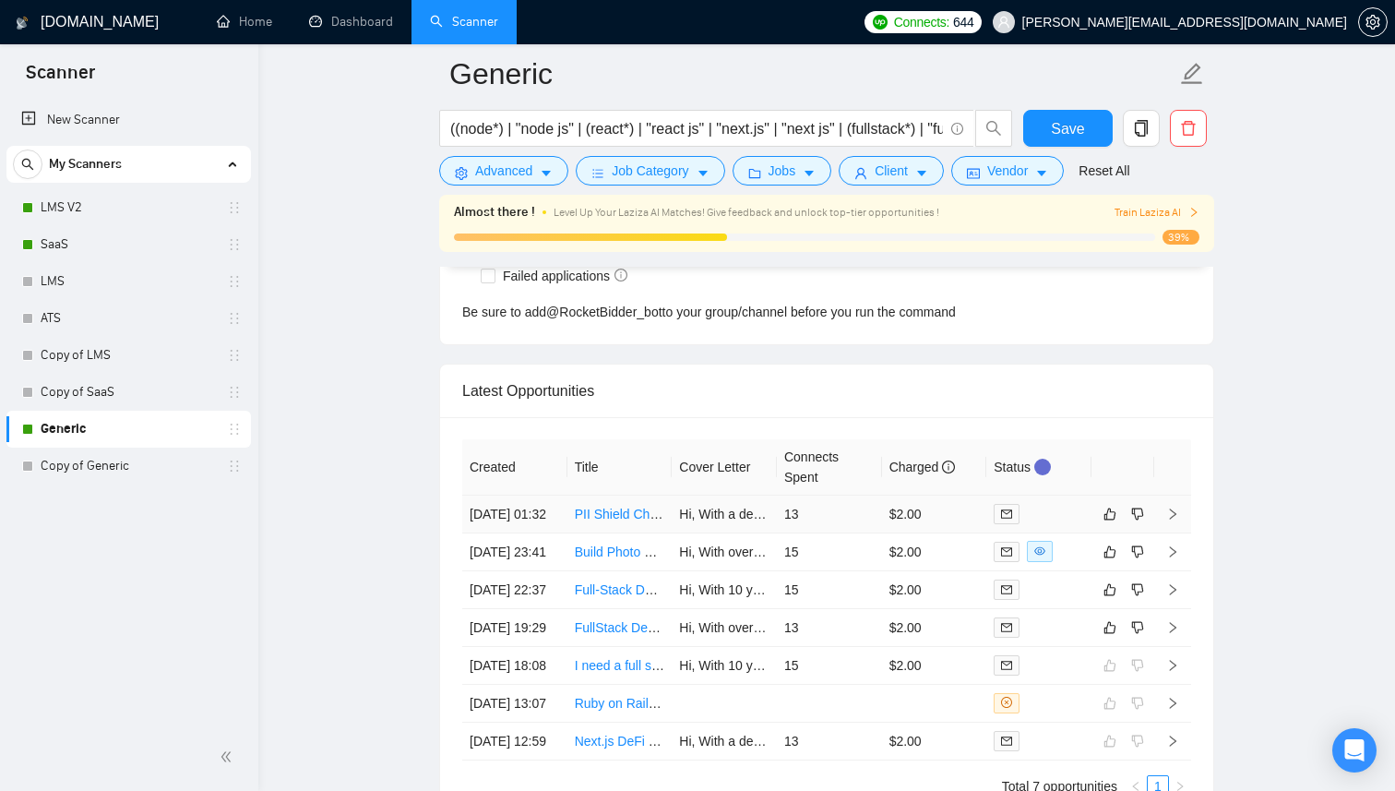
click at [1072, 532] on td at bounding box center [1038, 514] width 105 height 38
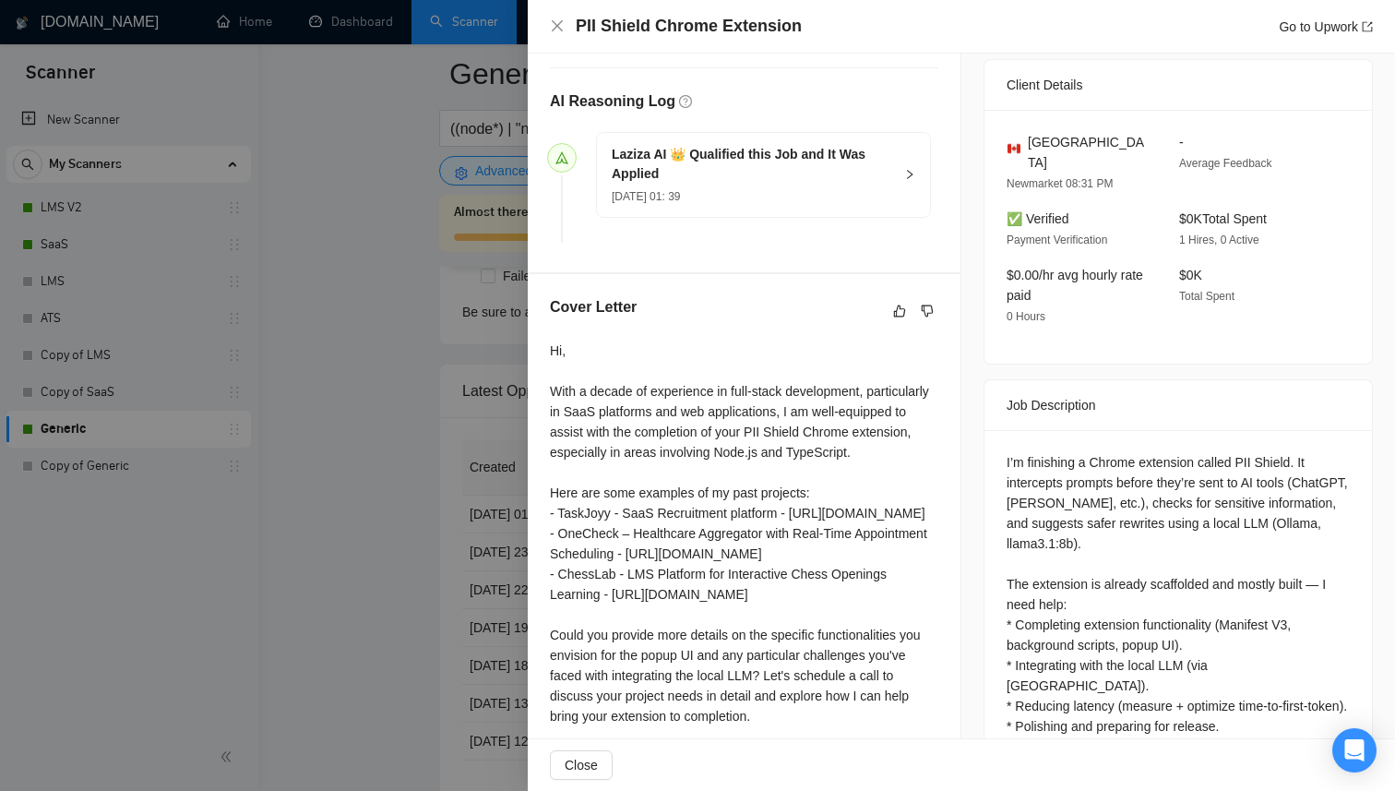
scroll to position [585, 0]
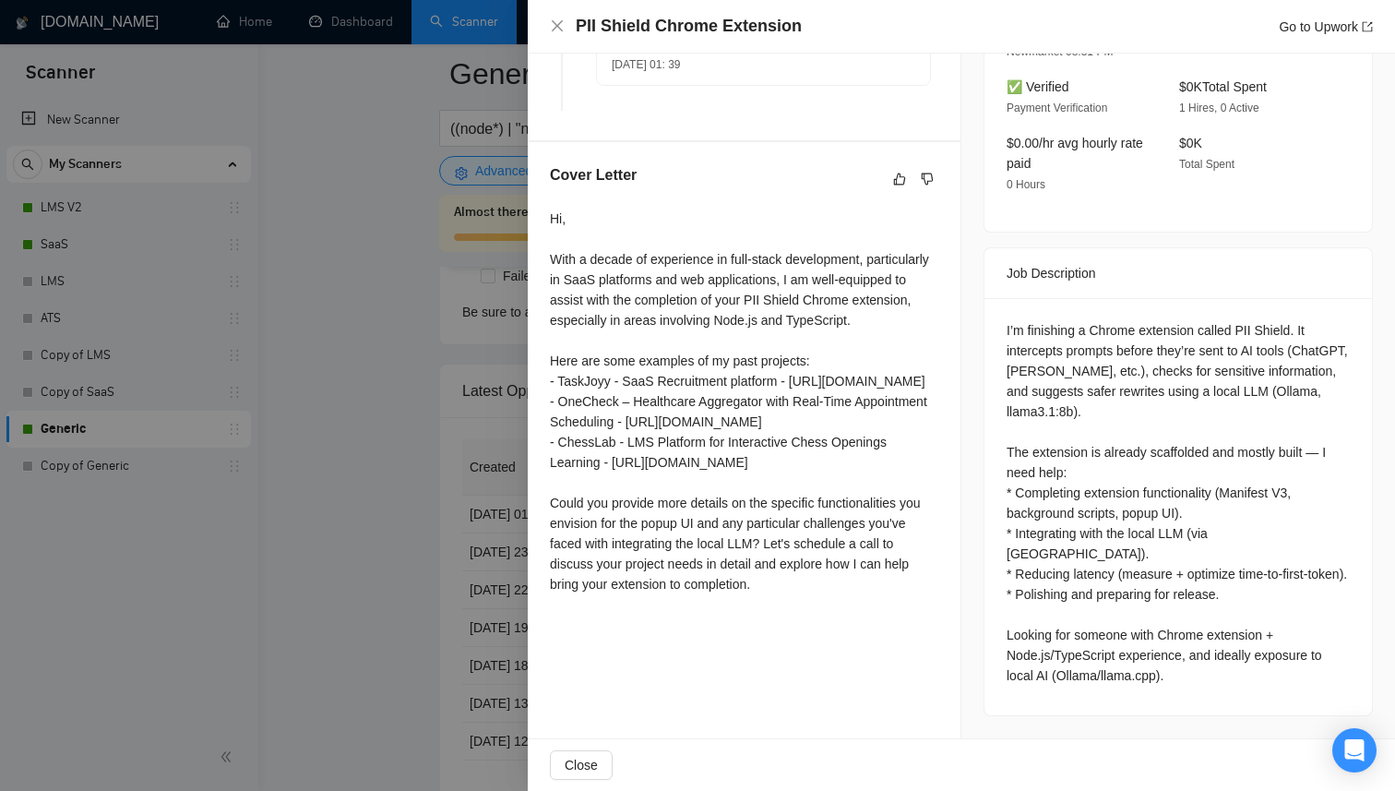
click at [435, 603] on div at bounding box center [697, 395] width 1395 height 791
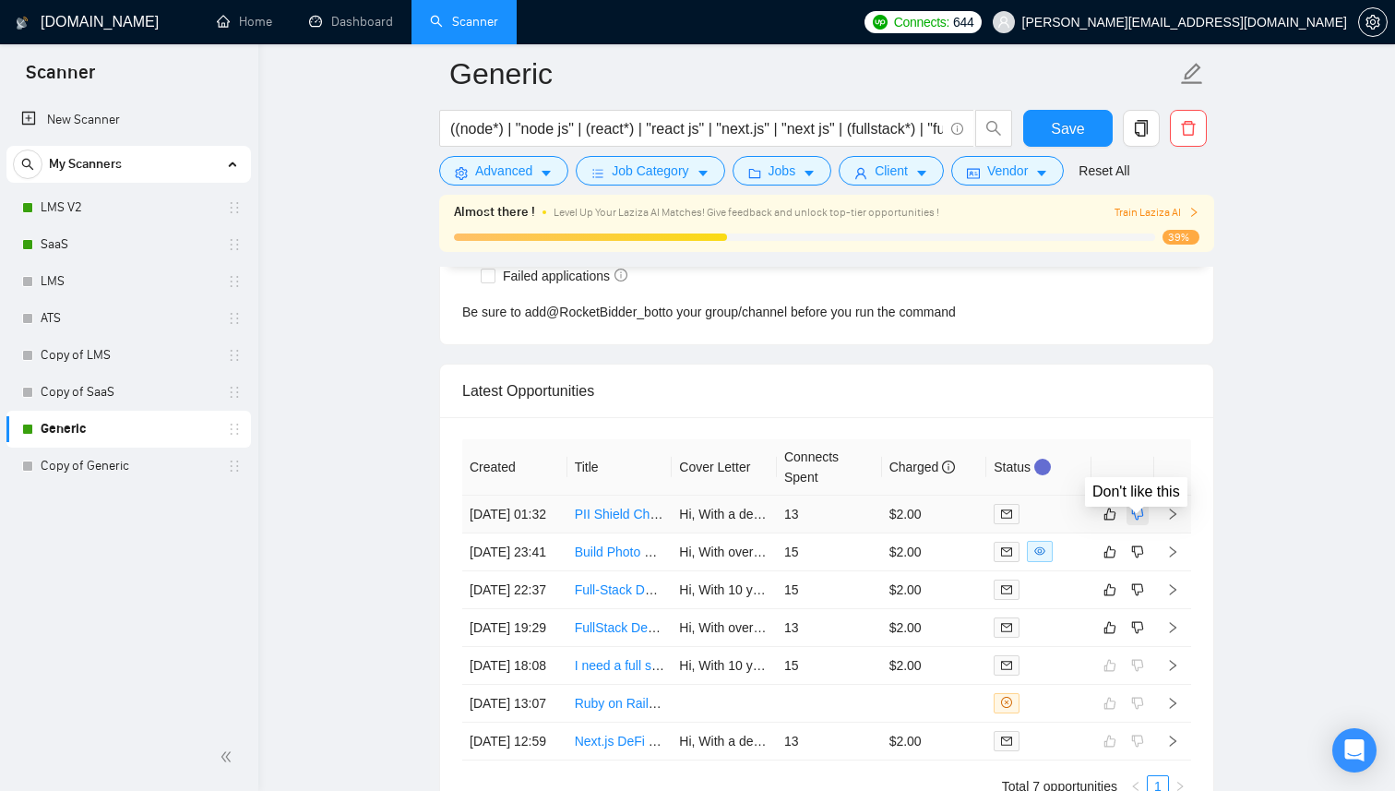
click at [1140, 521] on icon "dislike" at bounding box center [1137, 514] width 13 height 15
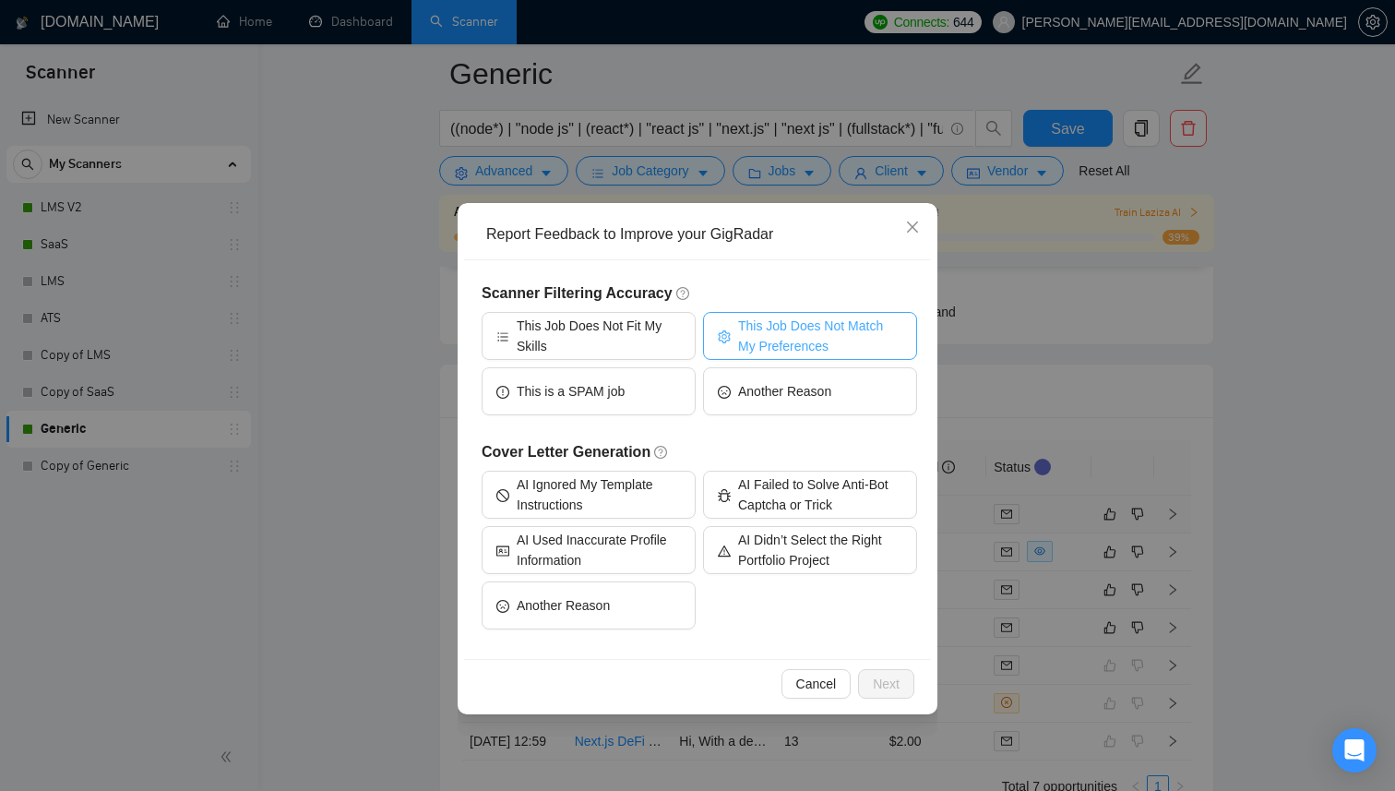
click at [793, 330] on span "This Job Does Not Match My Preferences" at bounding box center [820, 336] width 164 height 41
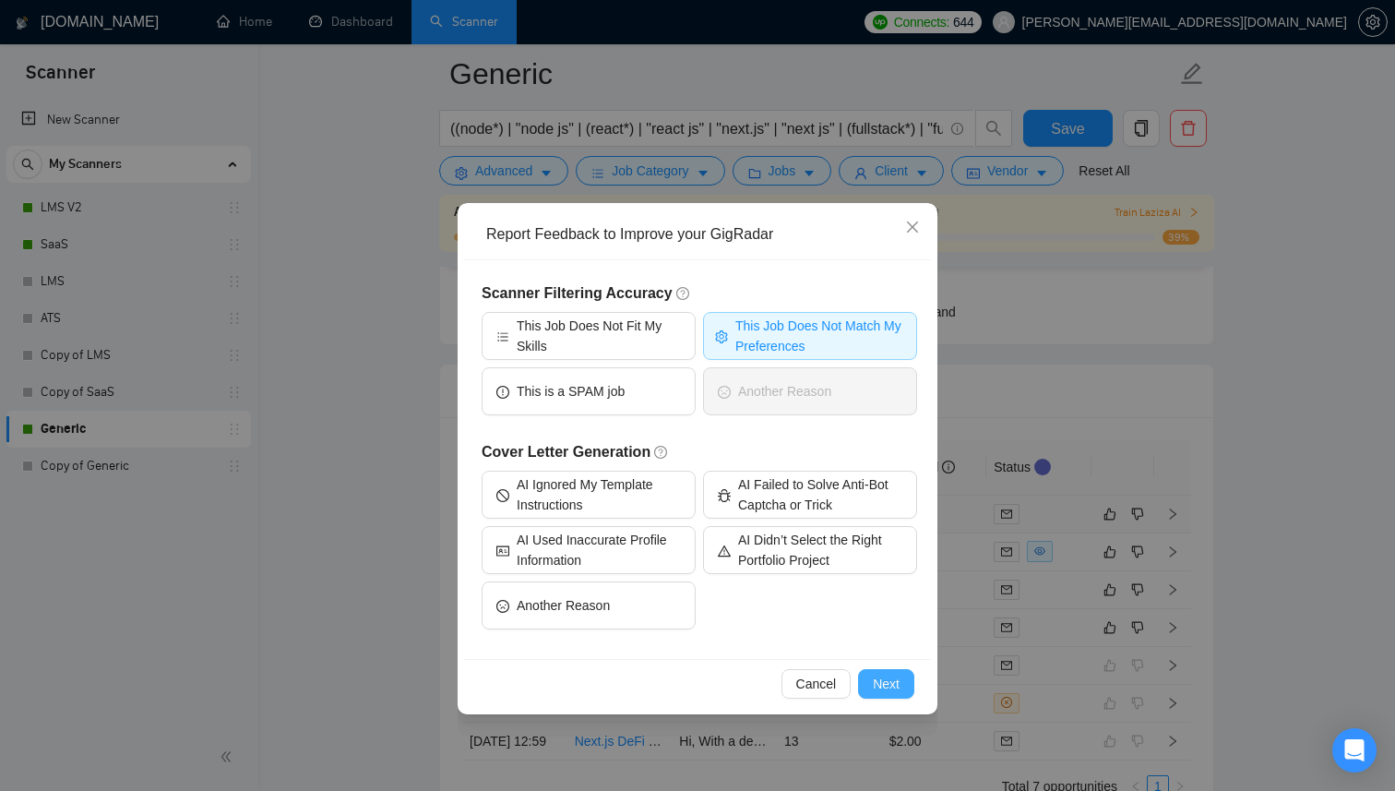
click at [884, 691] on span "Next" at bounding box center [886, 684] width 27 height 20
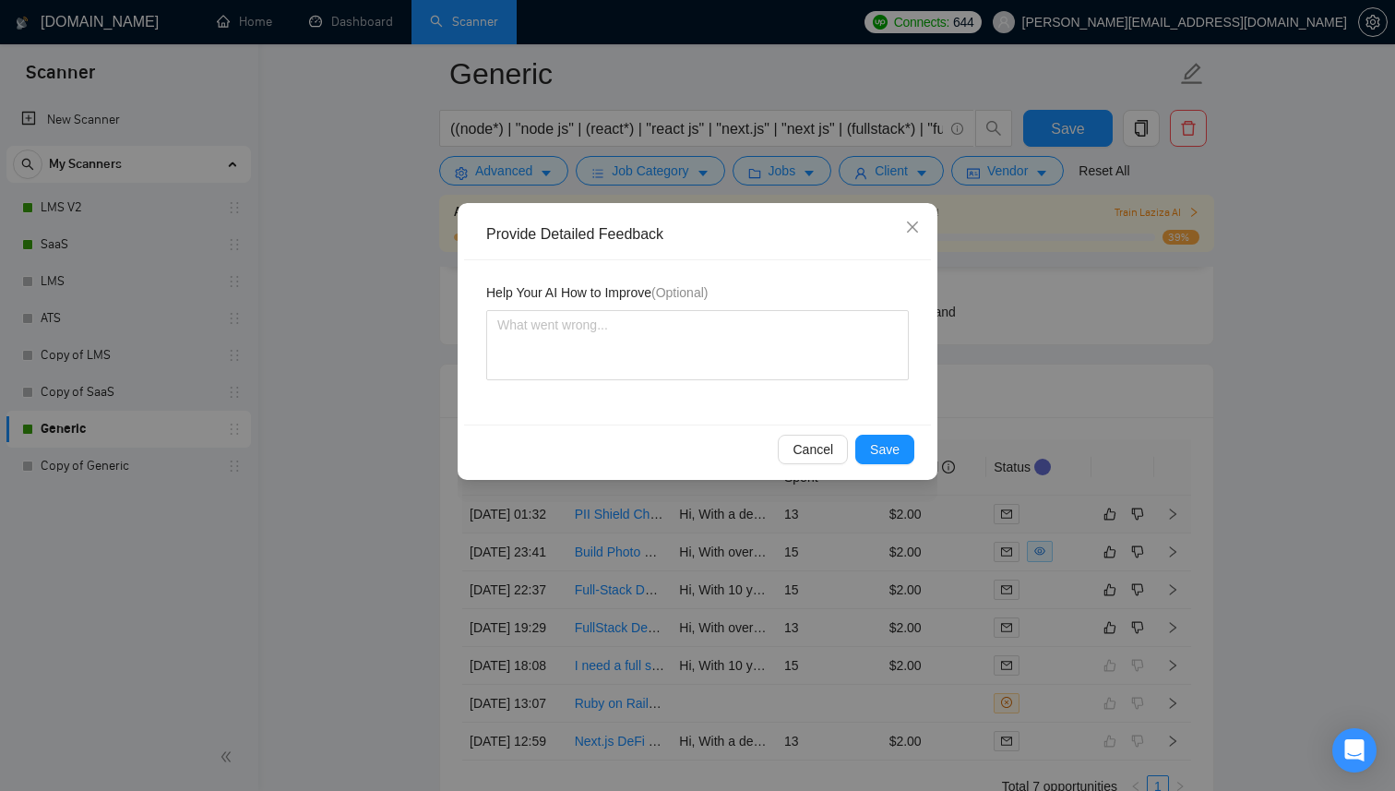
click at [634, 381] on div "Help Your AI How to Improve (Optional)" at bounding box center [697, 342] width 467 height 164
click at [631, 359] on textarea at bounding box center [697, 345] width 423 height 70
type textarea "Y"
type textarea "Yo"
type textarea "You"
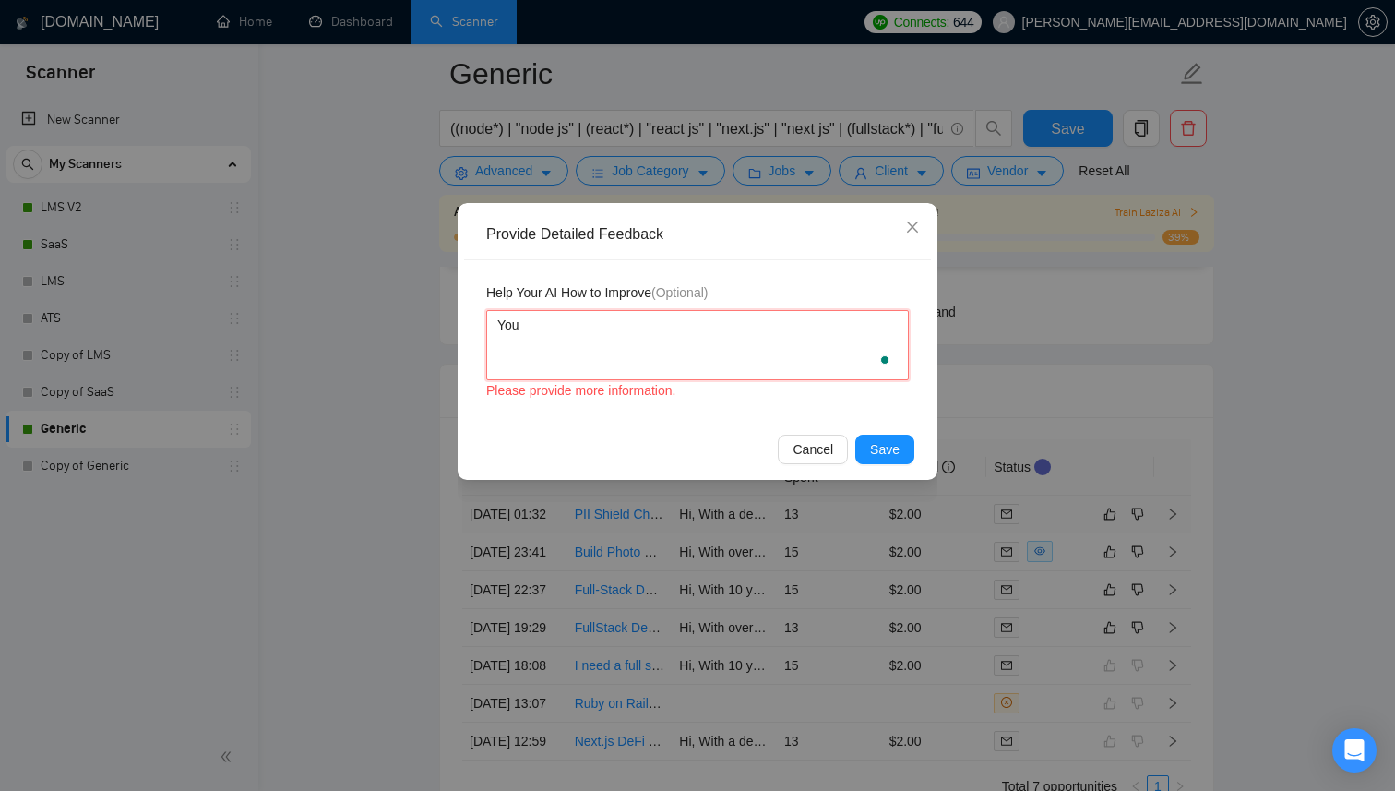
type textarea "You"
type textarea "You s"
type textarea "You sh"
type textarea "You sho"
type textarea "You shou"
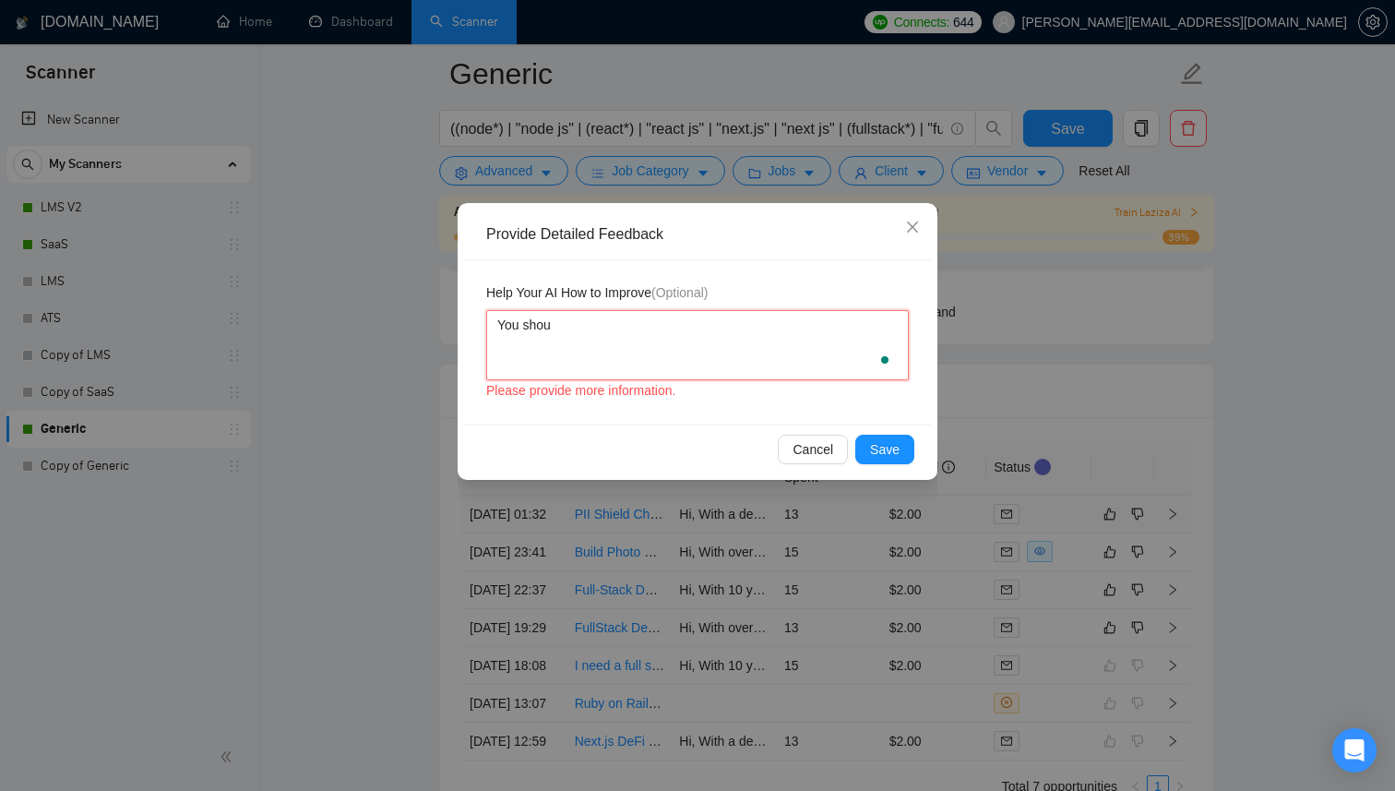
type textarea "You shoul"
type textarea "You should"
type textarea "You should n"
type textarea "You should no"
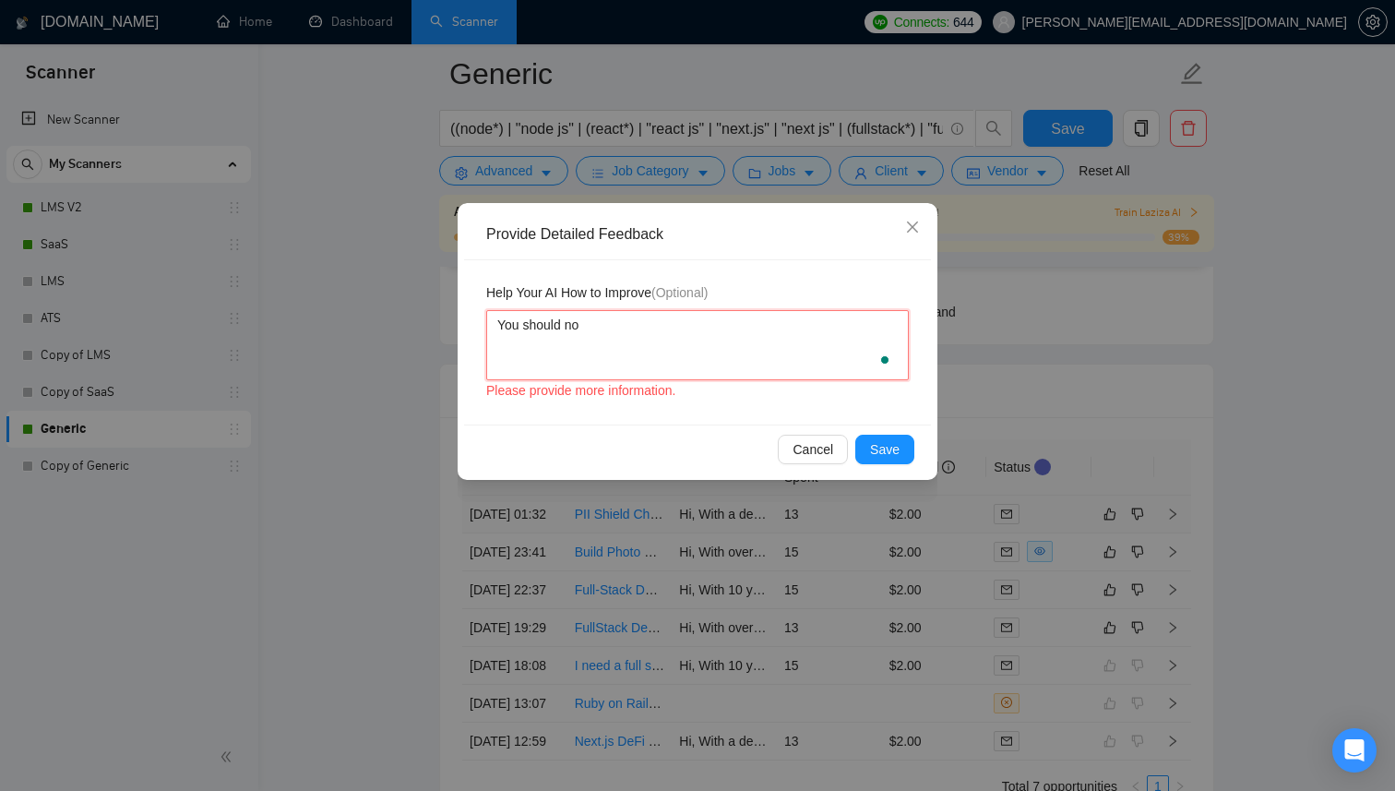
type textarea "You should not"
type textarea "You should not b"
type textarea "You should not bi"
type textarea "You should not bid"
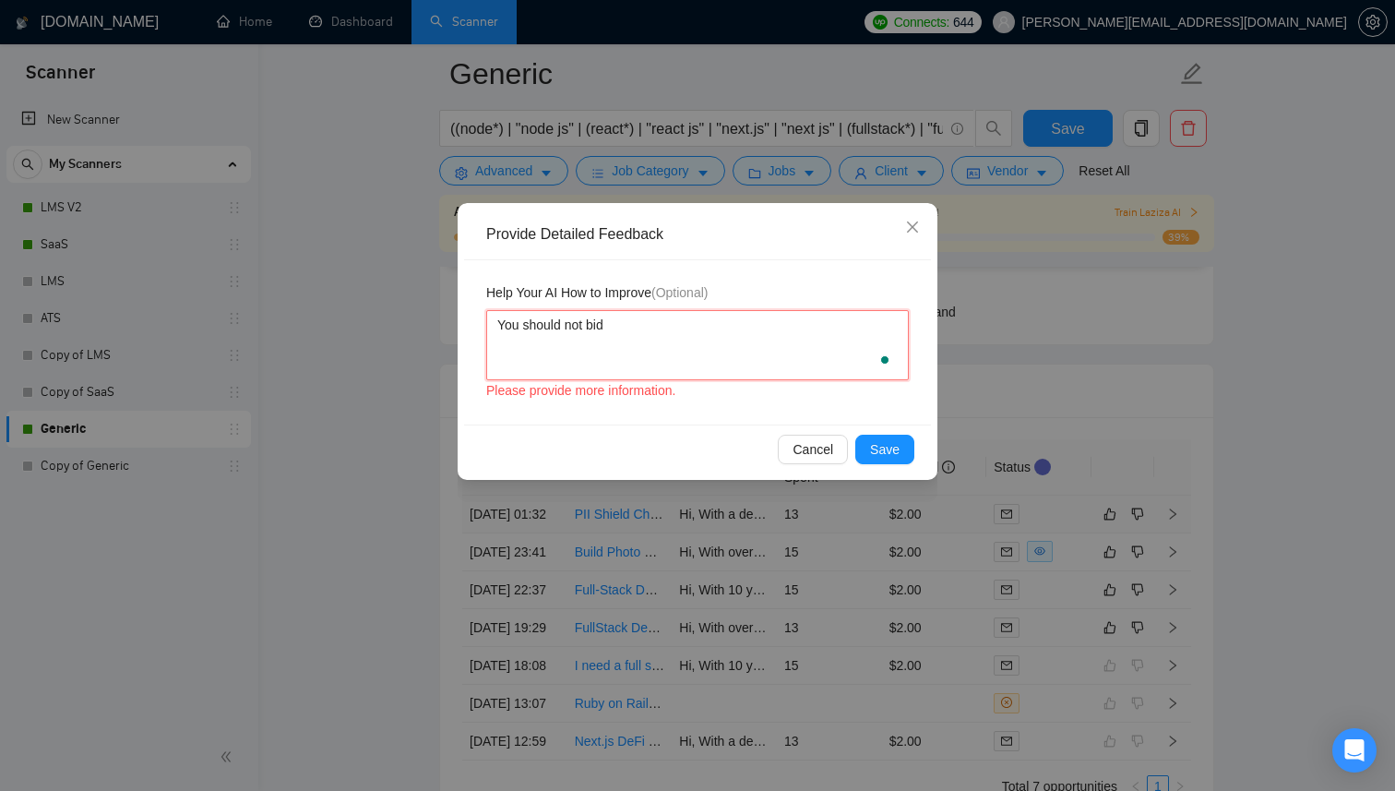
type textarea "You should not bid"
type textarea "You should not bid f"
type textarea "You should not bid fo"
type textarea "You should not bid for"
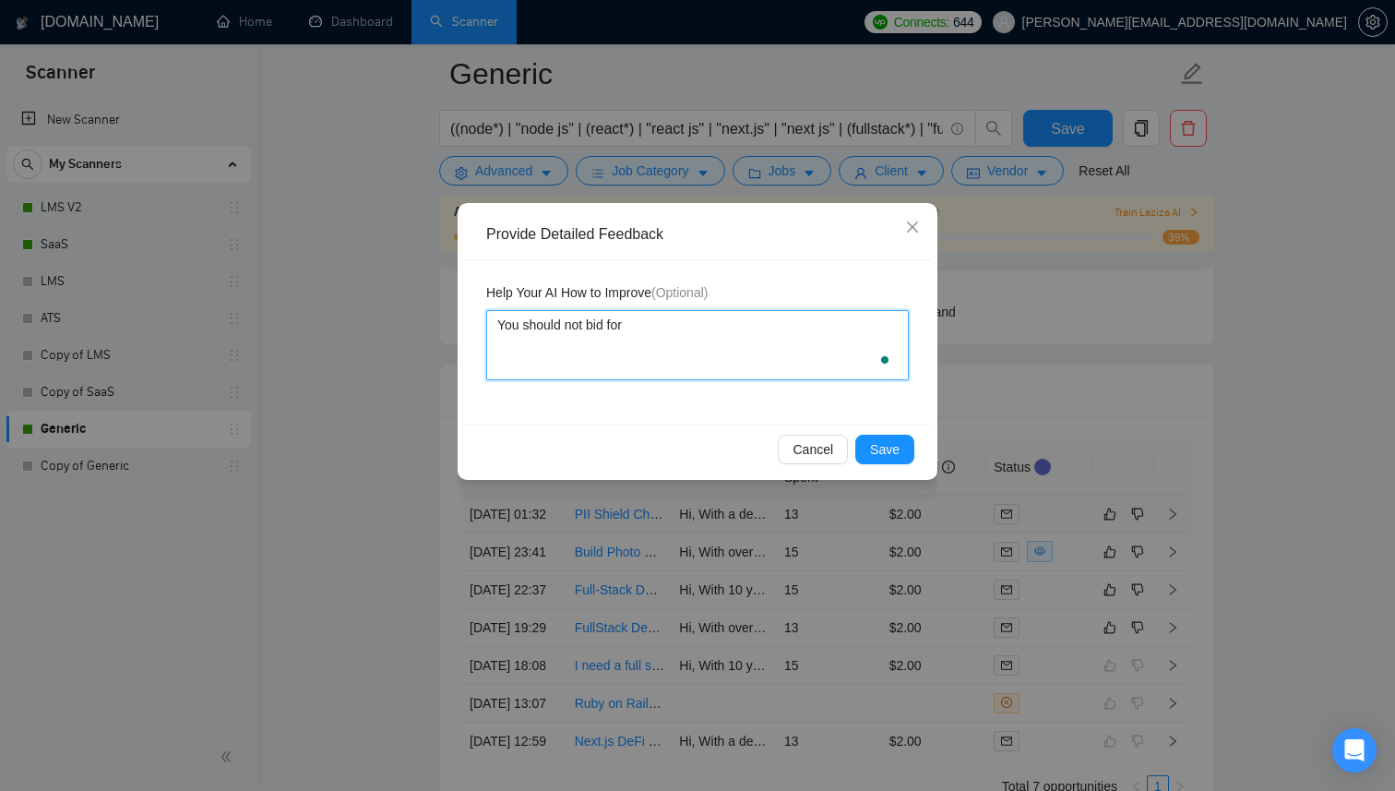
type textarea "You should not bid for"
type textarea "You should not bid for a"
type textarea "You should not bid for a j"
type textarea "You should not bid for a job"
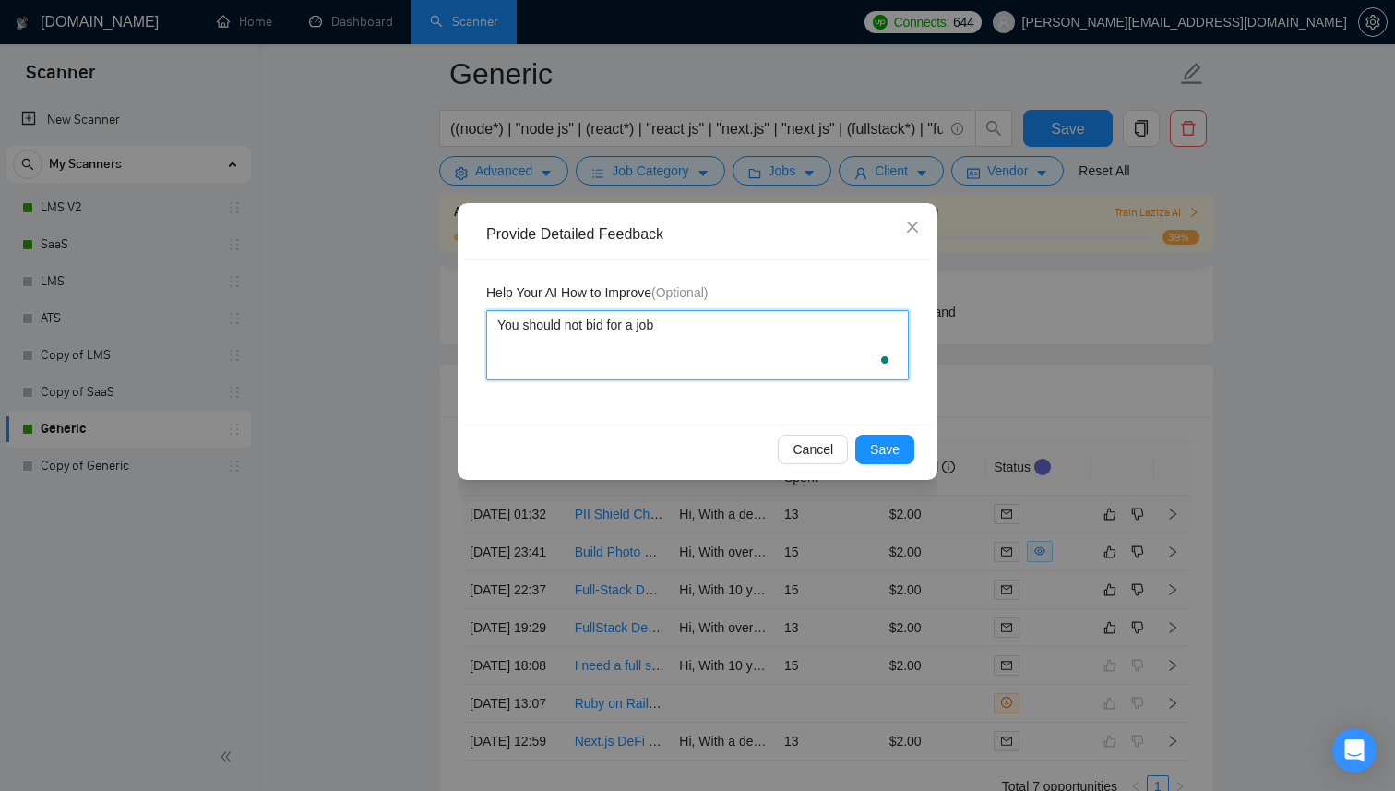
type textarea "You should not bid for a jobs"
click at [673, 323] on textarea "You should not bid for a job t" at bounding box center [697, 345] width 423 height 70
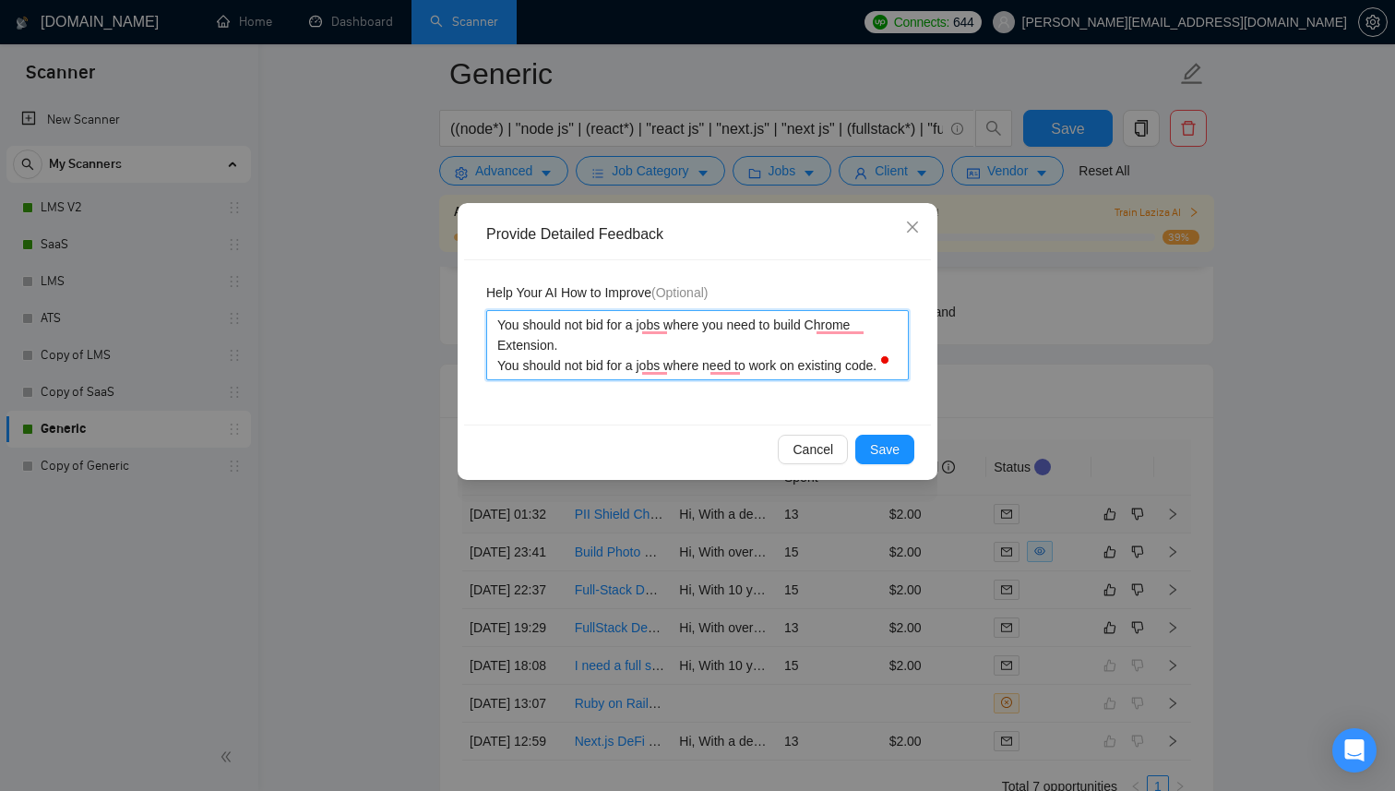
click at [721, 326] on textarea "You should not bid for a jobs where you need to build Chrome Extension. You sho…" at bounding box center [697, 345] width 423 height 70
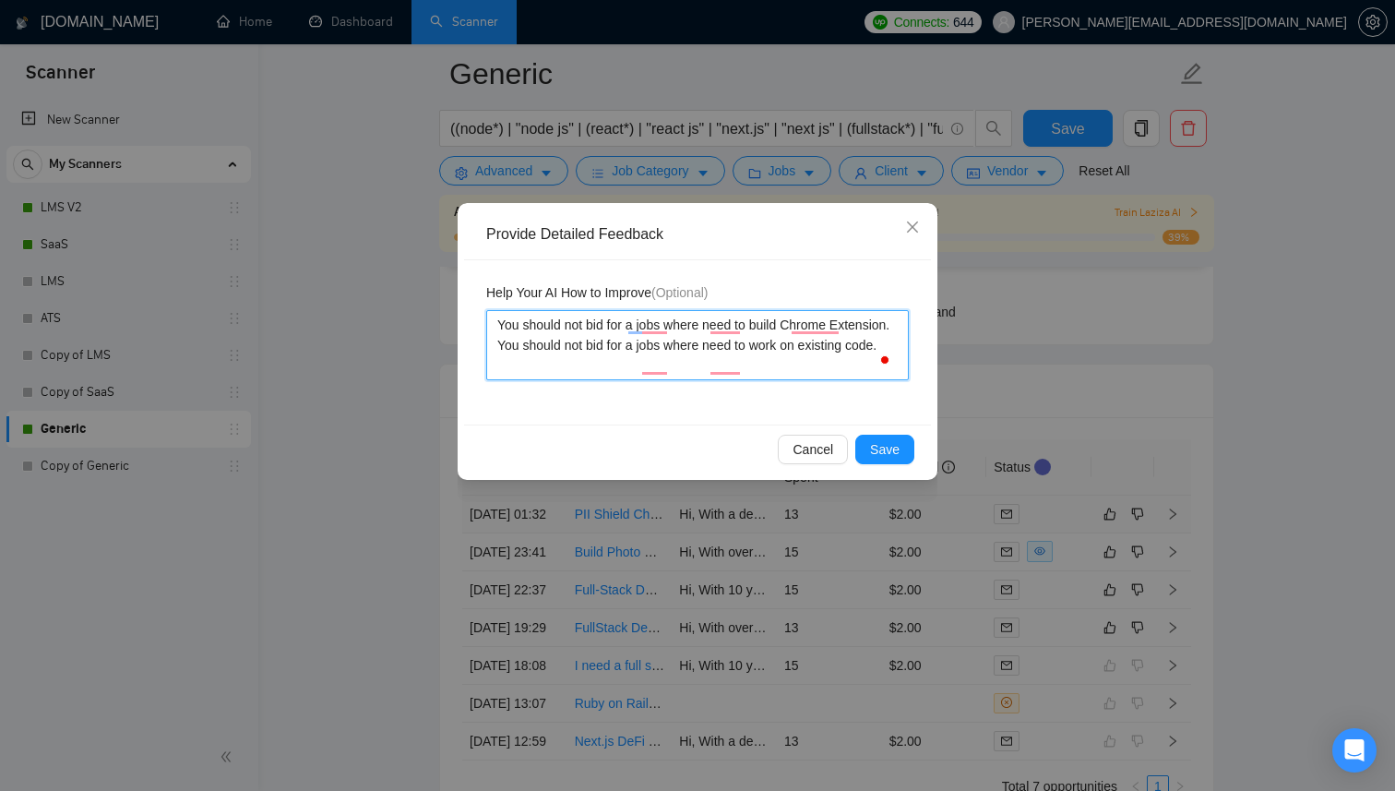
click at [668, 327] on textarea "You should not bid for a jobs where need to build Chrome Extension. You should …" at bounding box center [697, 345] width 423 height 70
click at [673, 329] on textarea "You should not bid for a jobs where need to build Chrome Extension. You should …" at bounding box center [697, 345] width 423 height 70
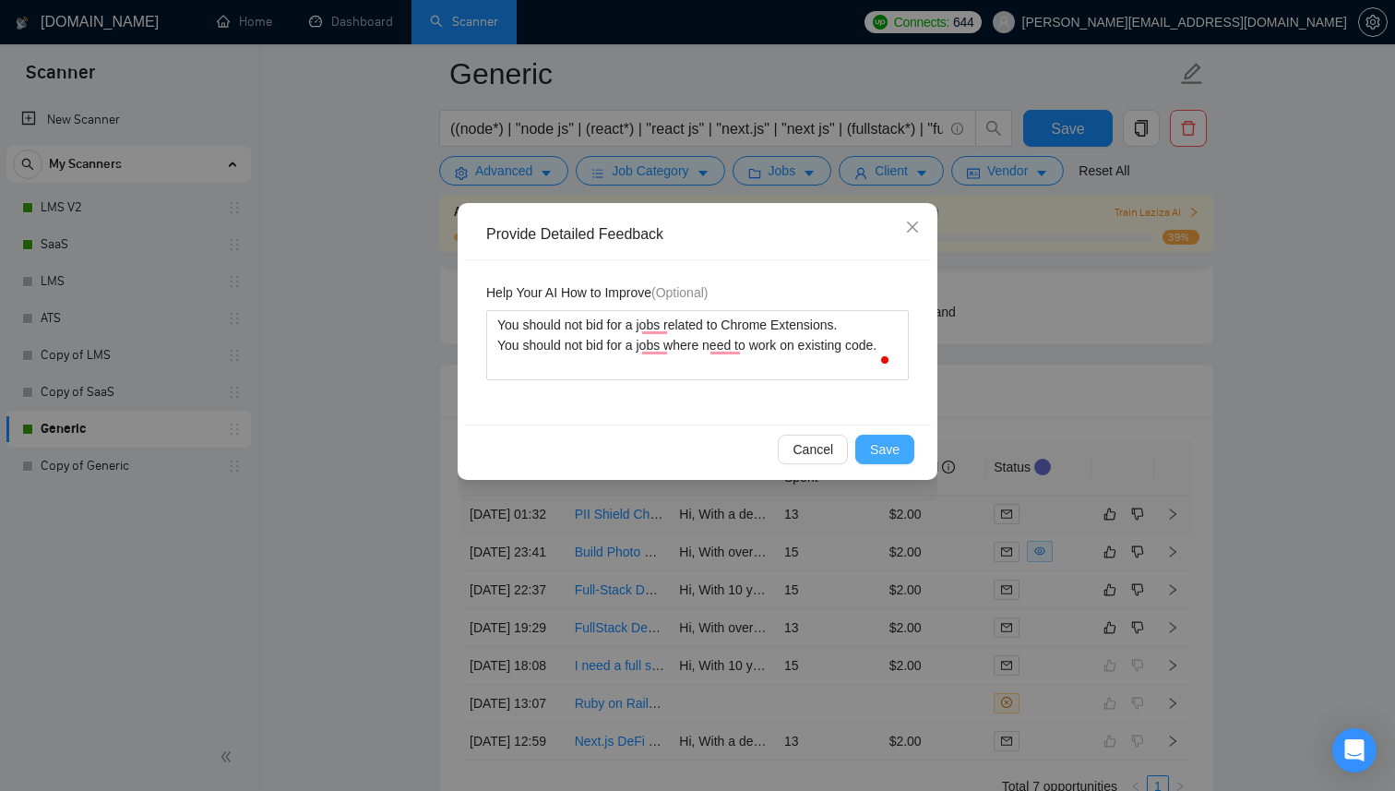
click at [892, 438] on button "Save" at bounding box center [884, 450] width 59 height 30
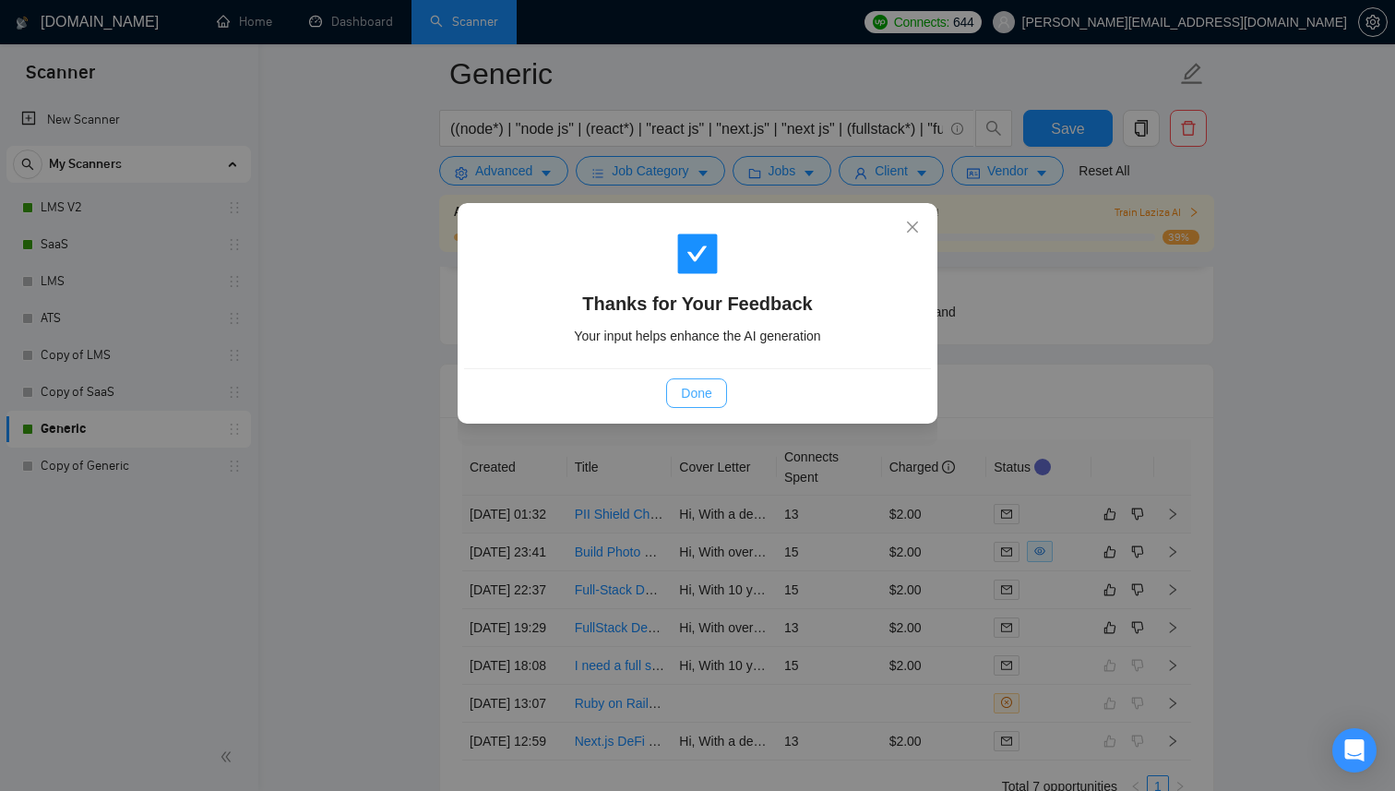
click at [687, 393] on span "Done" at bounding box center [696, 393] width 30 height 20
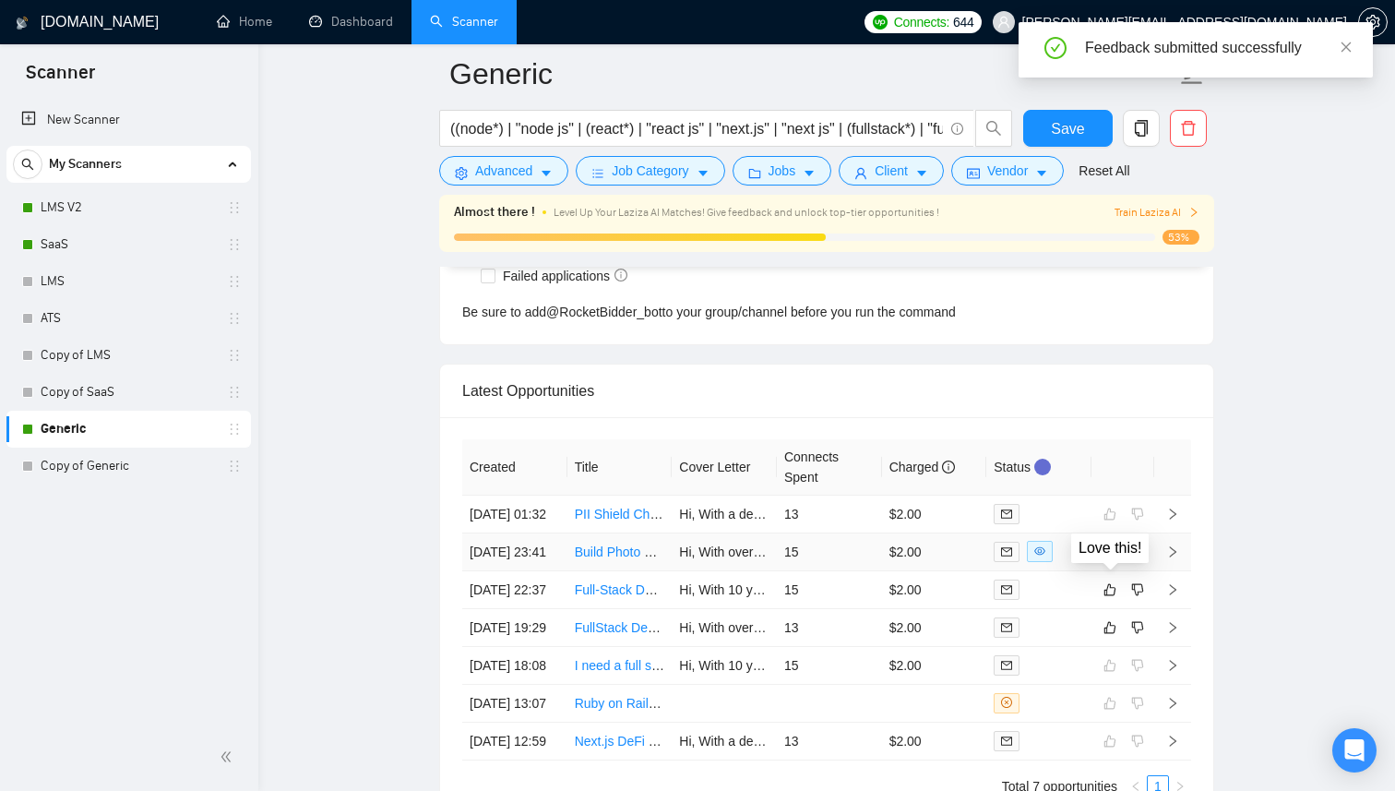
click at [1110, 559] on icon "like" at bounding box center [1109, 551] width 13 height 15
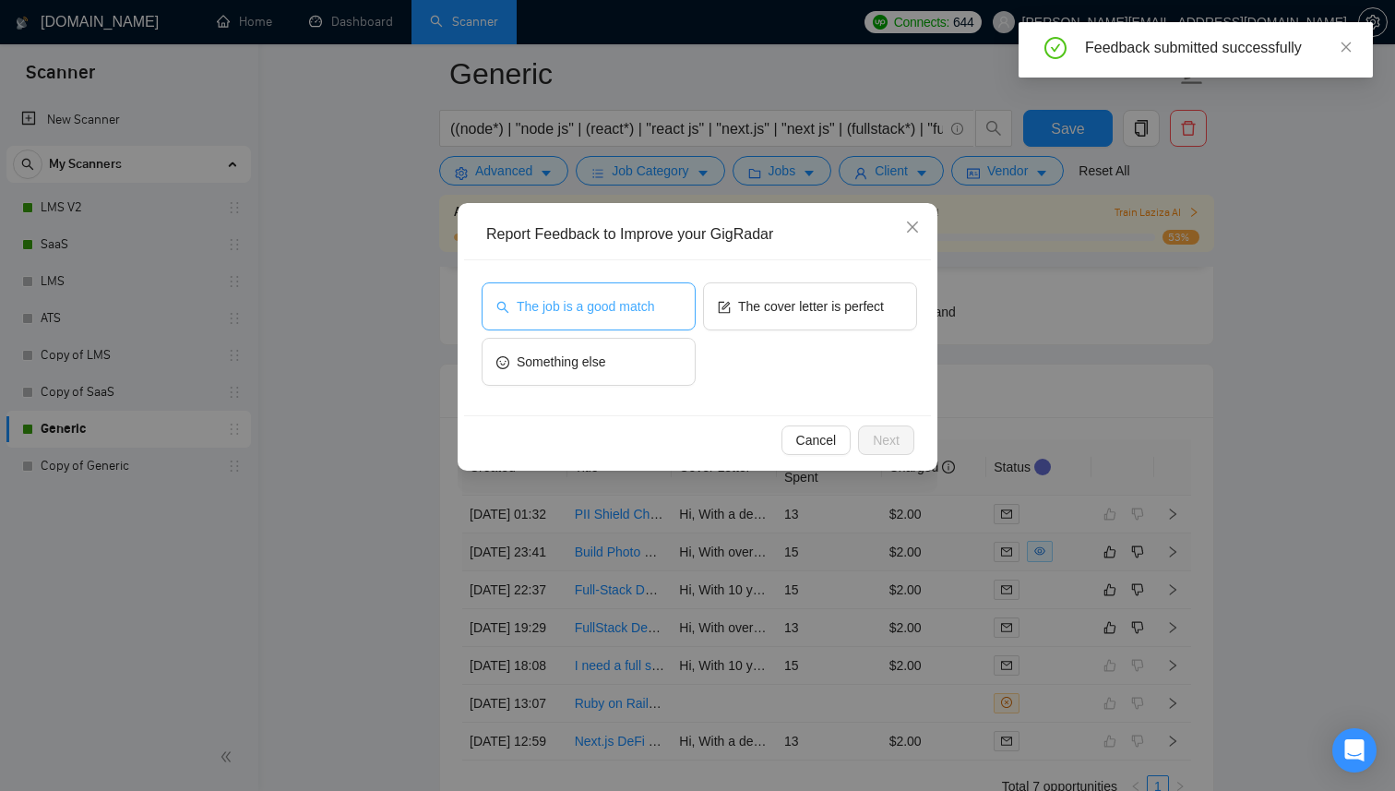
click at [646, 317] on button "The job is a good match" at bounding box center [589, 306] width 214 height 48
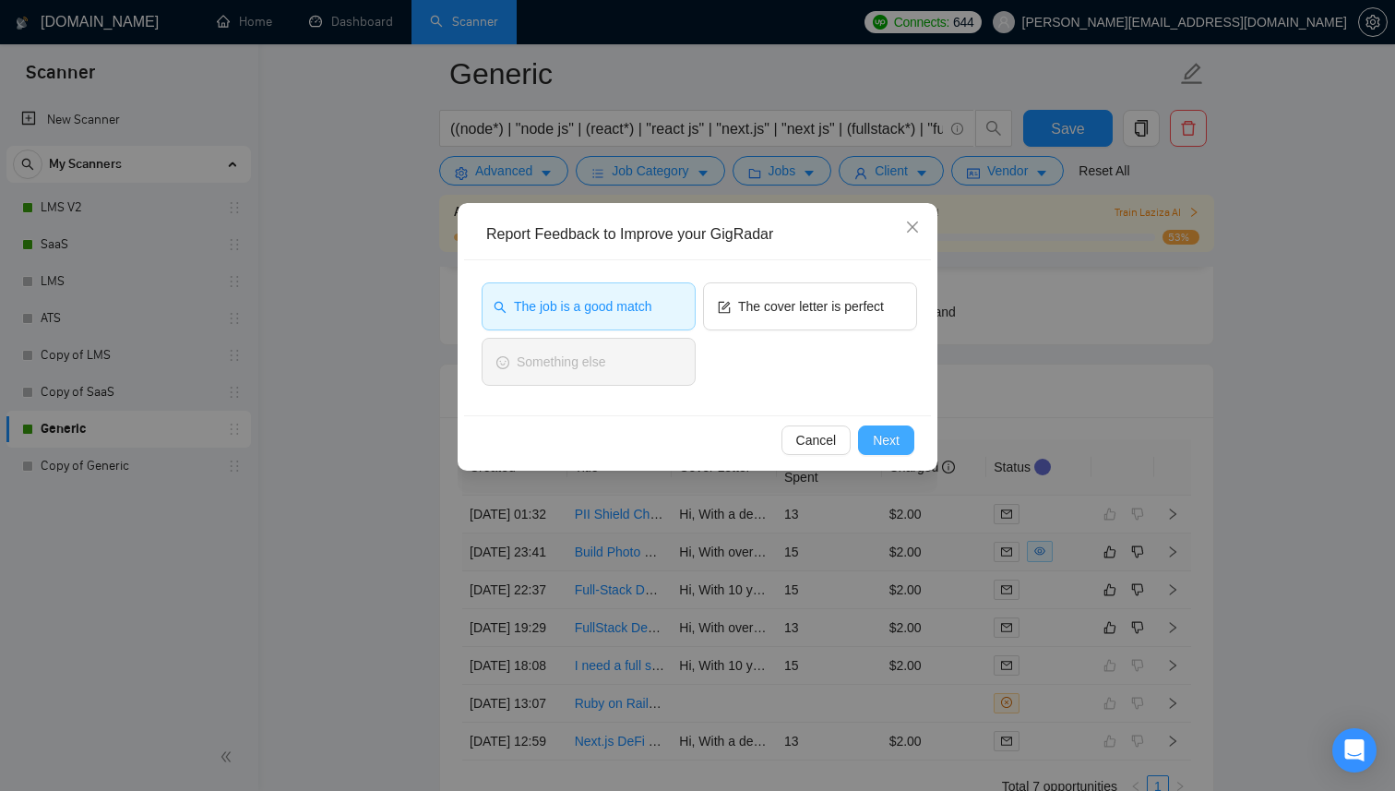
click at [891, 434] on span "Next" at bounding box center [886, 440] width 27 height 20
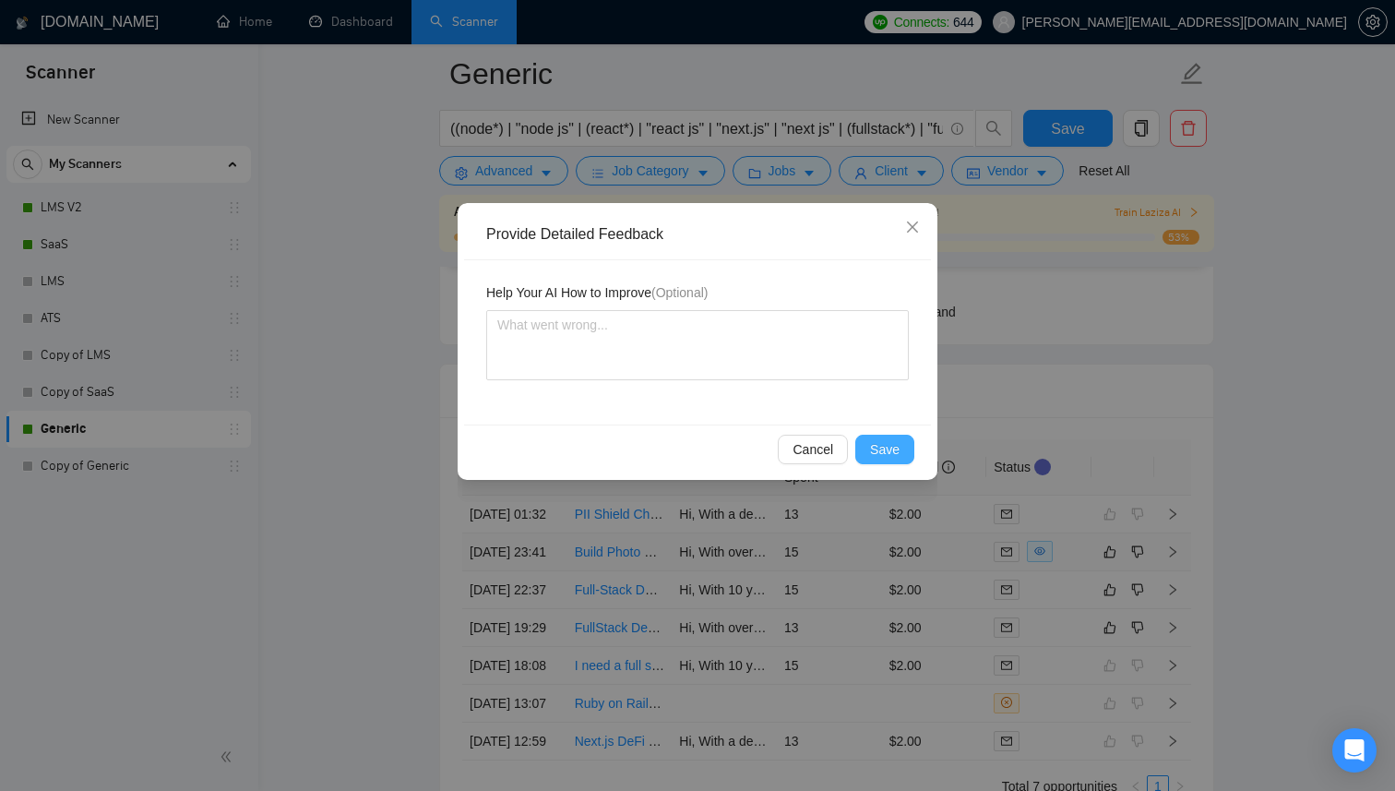
click at [876, 453] on span "Save" at bounding box center [885, 449] width 30 height 20
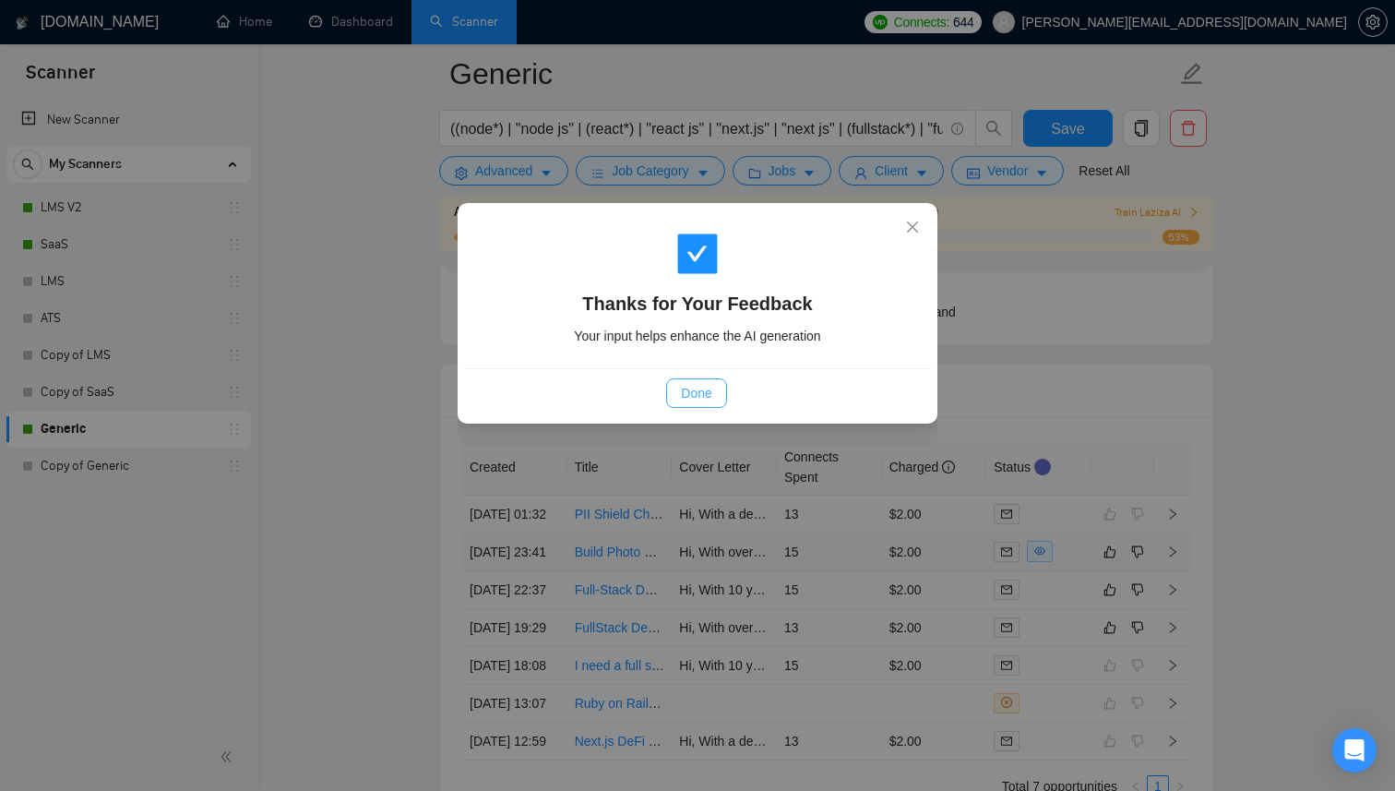
click at [710, 400] on span "Done" at bounding box center [696, 393] width 30 height 20
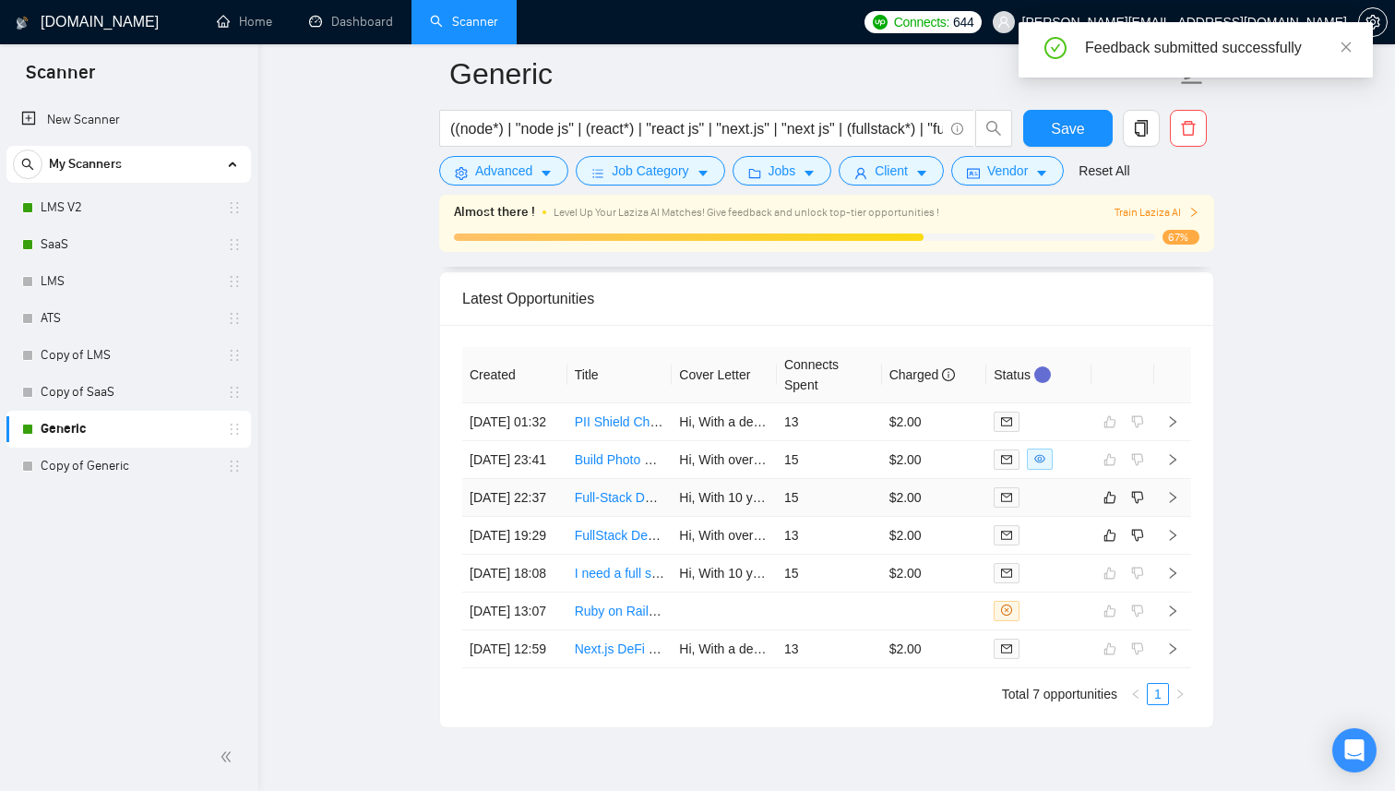
scroll to position [4699, 0]
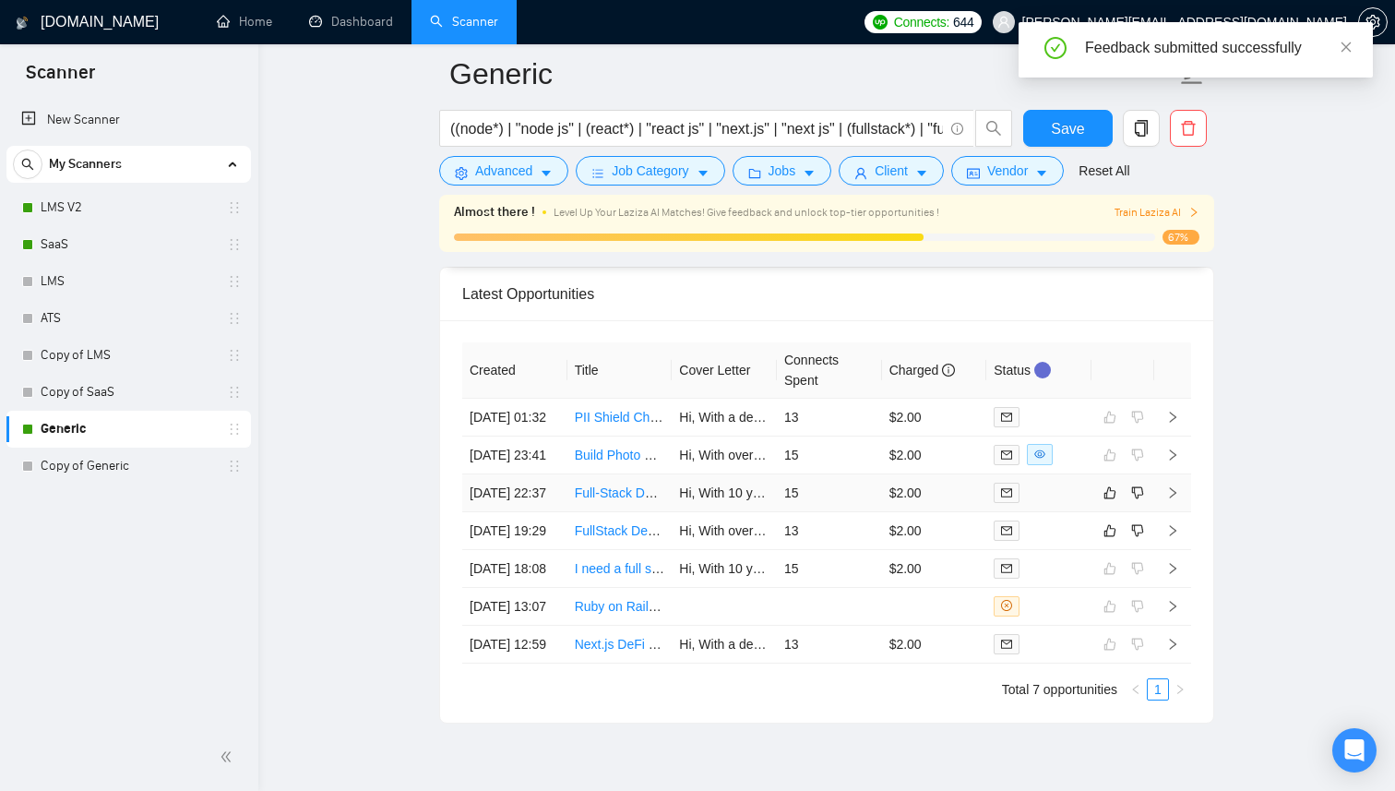
click at [1050, 503] on div at bounding box center [1039, 492] width 90 height 21
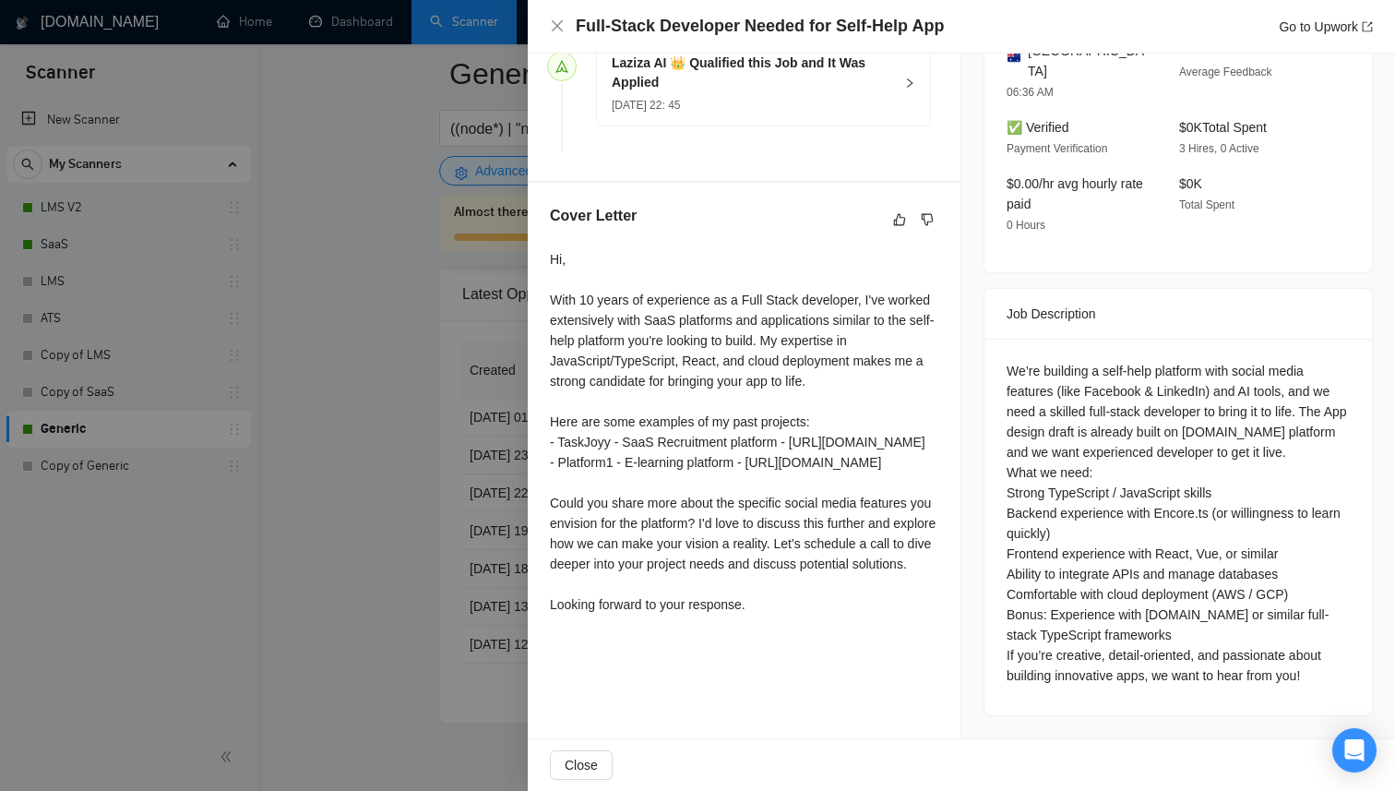
click at [387, 515] on div at bounding box center [697, 395] width 1395 height 791
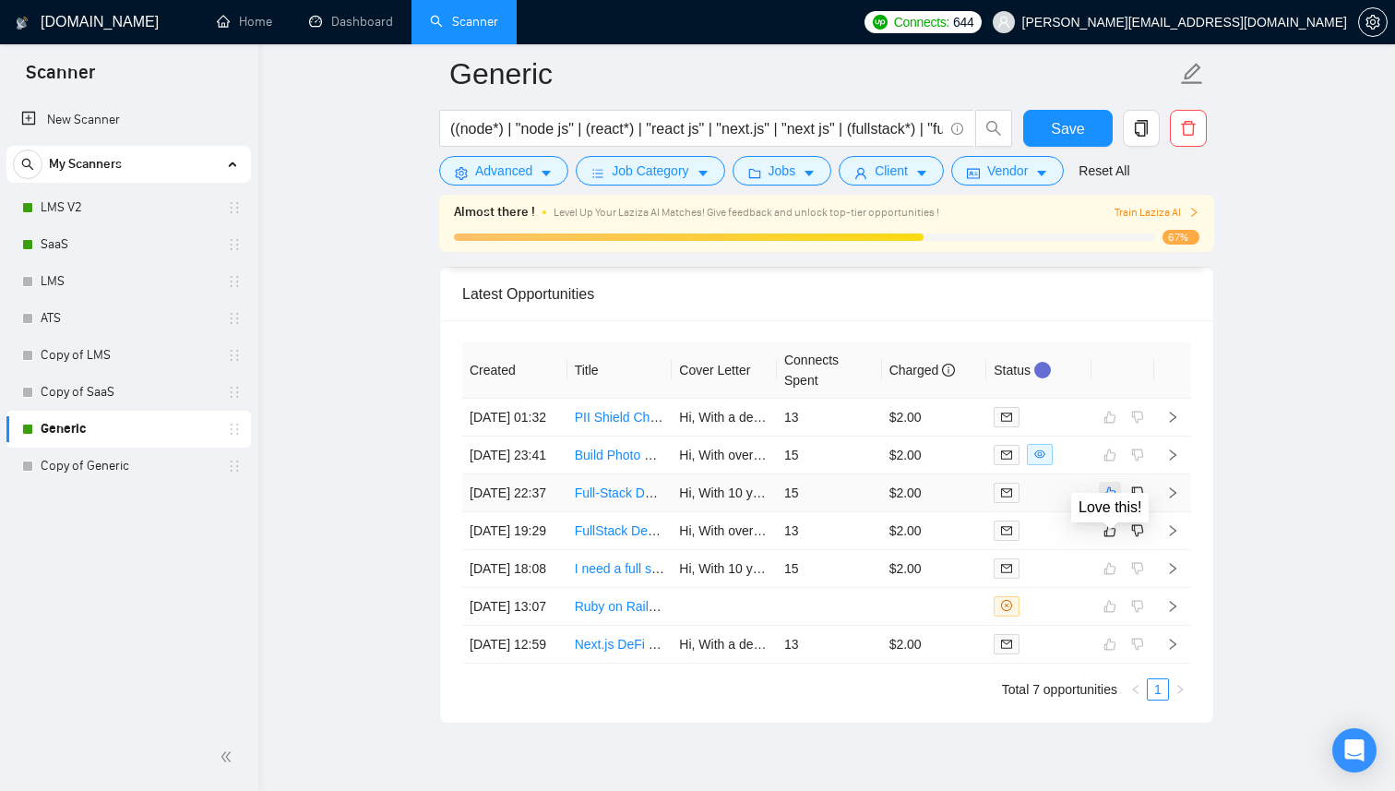
click at [1113, 500] on icon "like" at bounding box center [1109, 492] width 13 height 15
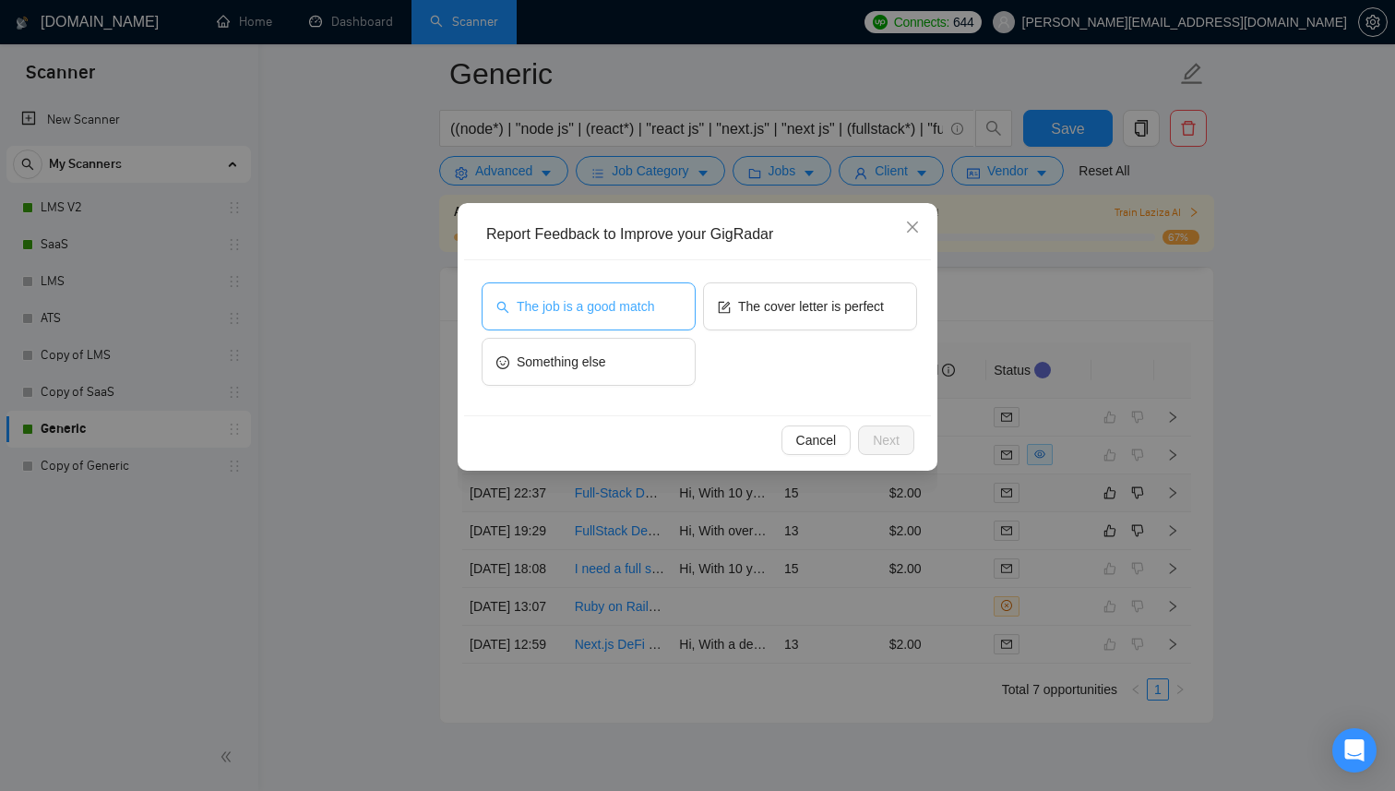
click at [625, 307] on span "The job is a good match" at bounding box center [585, 306] width 137 height 20
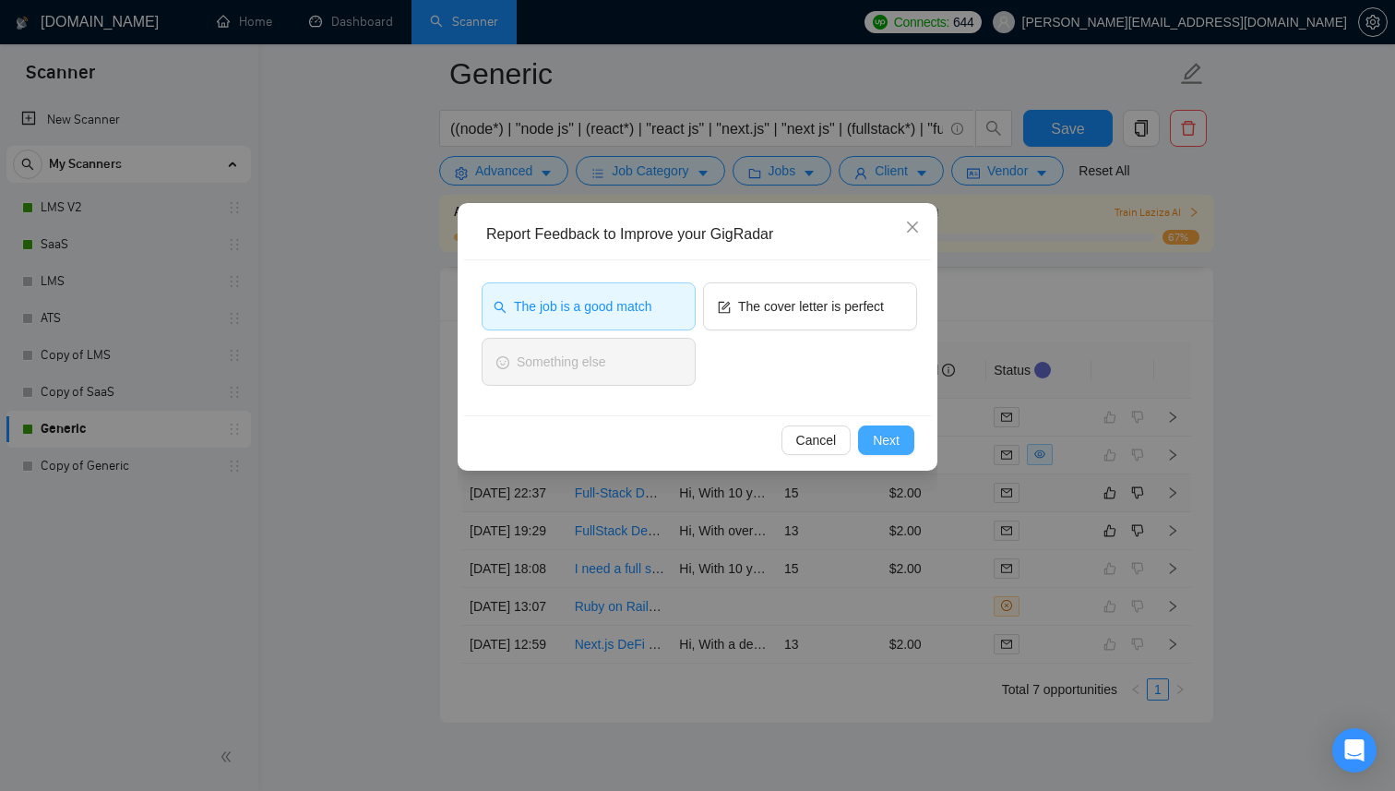
click at [865, 447] on button "Next" at bounding box center [886, 440] width 56 height 30
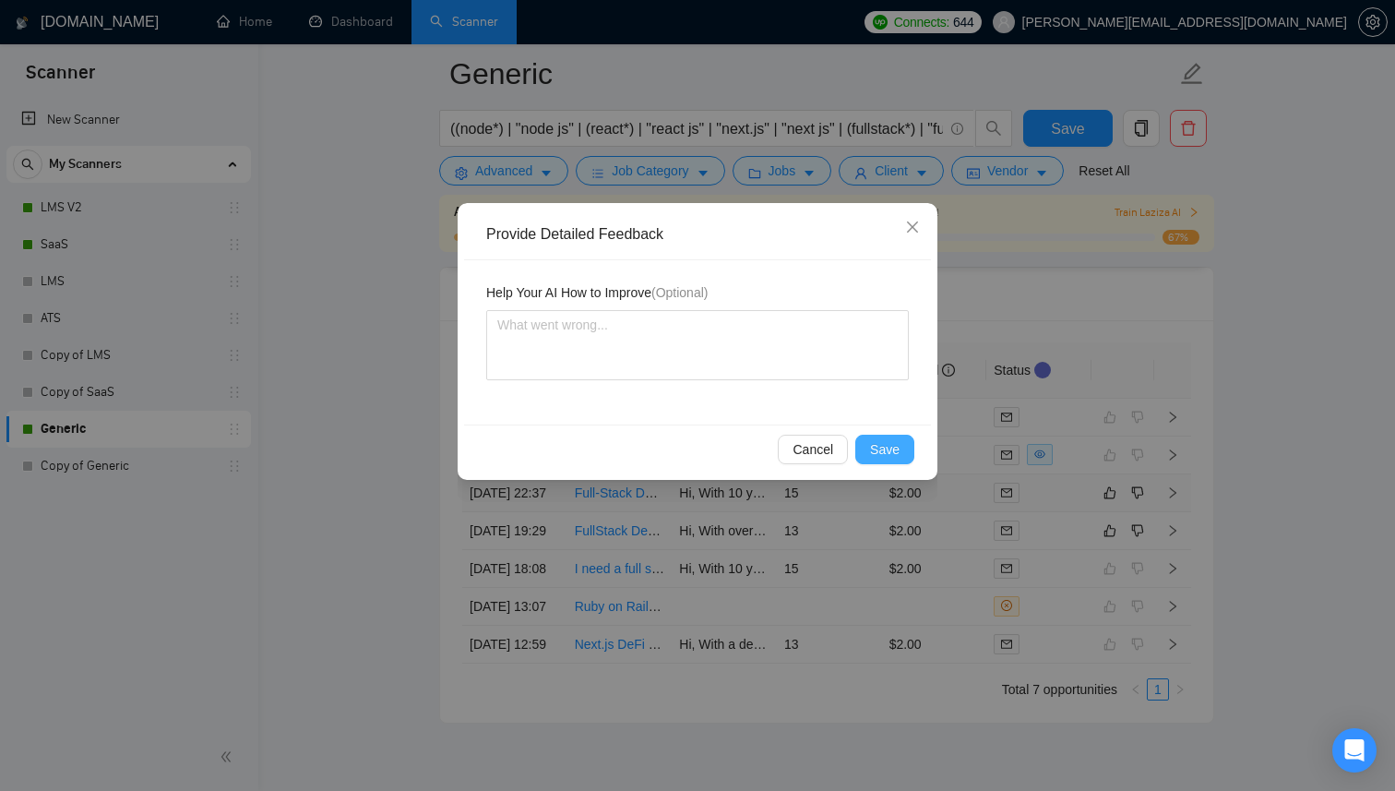
click at [888, 443] on span "Save" at bounding box center [885, 449] width 30 height 20
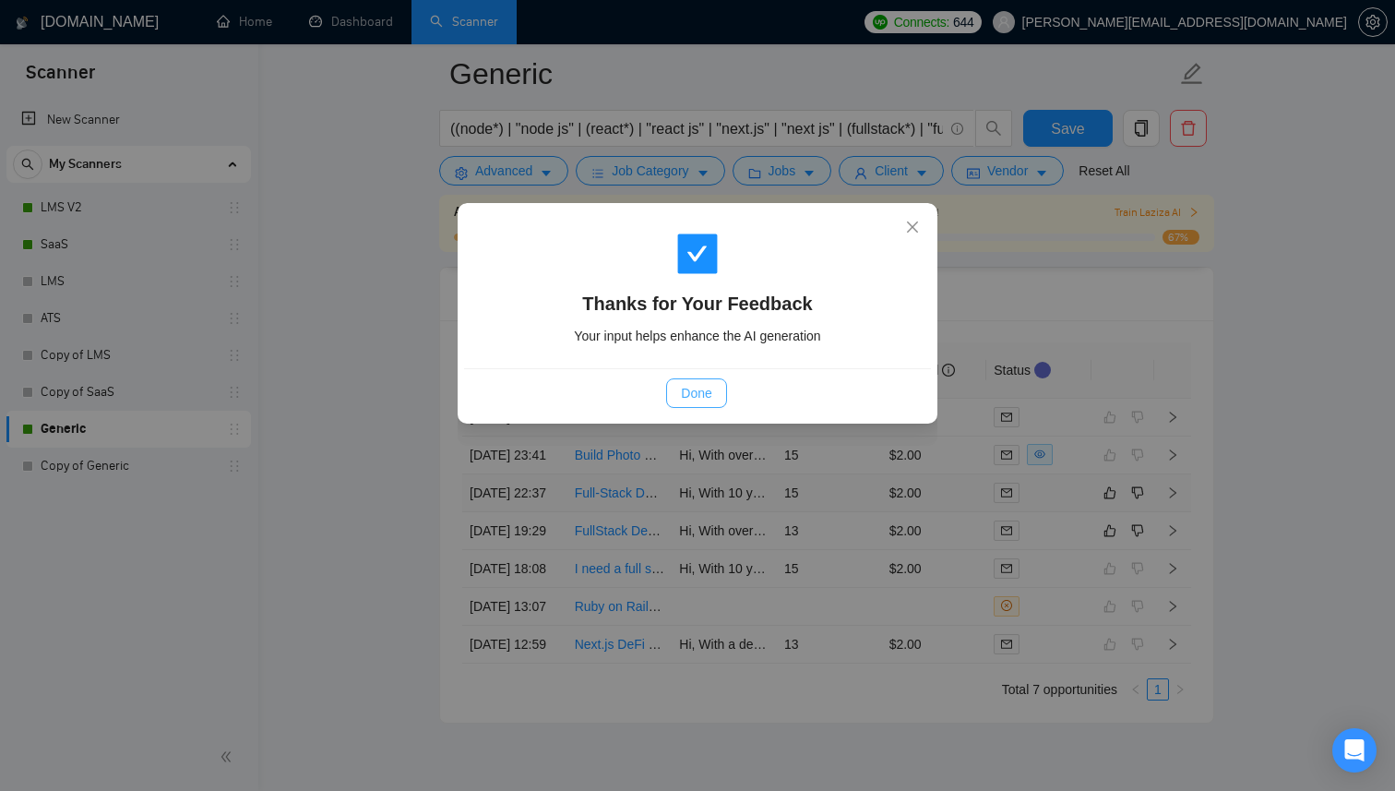
click at [704, 383] on span "Done" at bounding box center [696, 393] width 30 height 20
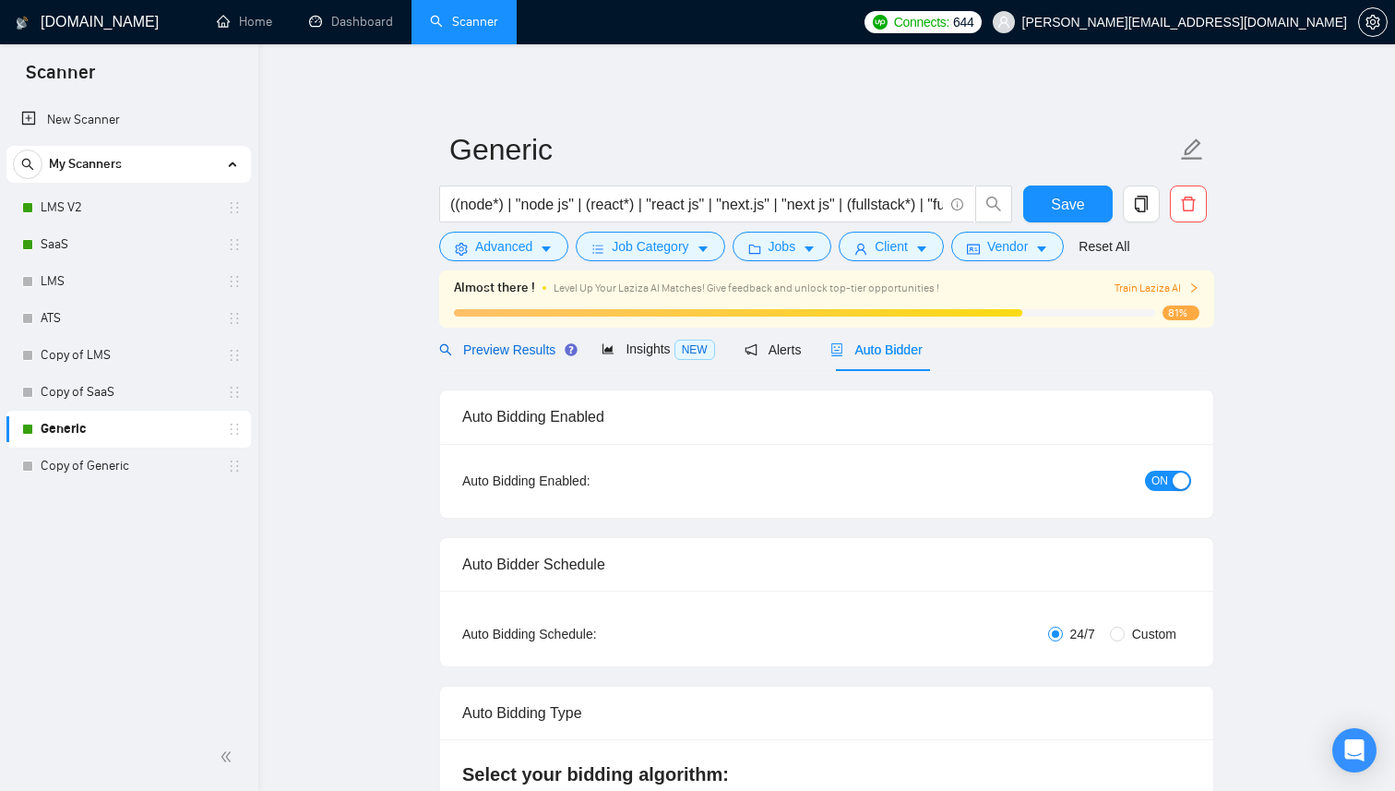
click at [513, 342] on span "Preview Results" at bounding box center [505, 349] width 133 height 15
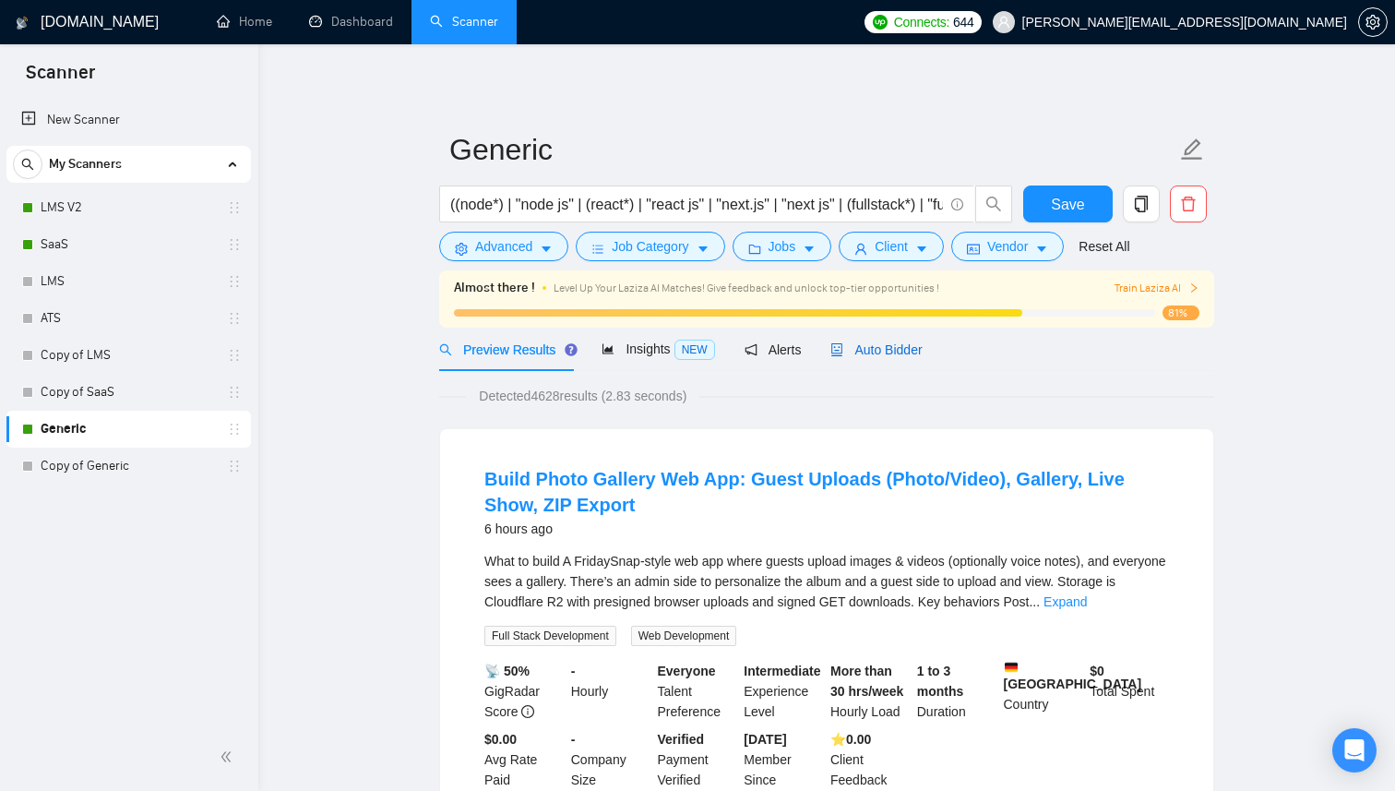
click at [880, 340] on div "Auto Bidder" at bounding box center [875, 350] width 91 height 20
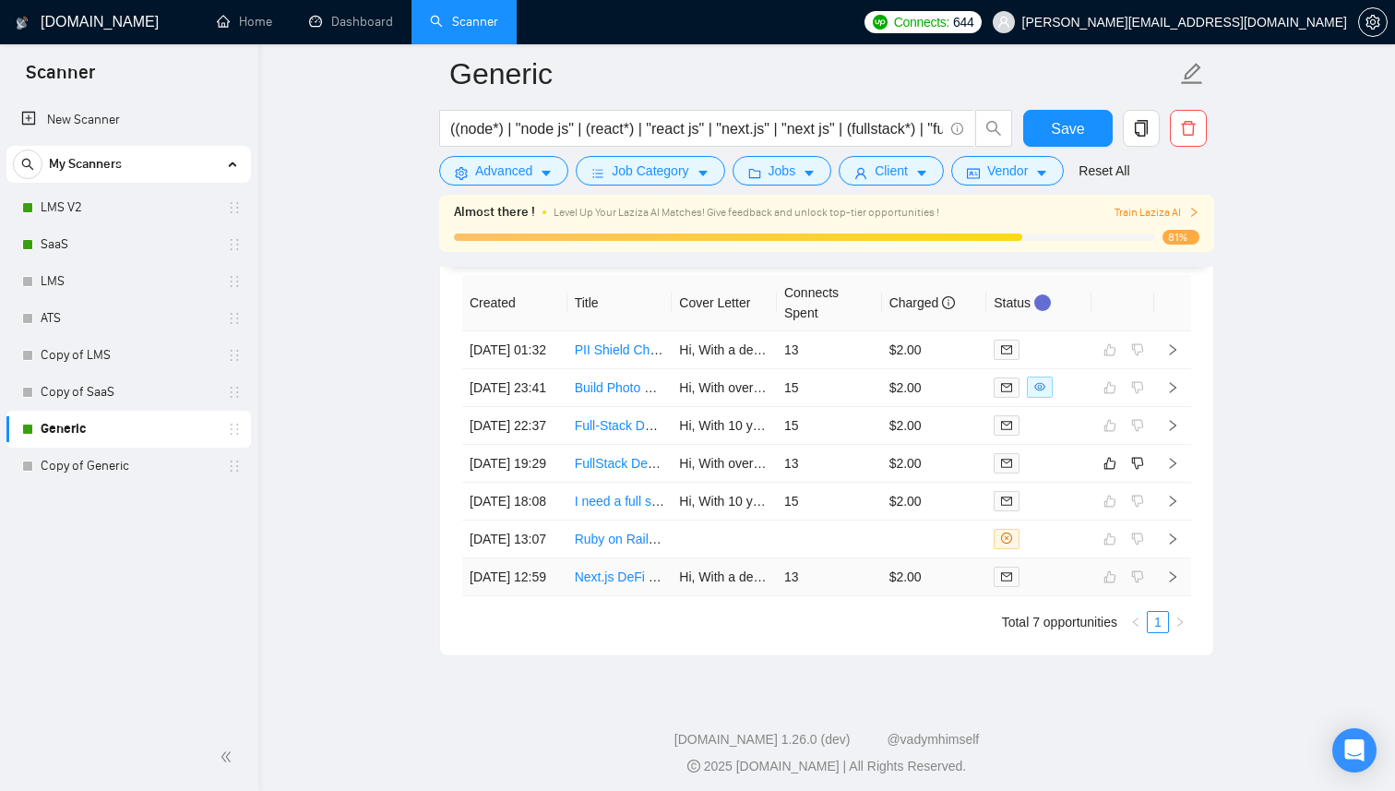
scroll to position [4764, 0]
click at [865, 410] on td "15" at bounding box center [829, 391] width 105 height 38
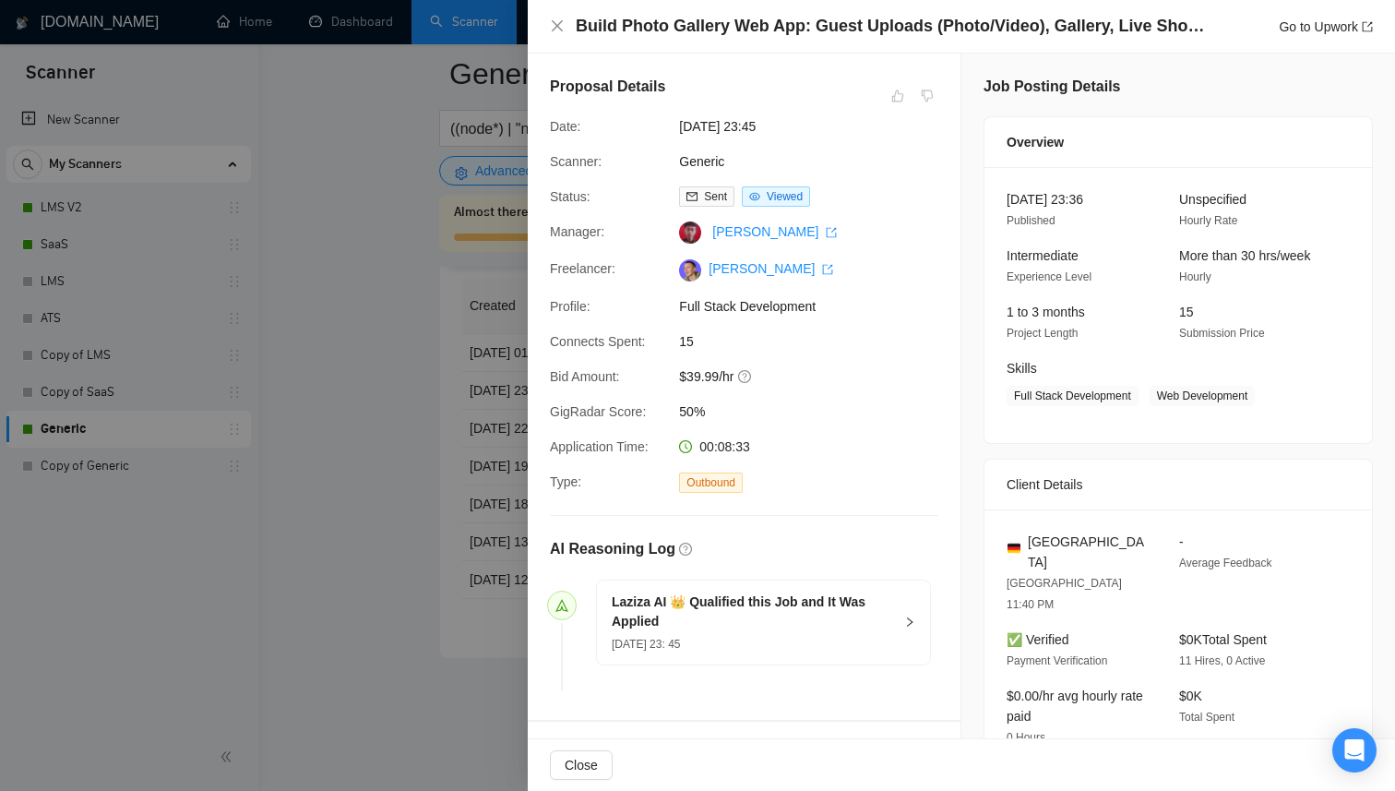
click at [359, 447] on div at bounding box center [697, 395] width 1395 height 791
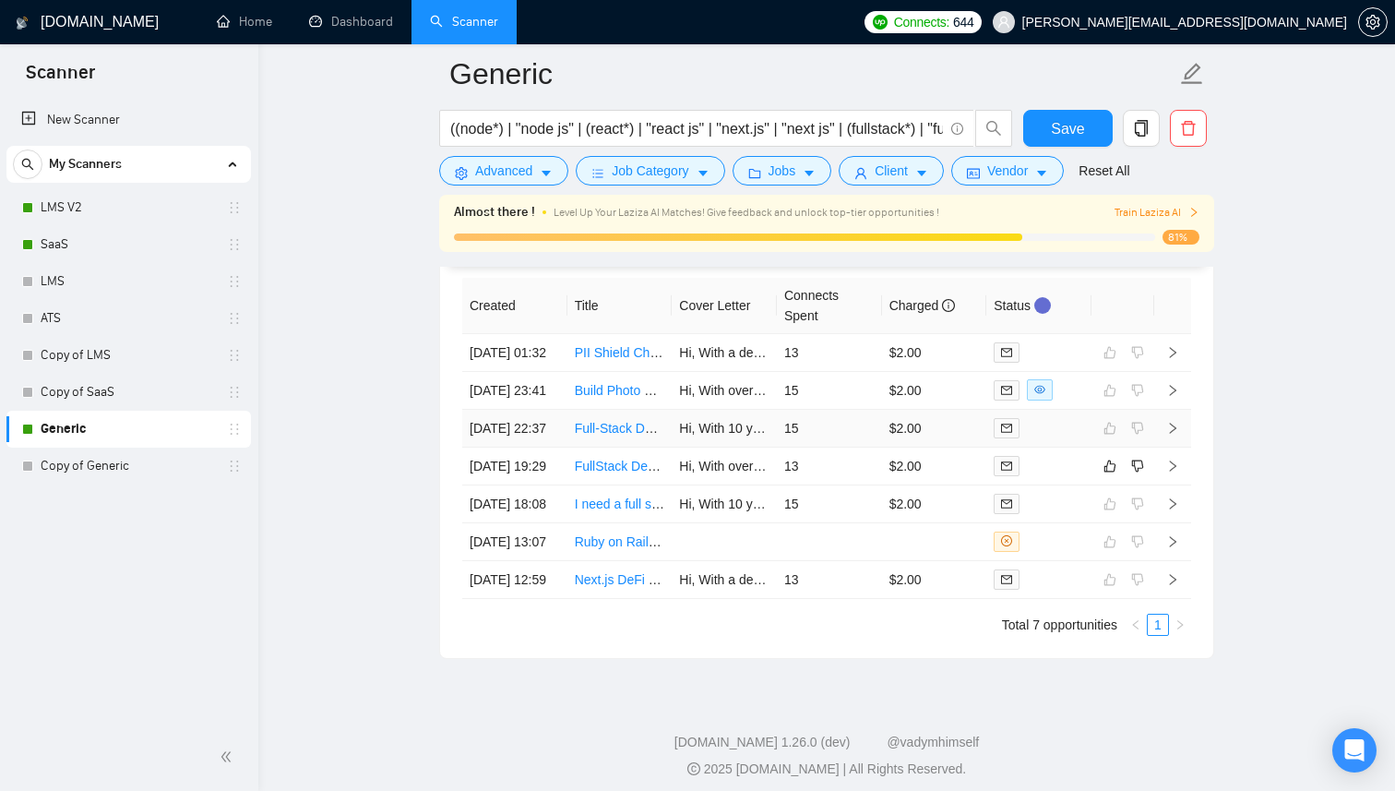
click at [865, 447] on td "15" at bounding box center [829, 429] width 105 height 38
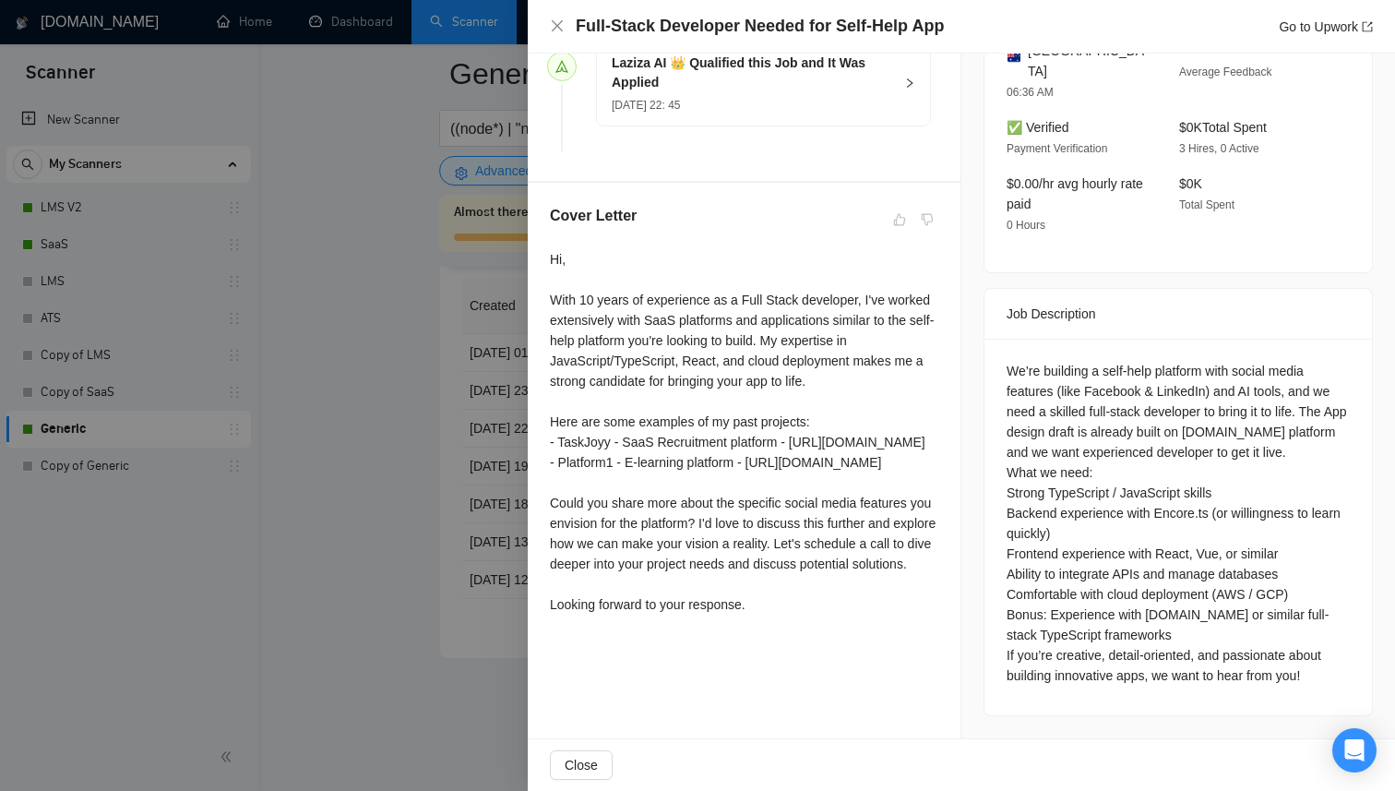
scroll to position [544, 0]
click at [465, 440] on div at bounding box center [697, 395] width 1395 height 791
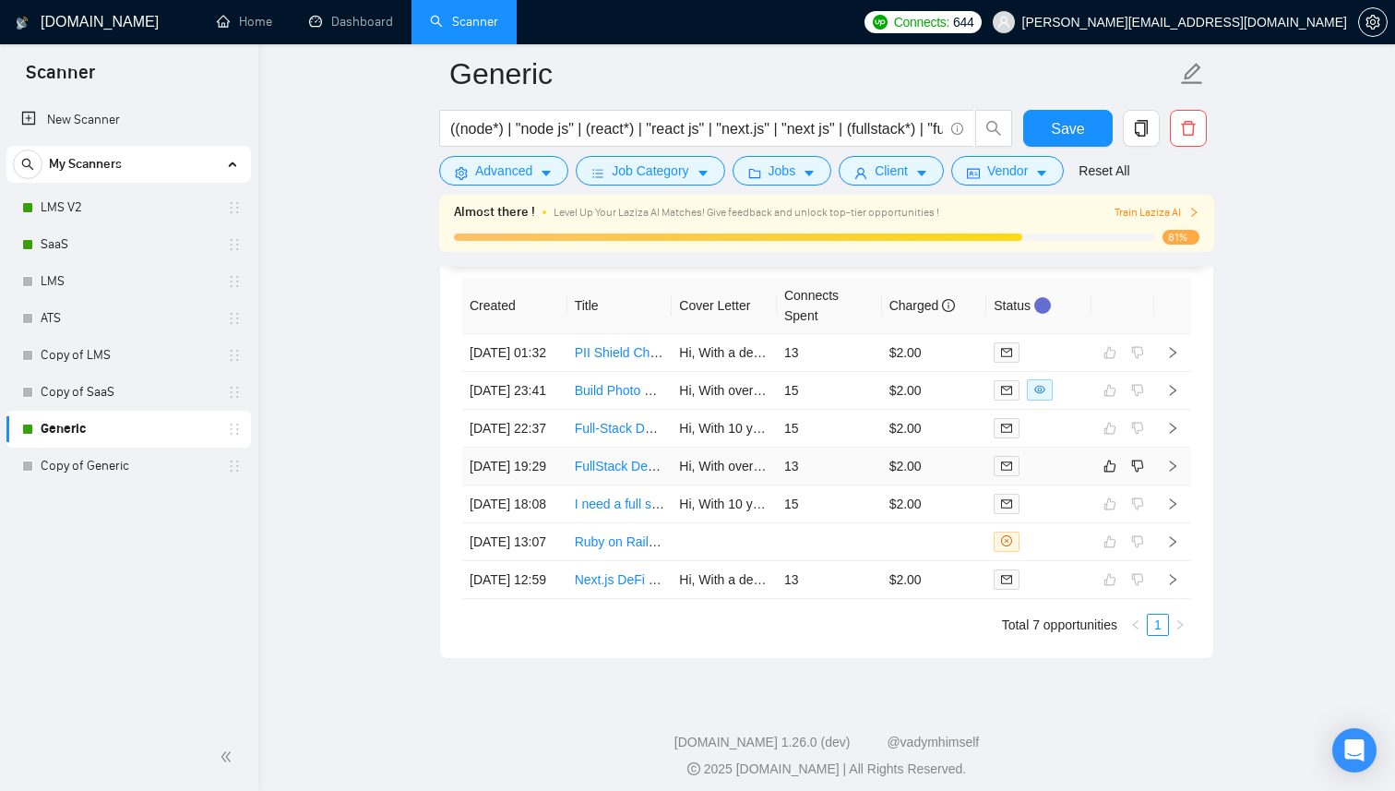
click at [833, 485] on td "13" at bounding box center [829, 466] width 105 height 38
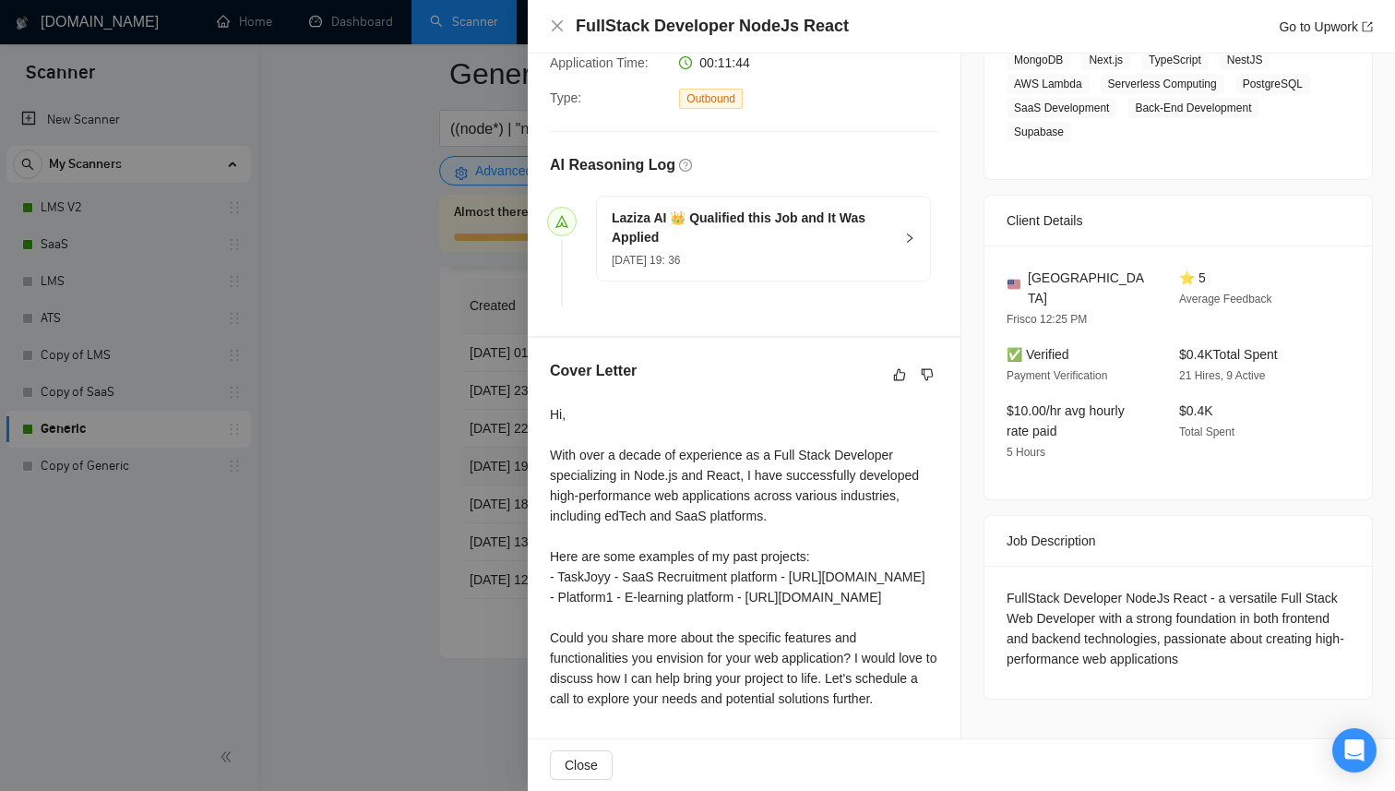
scroll to position [483, 0]
click at [381, 549] on div at bounding box center [697, 395] width 1395 height 791
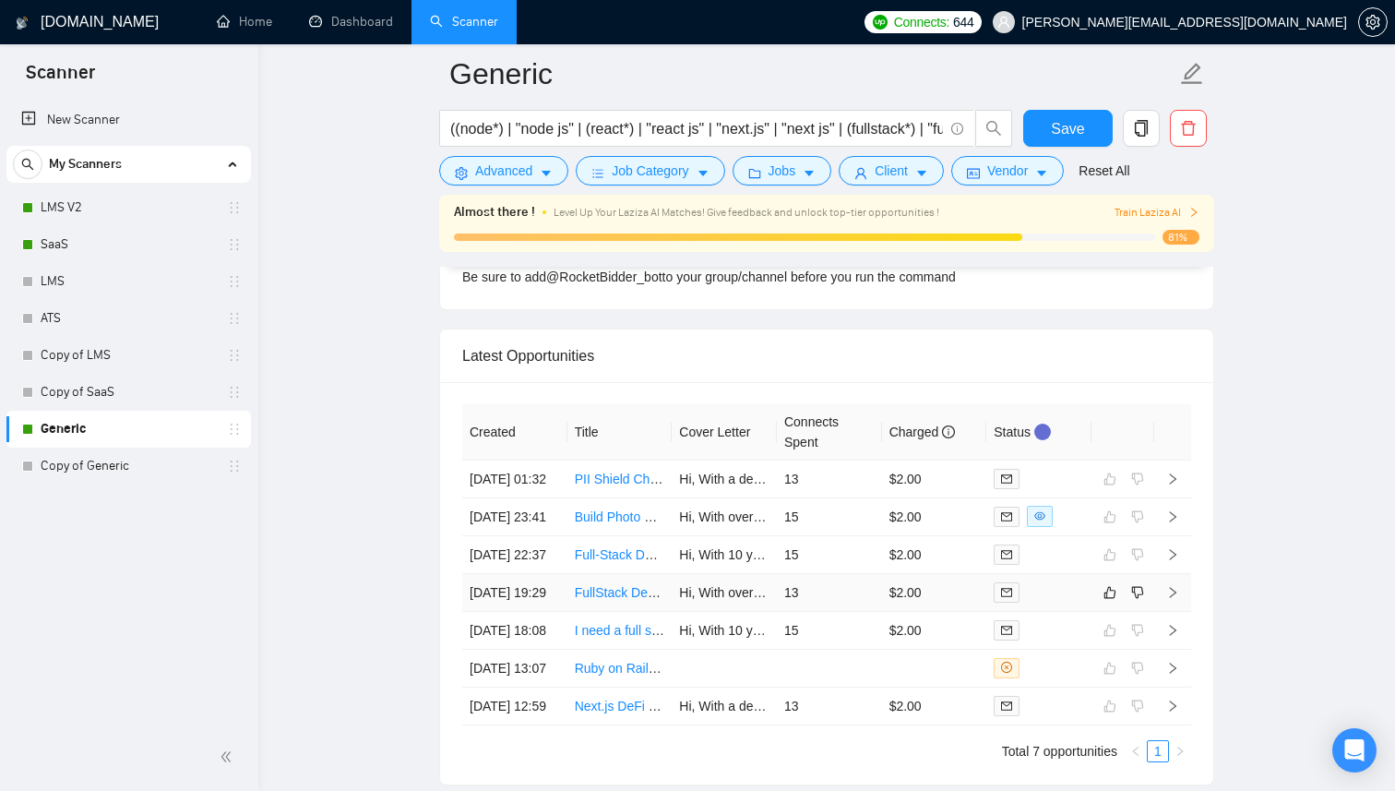
scroll to position [4732, 0]
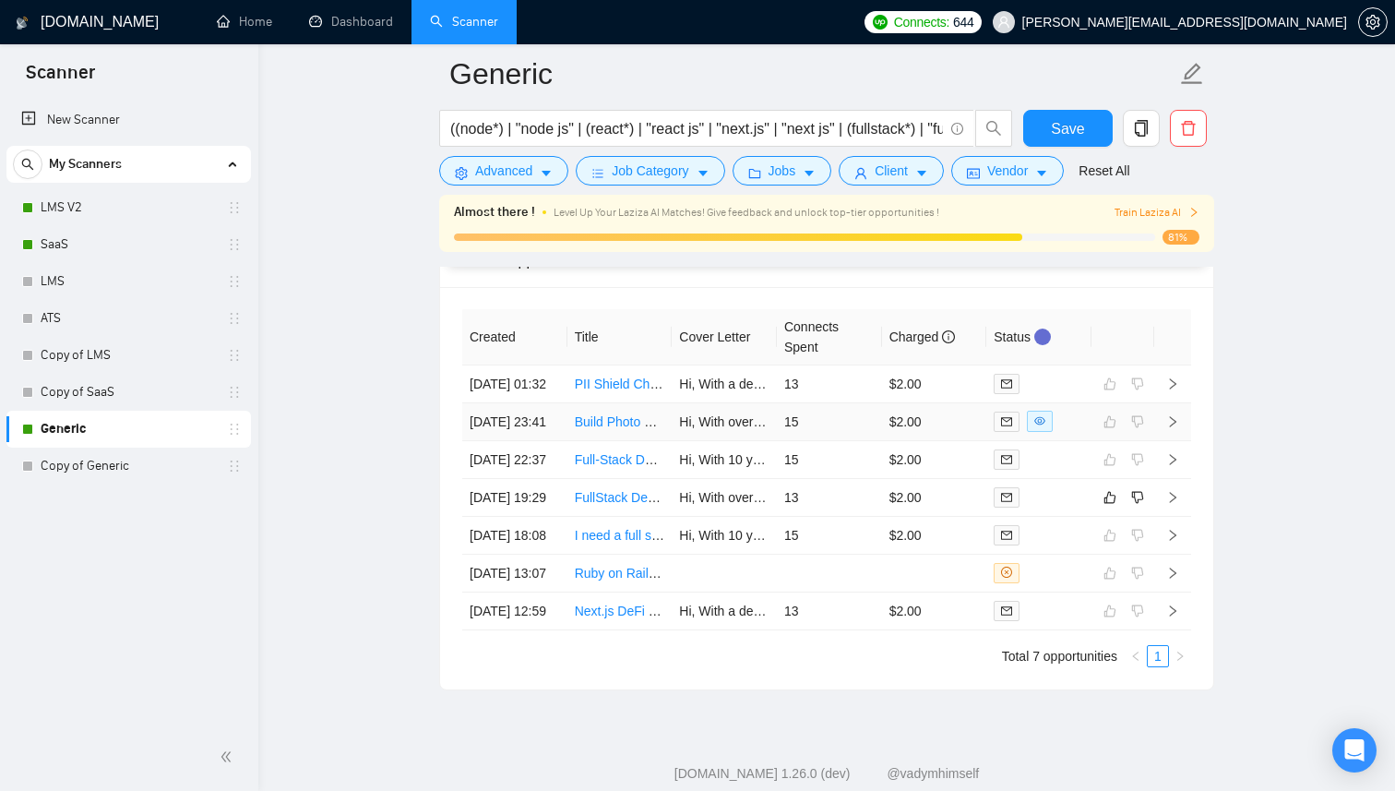
click at [866, 441] on td "15" at bounding box center [829, 422] width 105 height 38
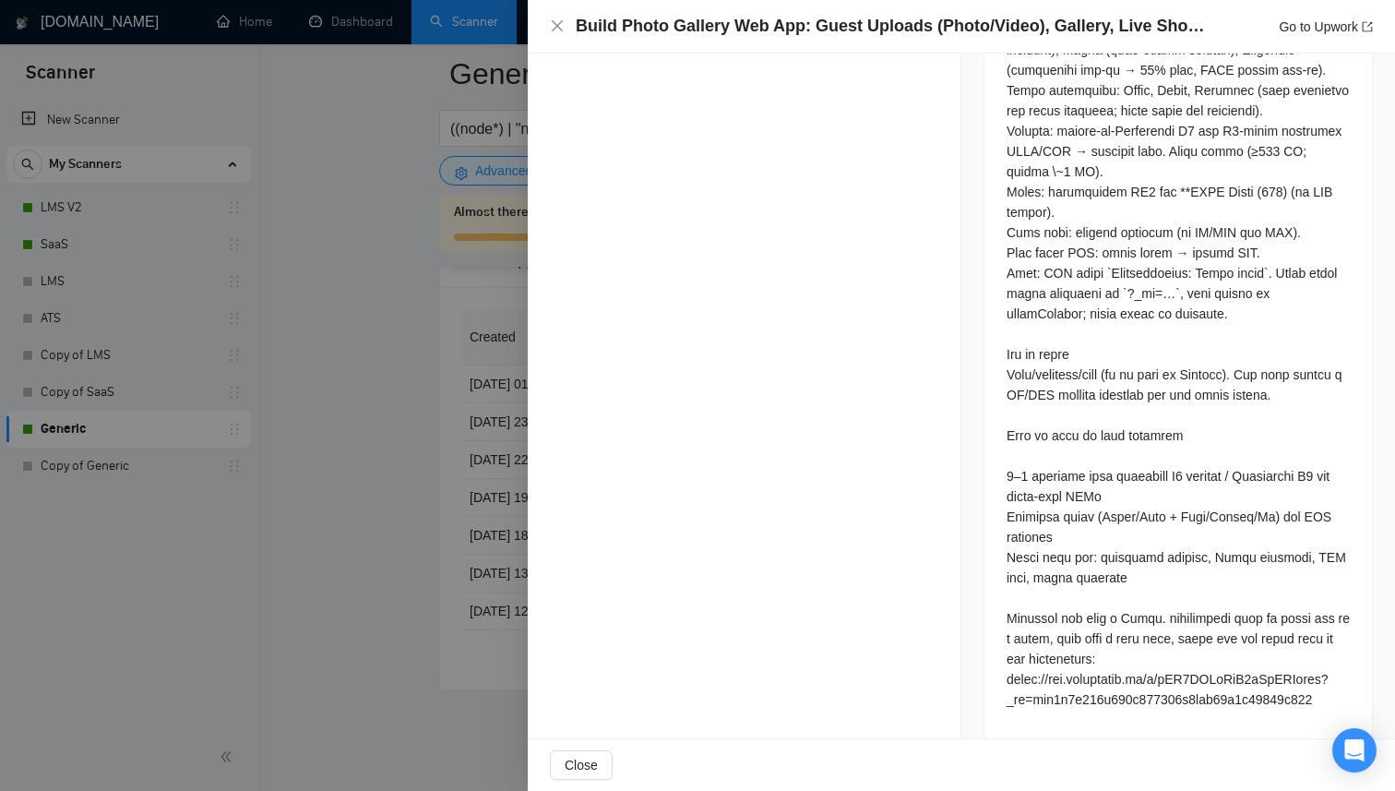
scroll to position [853, 0]
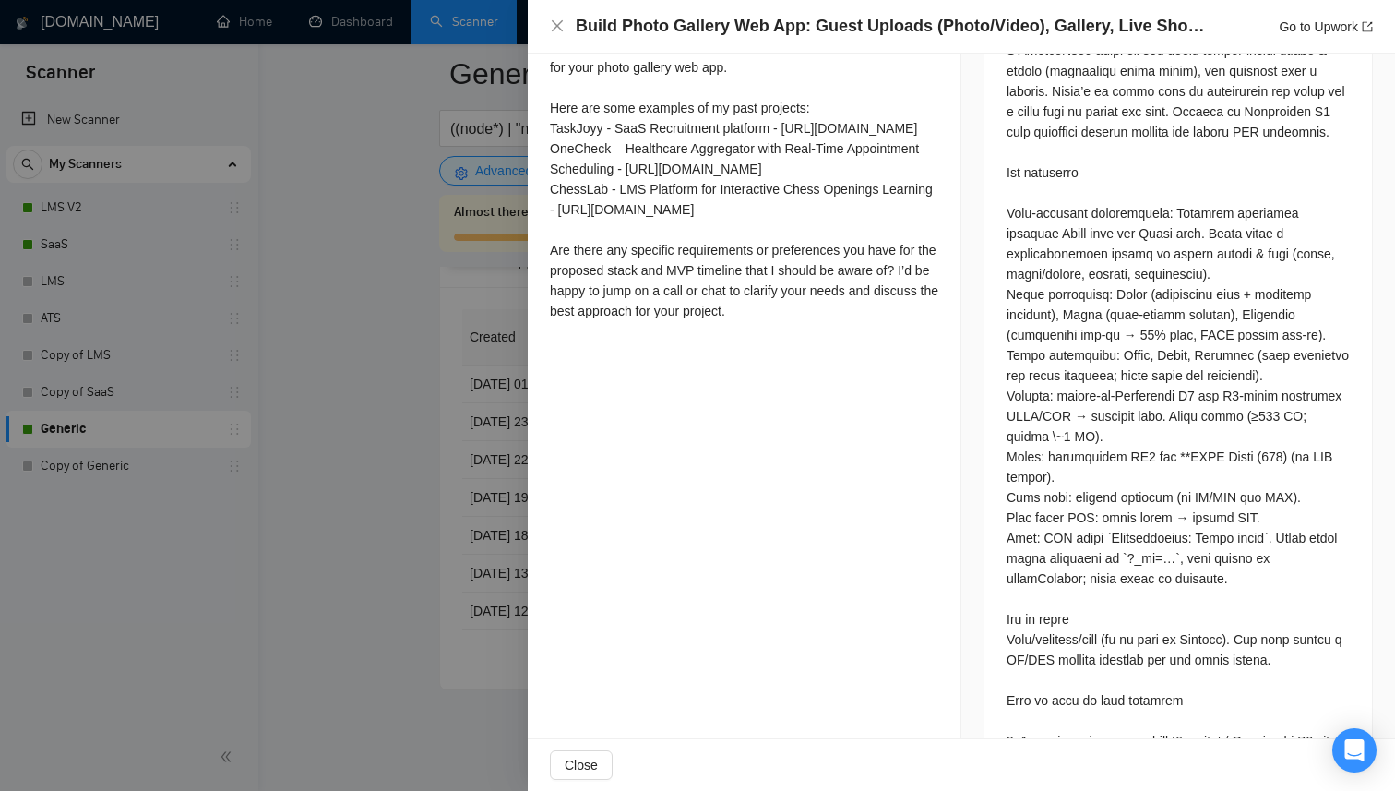
click at [514, 507] on div at bounding box center [697, 395] width 1395 height 791
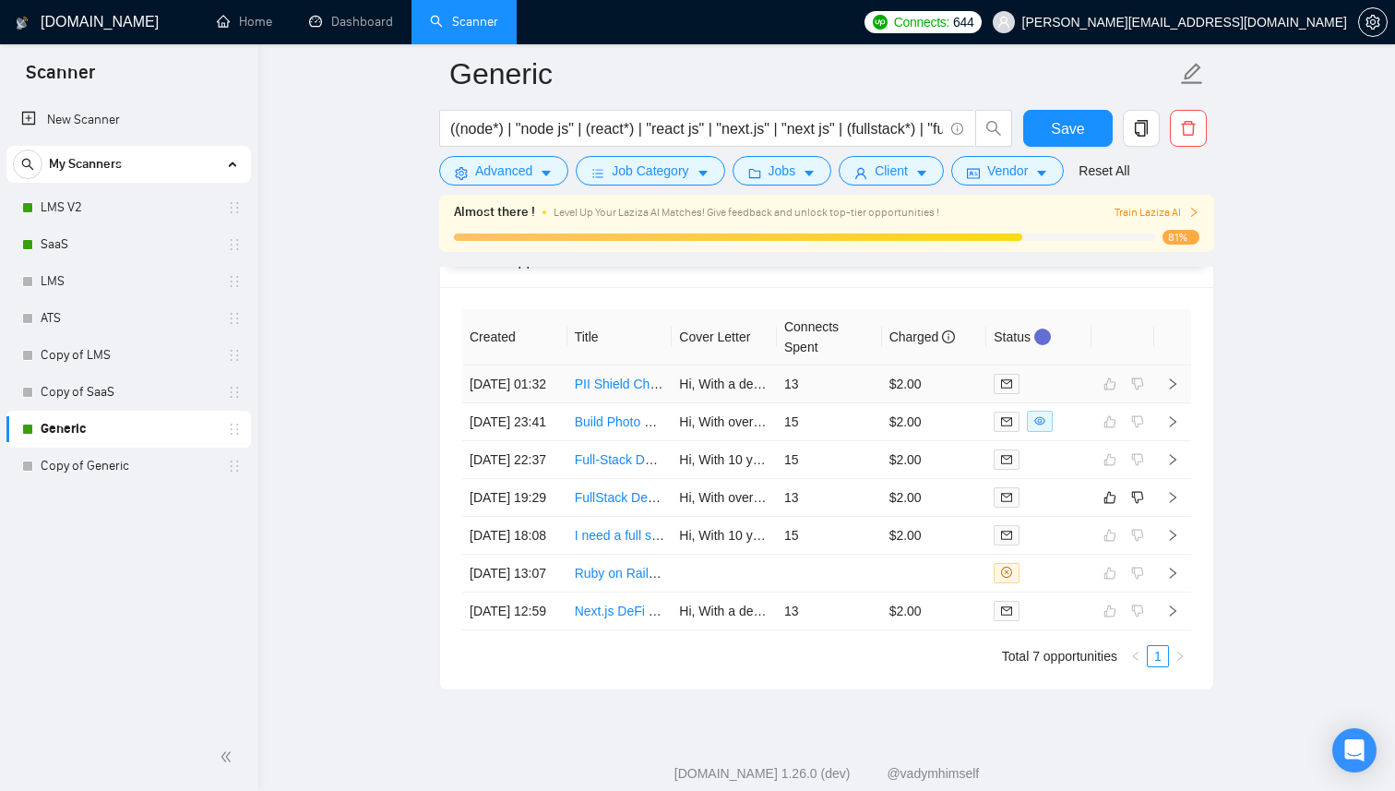
click at [864, 403] on td "13" at bounding box center [829, 384] width 105 height 38
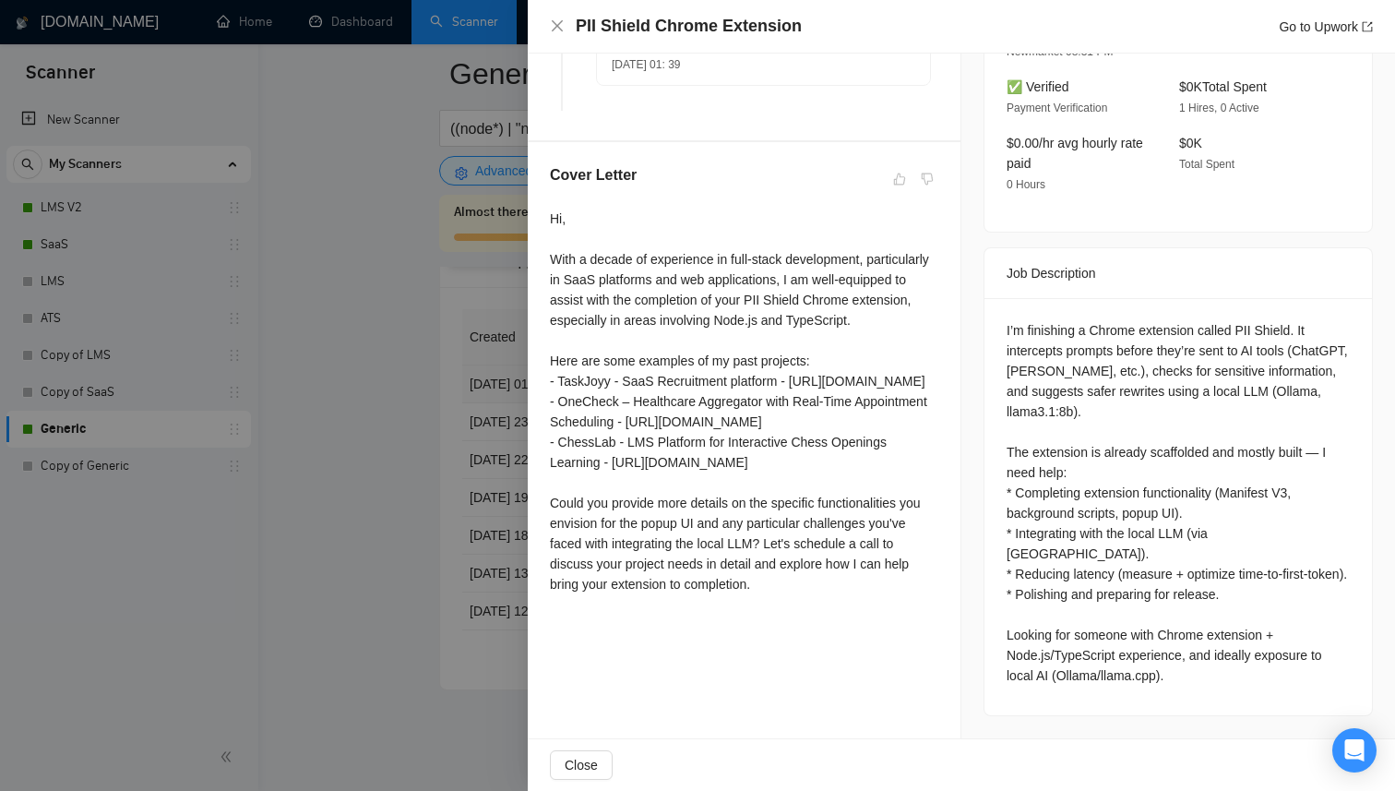
scroll to position [585, 0]
click at [438, 471] on div at bounding box center [697, 395] width 1395 height 791
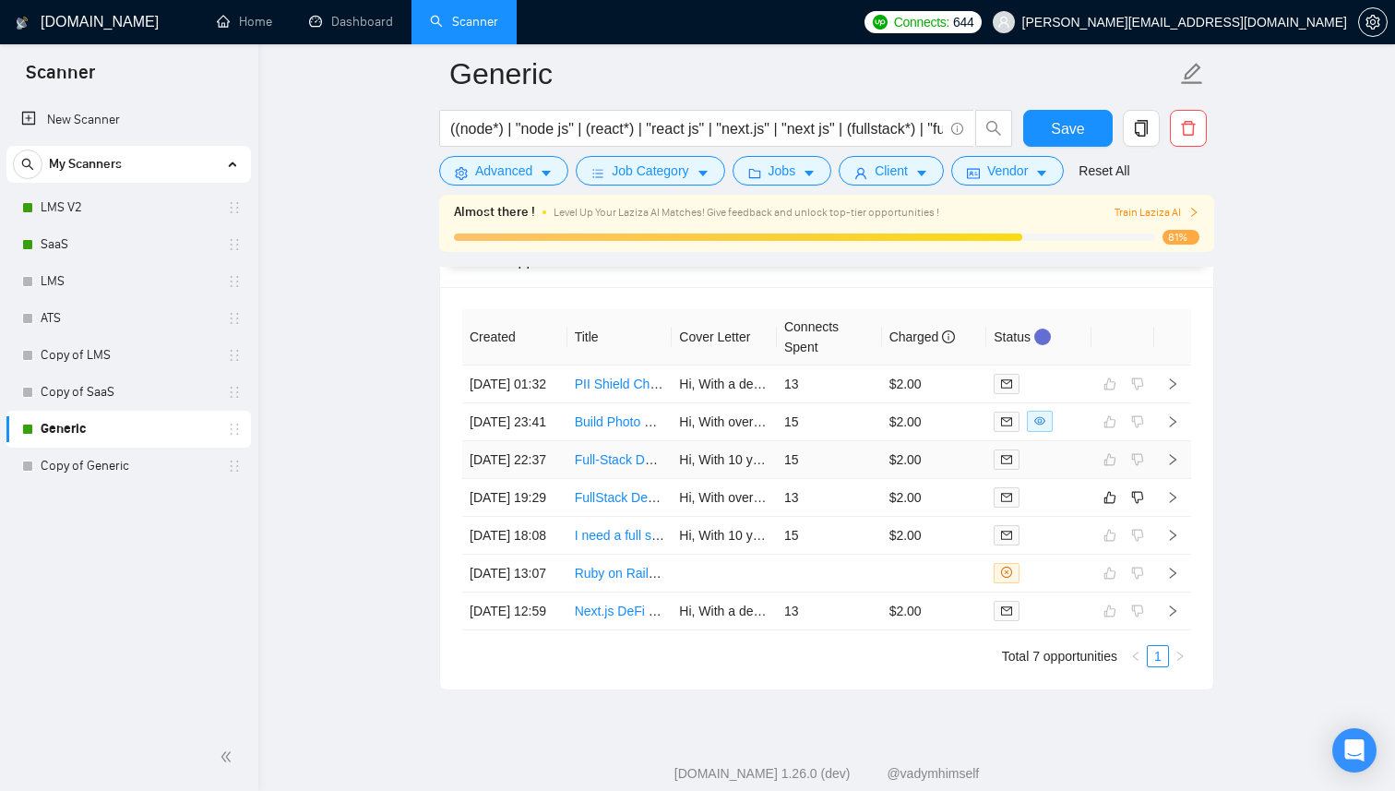
click at [840, 479] on td "15" at bounding box center [829, 460] width 105 height 38
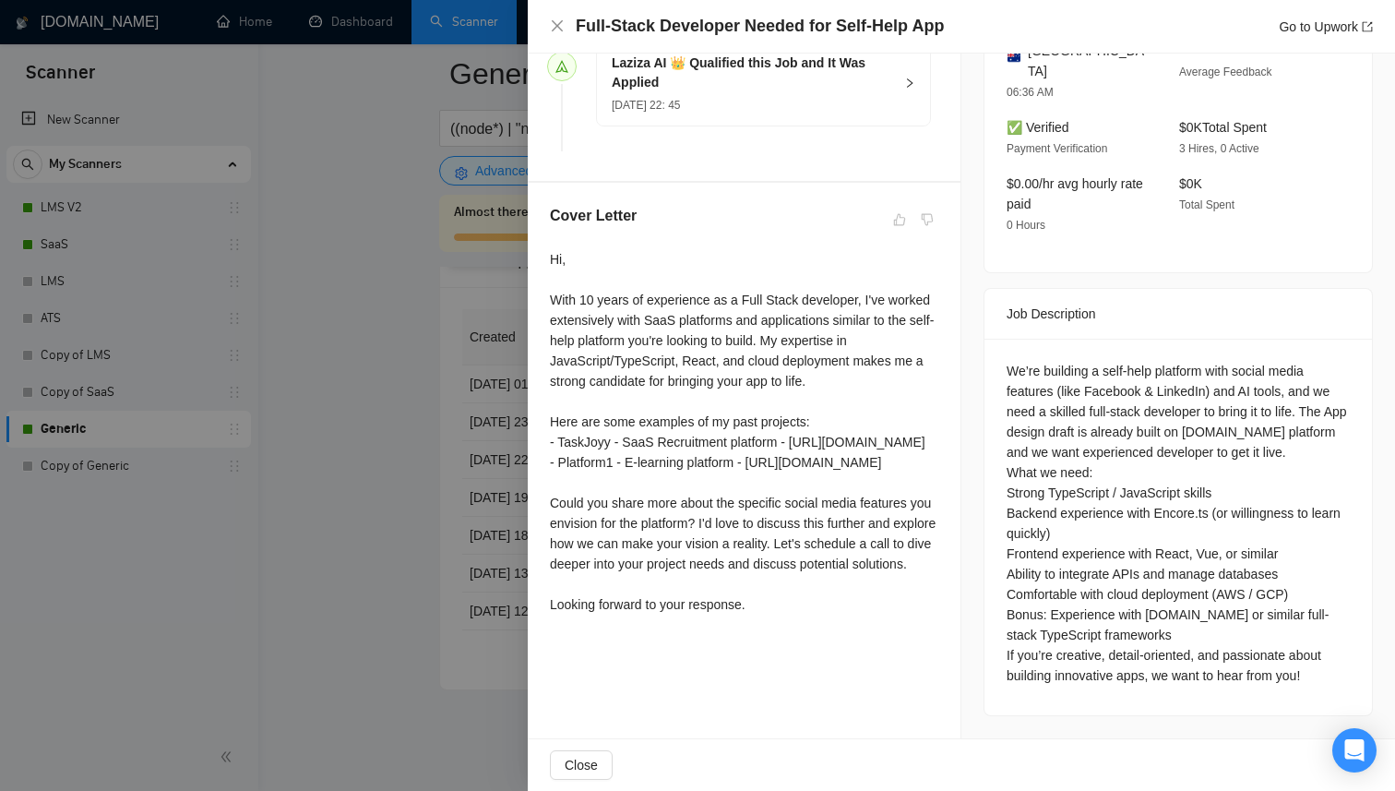
click at [459, 458] on div at bounding box center [697, 395] width 1395 height 791
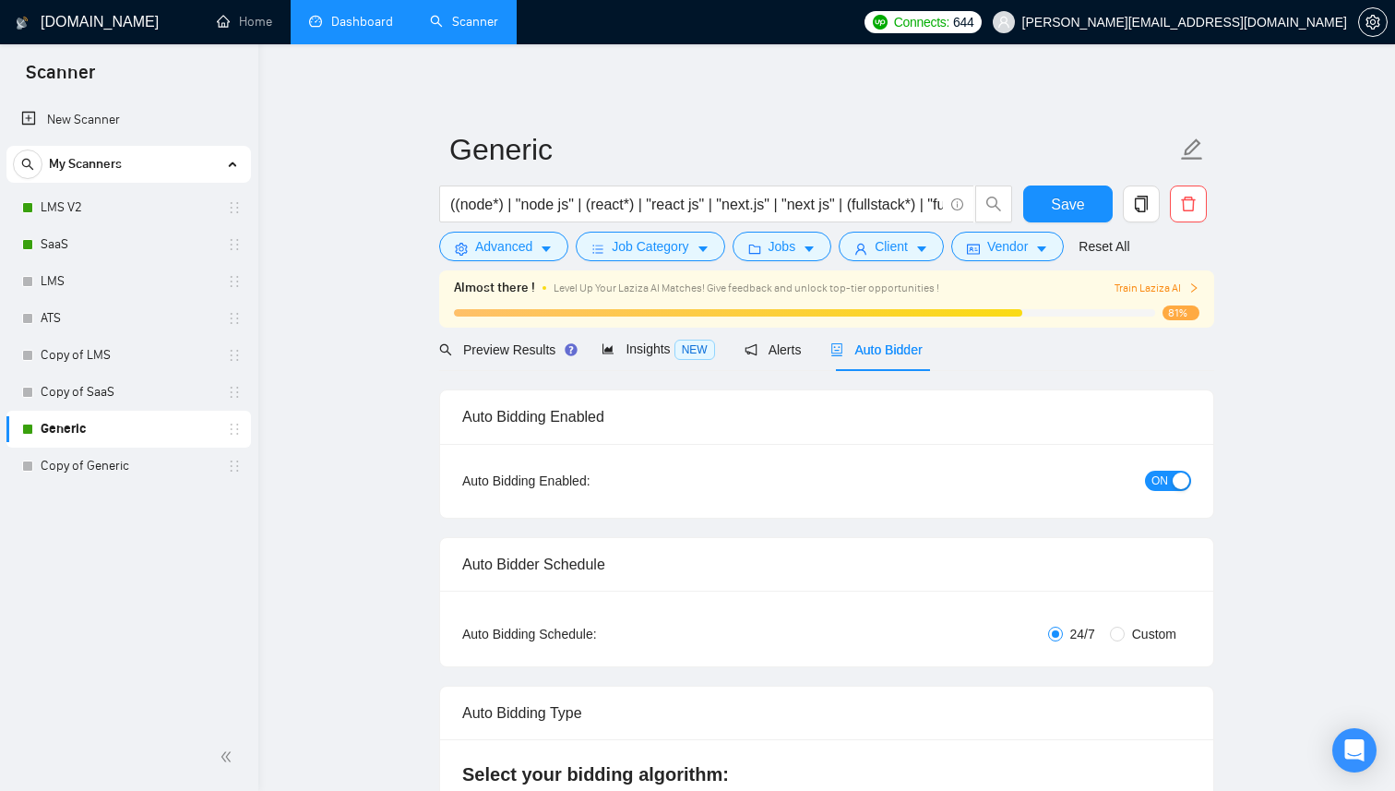
click at [340, 30] on link "Dashboard" at bounding box center [351, 22] width 84 height 16
